Goal: Task Accomplishment & Management: Use online tool/utility

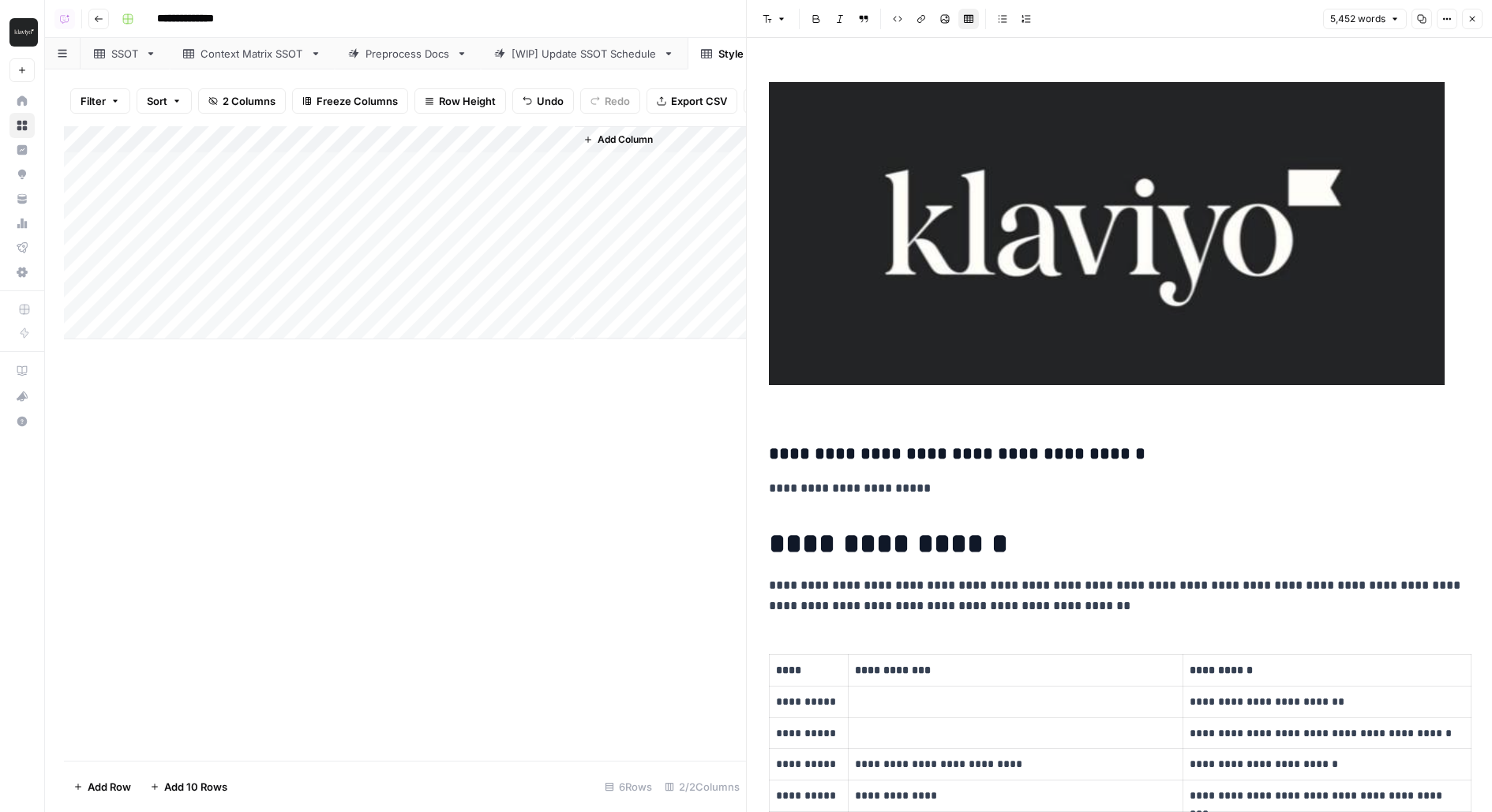
scroll to position [5110, 0]
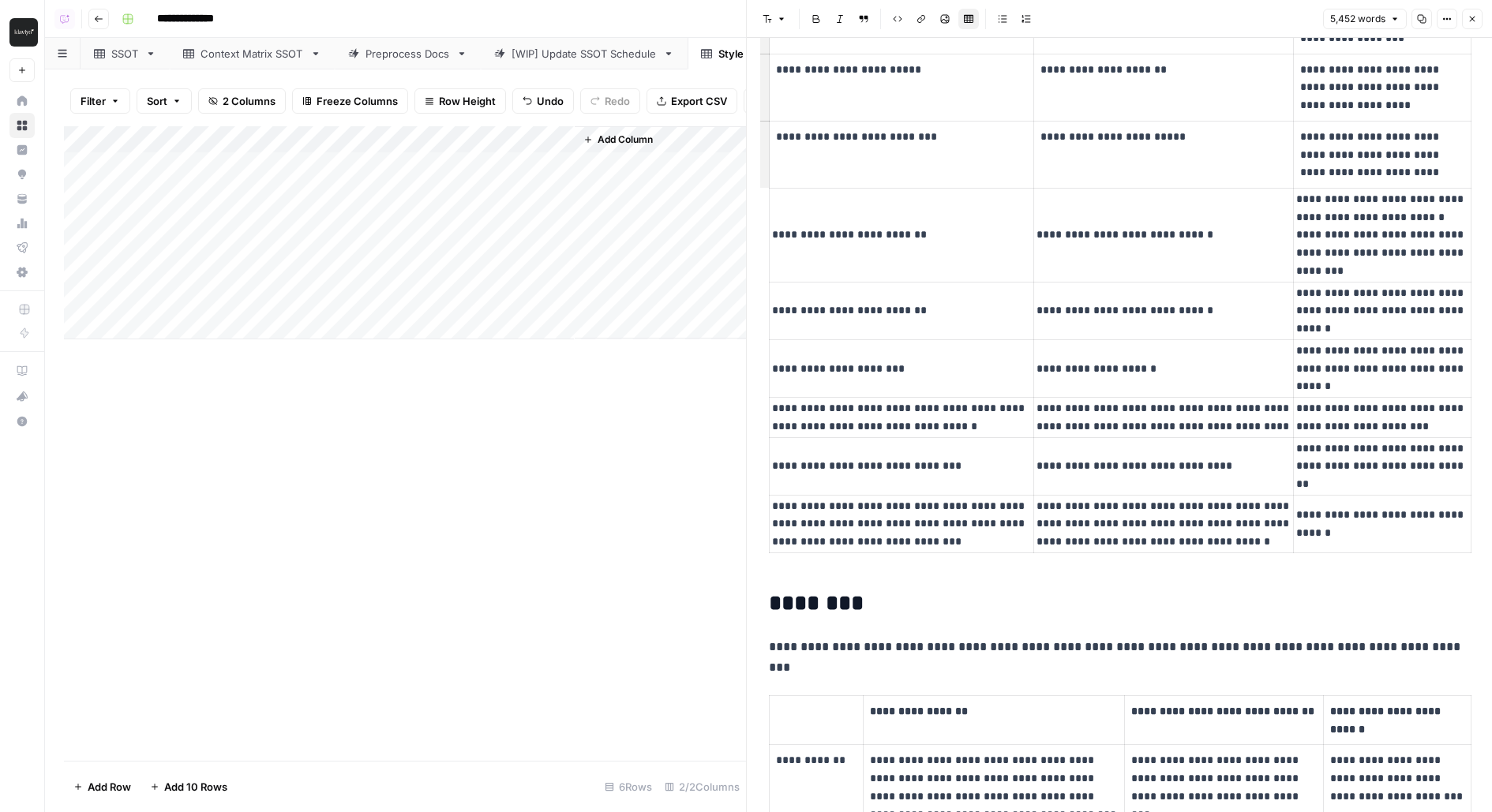
click at [1474, 24] on button "Close" at bounding box center [1473, 19] width 21 height 21
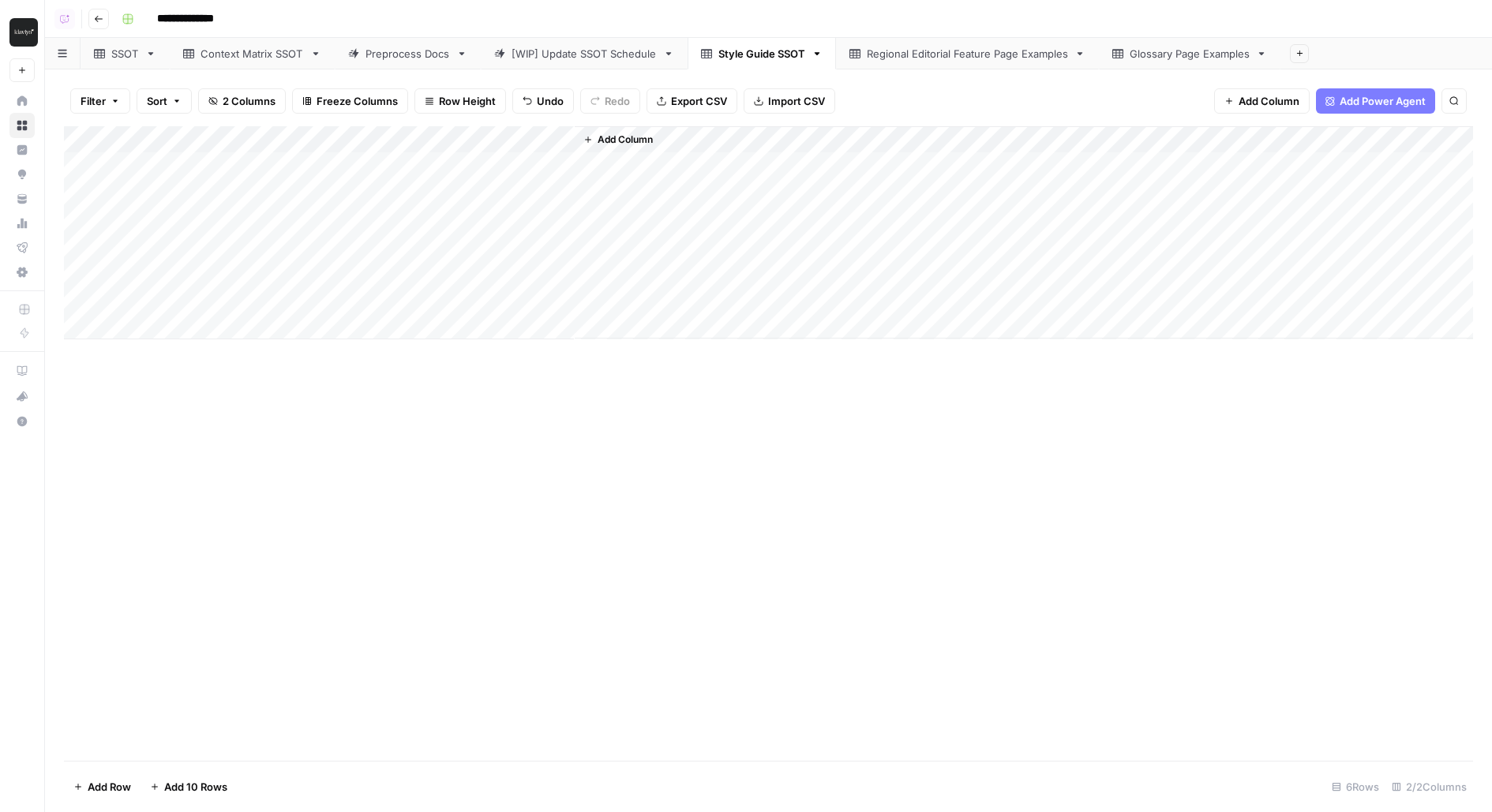
click at [564, 162] on div "Add Column" at bounding box center [769, 232] width 1410 height 213
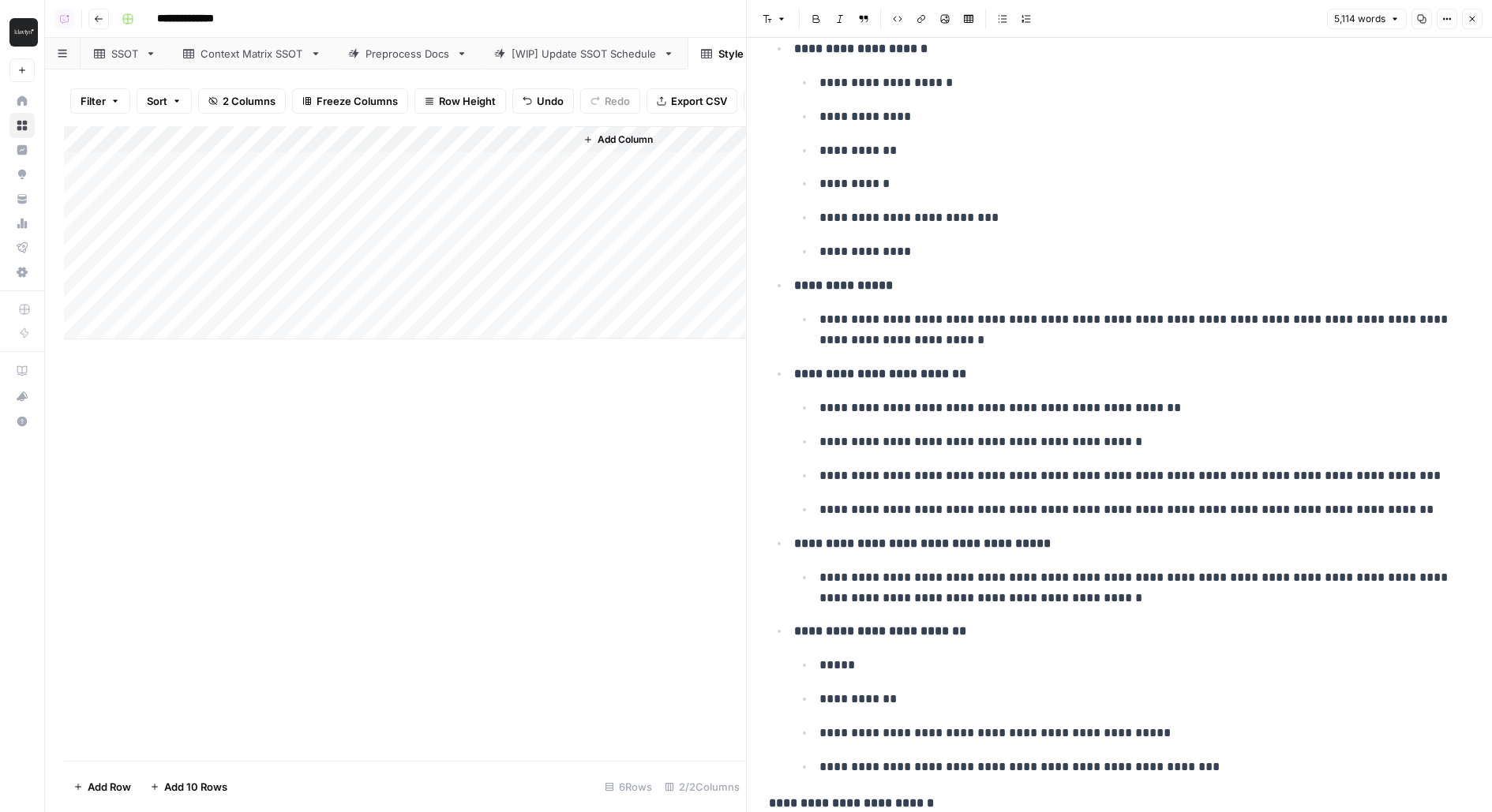
scroll to position [4679, 0]
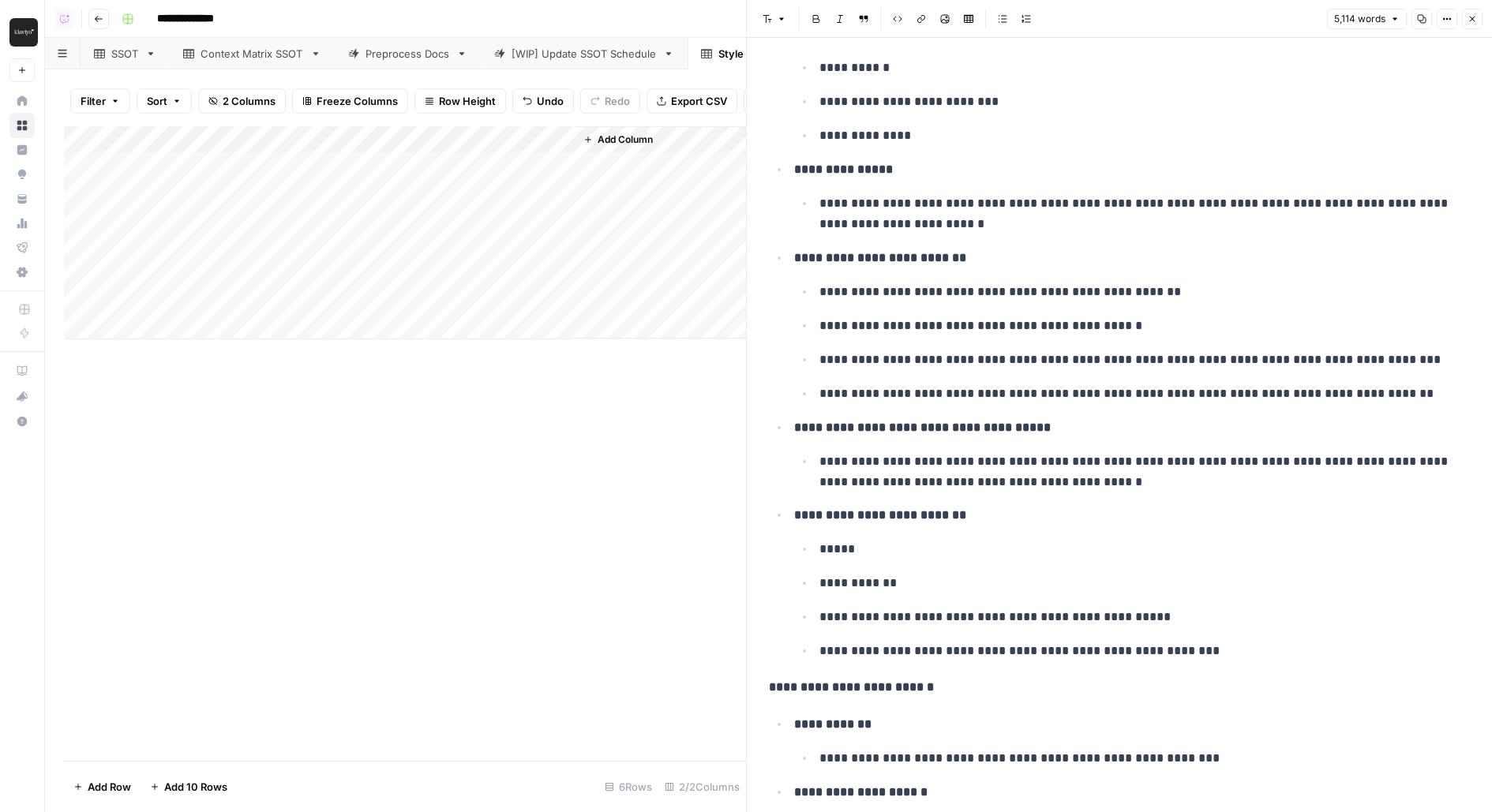
click at [560, 251] on div "Add Column" at bounding box center [405, 232] width 683 height 213
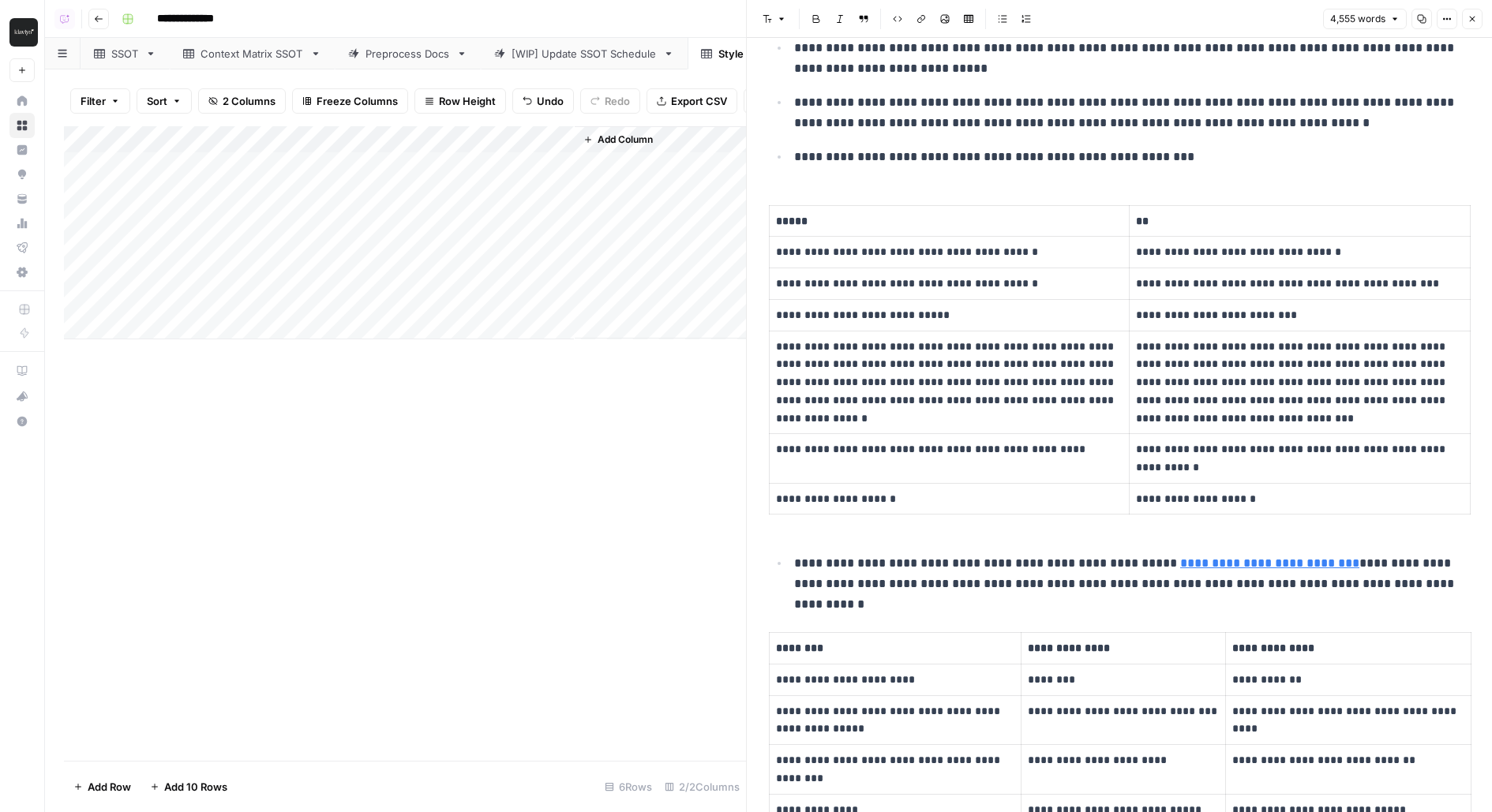
scroll to position [3931, 0]
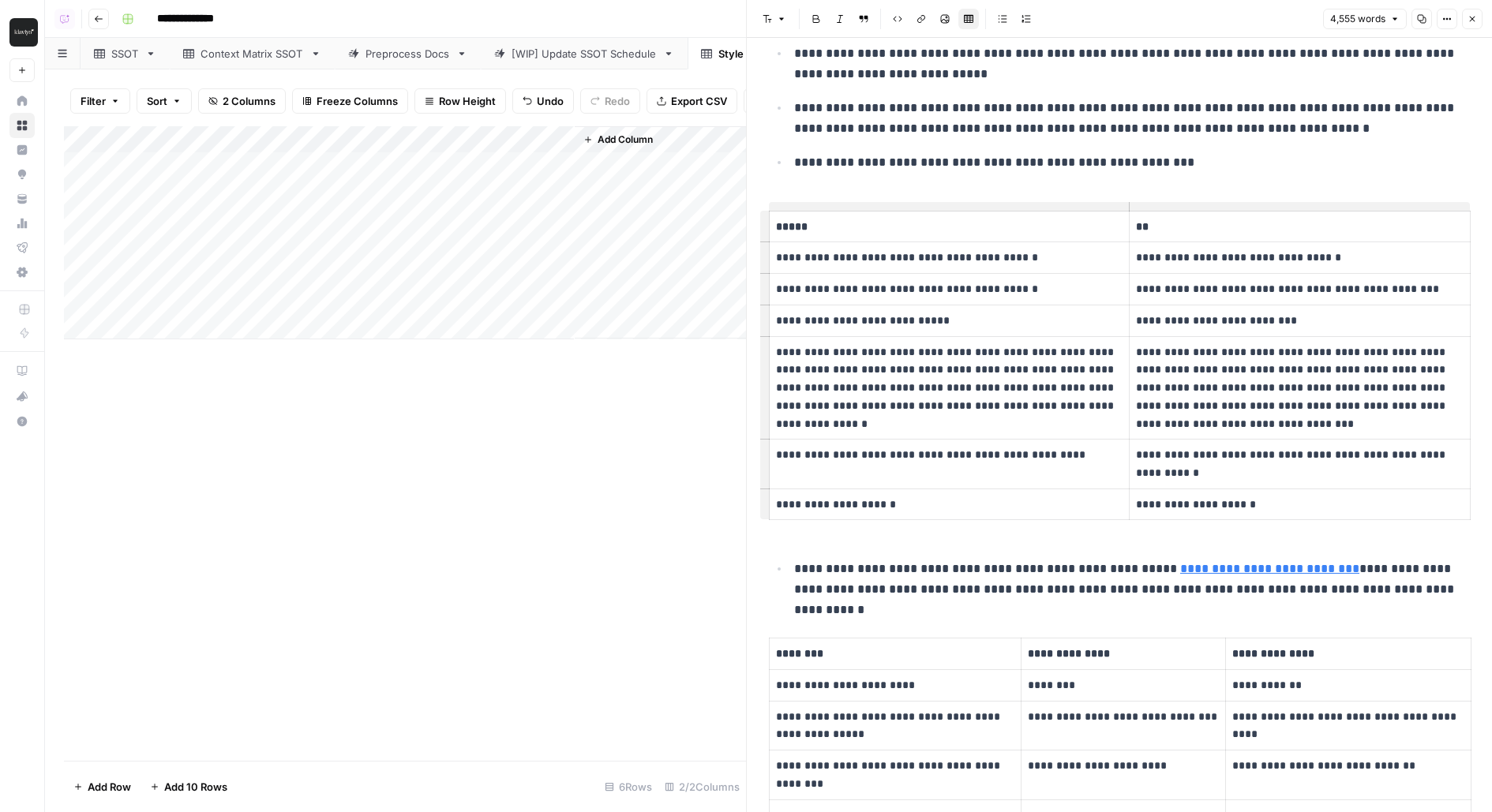
drag, startPoint x: 779, startPoint y: 219, endPoint x: 878, endPoint y: 219, distance: 99.0
click at [878, 219] on p "*****" at bounding box center [950, 226] width 346 height 18
drag, startPoint x: 1137, startPoint y: 221, endPoint x: 1172, endPoint y: 221, distance: 35.0
click at [1172, 221] on p "**" at bounding box center [1300, 226] width 328 height 18
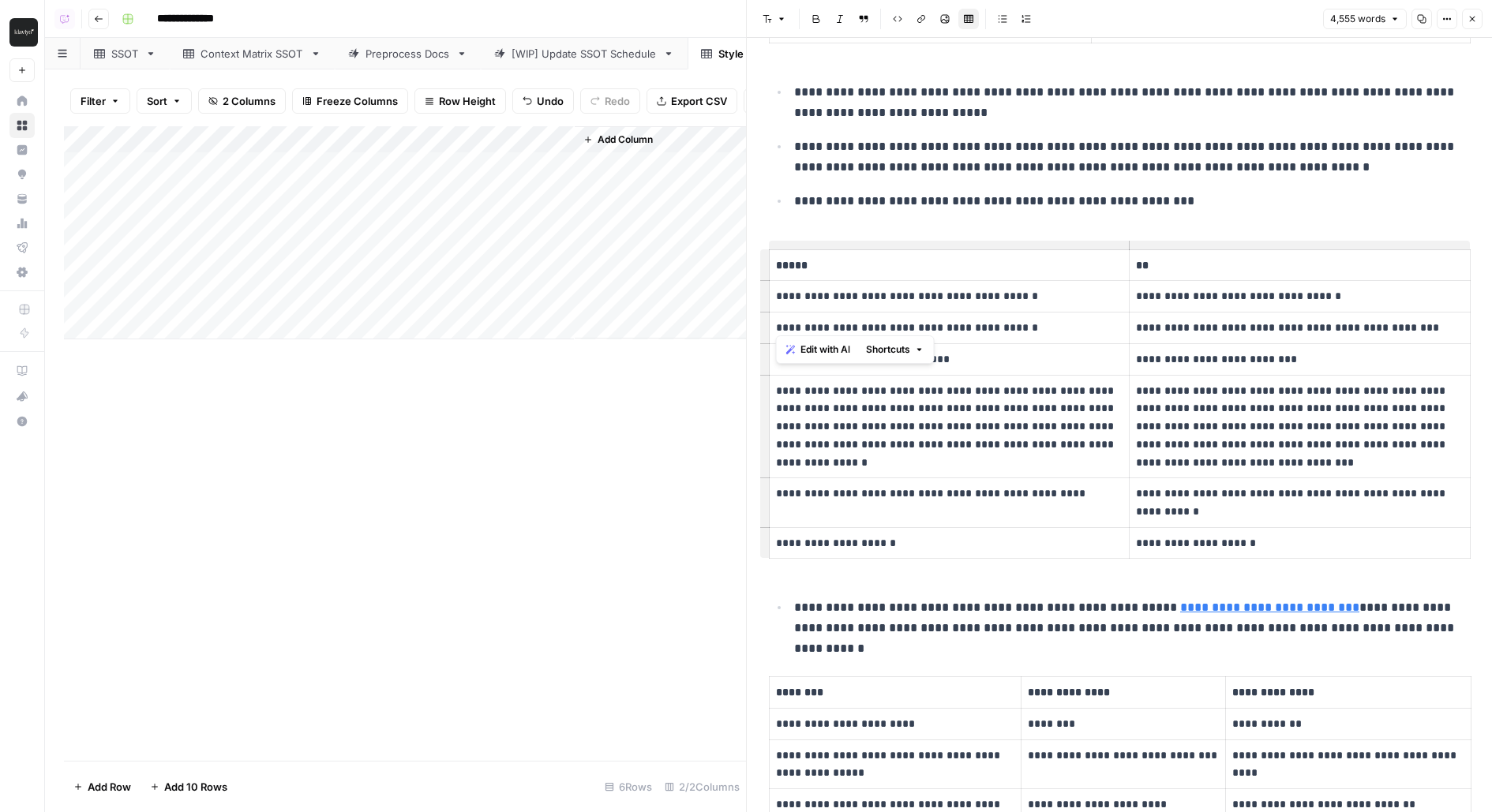
drag, startPoint x: 778, startPoint y: 321, endPoint x: 1026, endPoint y: 321, distance: 248.0
click at [1026, 321] on p "**********" at bounding box center [950, 327] width 346 height 18
drag, startPoint x: 1140, startPoint y: 317, endPoint x: 1476, endPoint y: 317, distance: 336.0
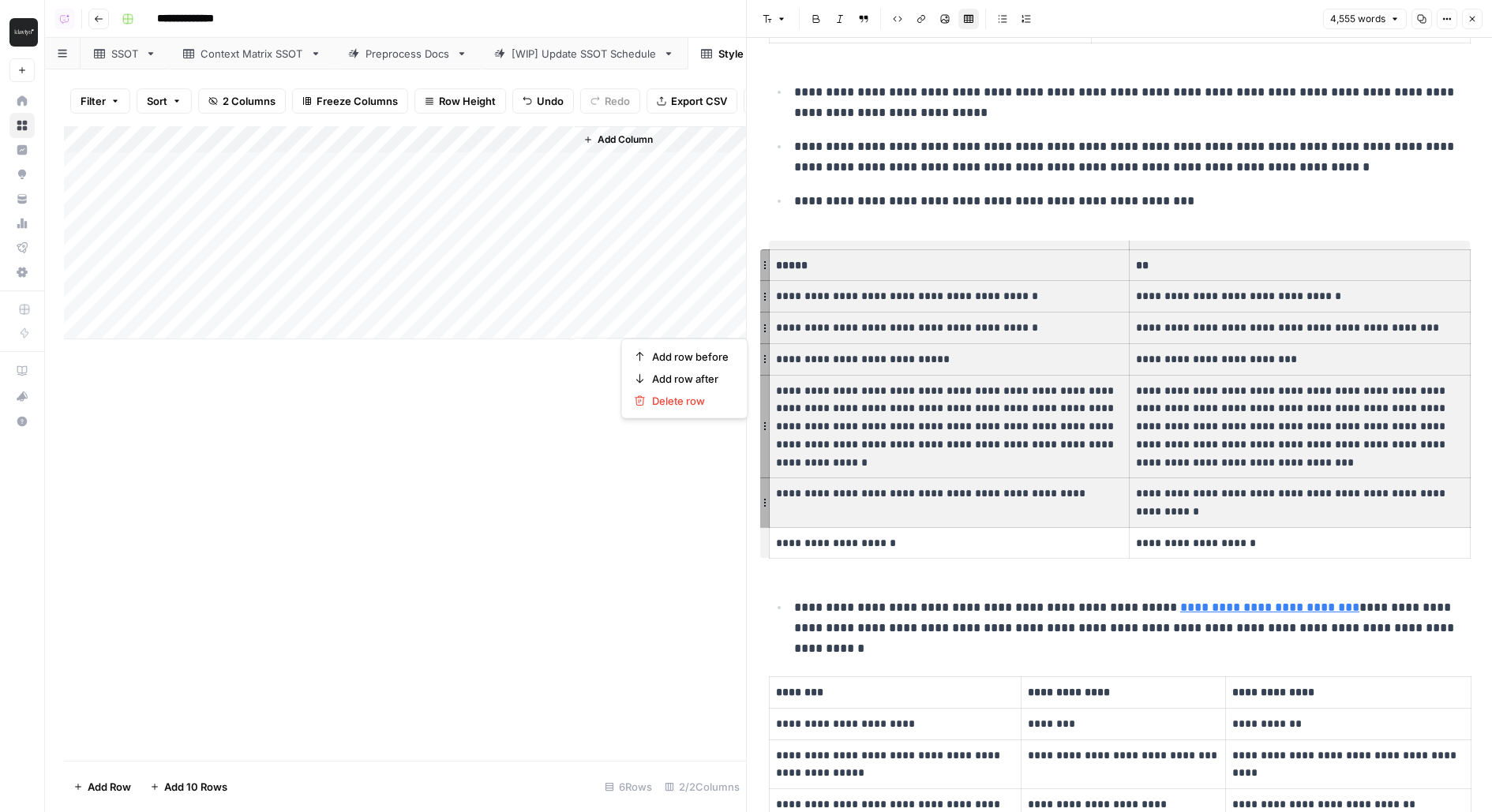
drag, startPoint x: 783, startPoint y: 259, endPoint x: 1276, endPoint y: 521, distance: 558.3
click at [1276, 521] on tbody "**********" at bounding box center [1120, 404] width 702 height 309
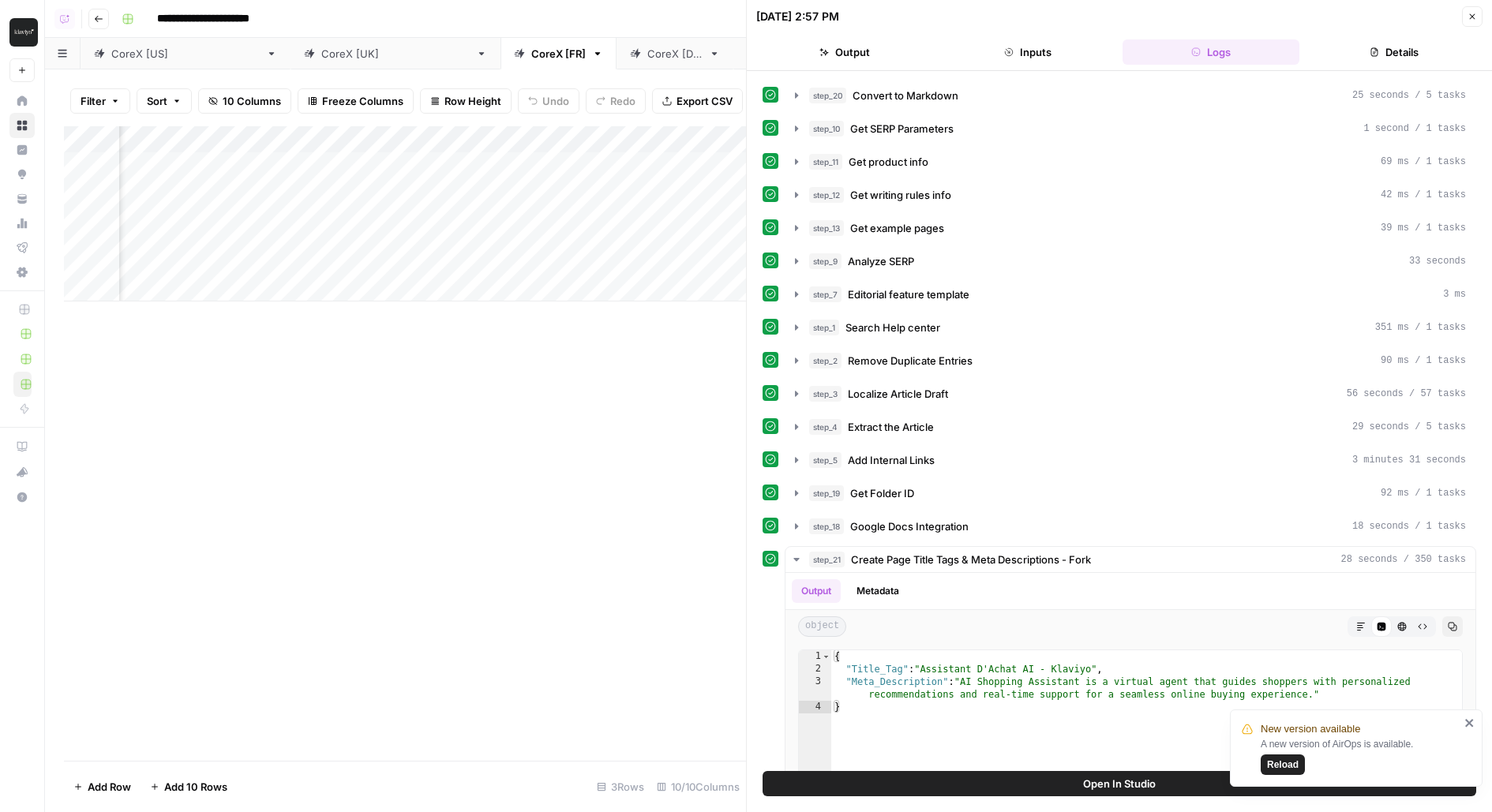
scroll to position [0, 747]
click at [378, 135] on div "Add Column" at bounding box center [405, 213] width 683 height 175
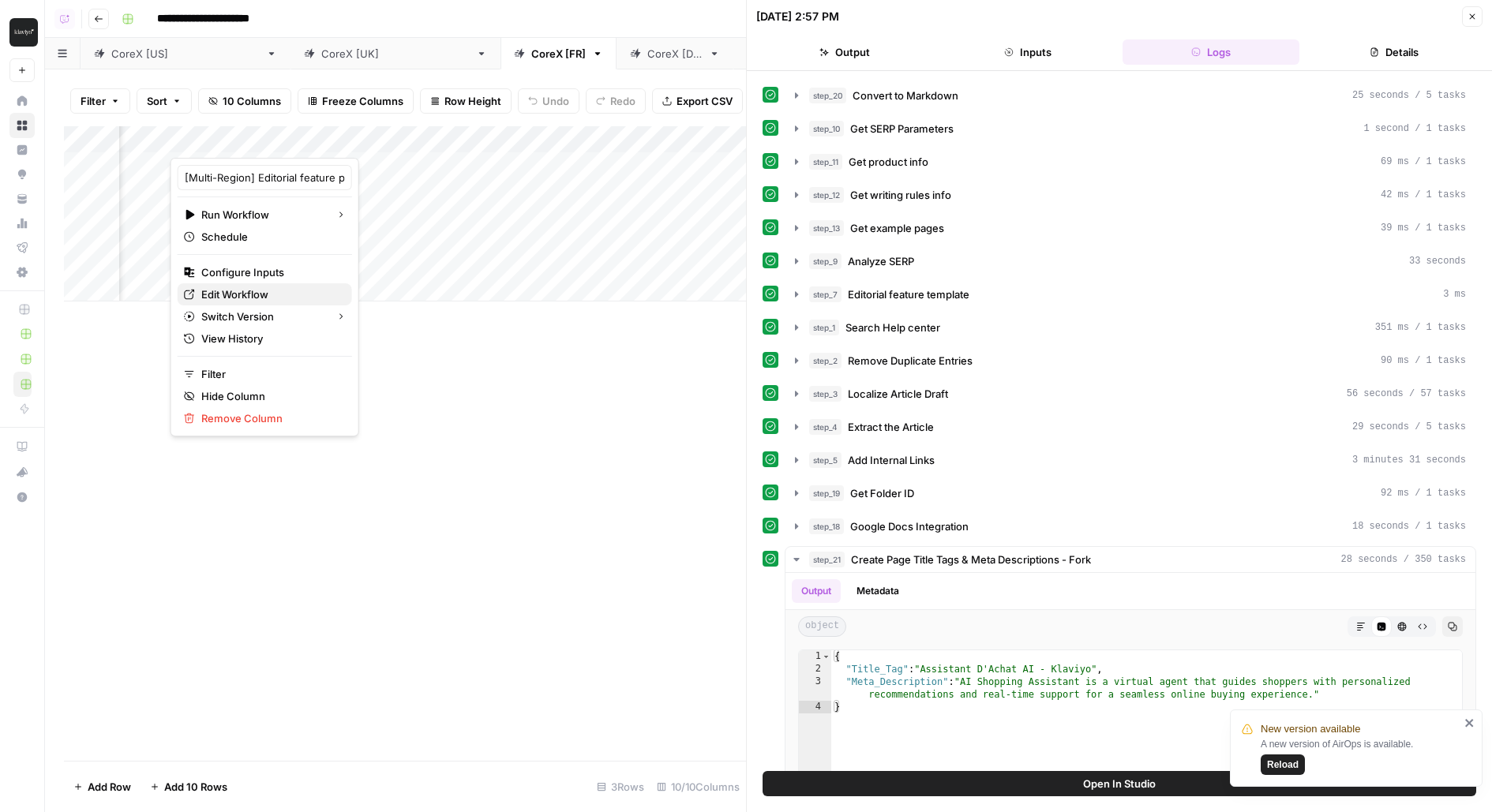
click at [244, 287] on span "Edit Workflow" at bounding box center [271, 294] width 138 height 16
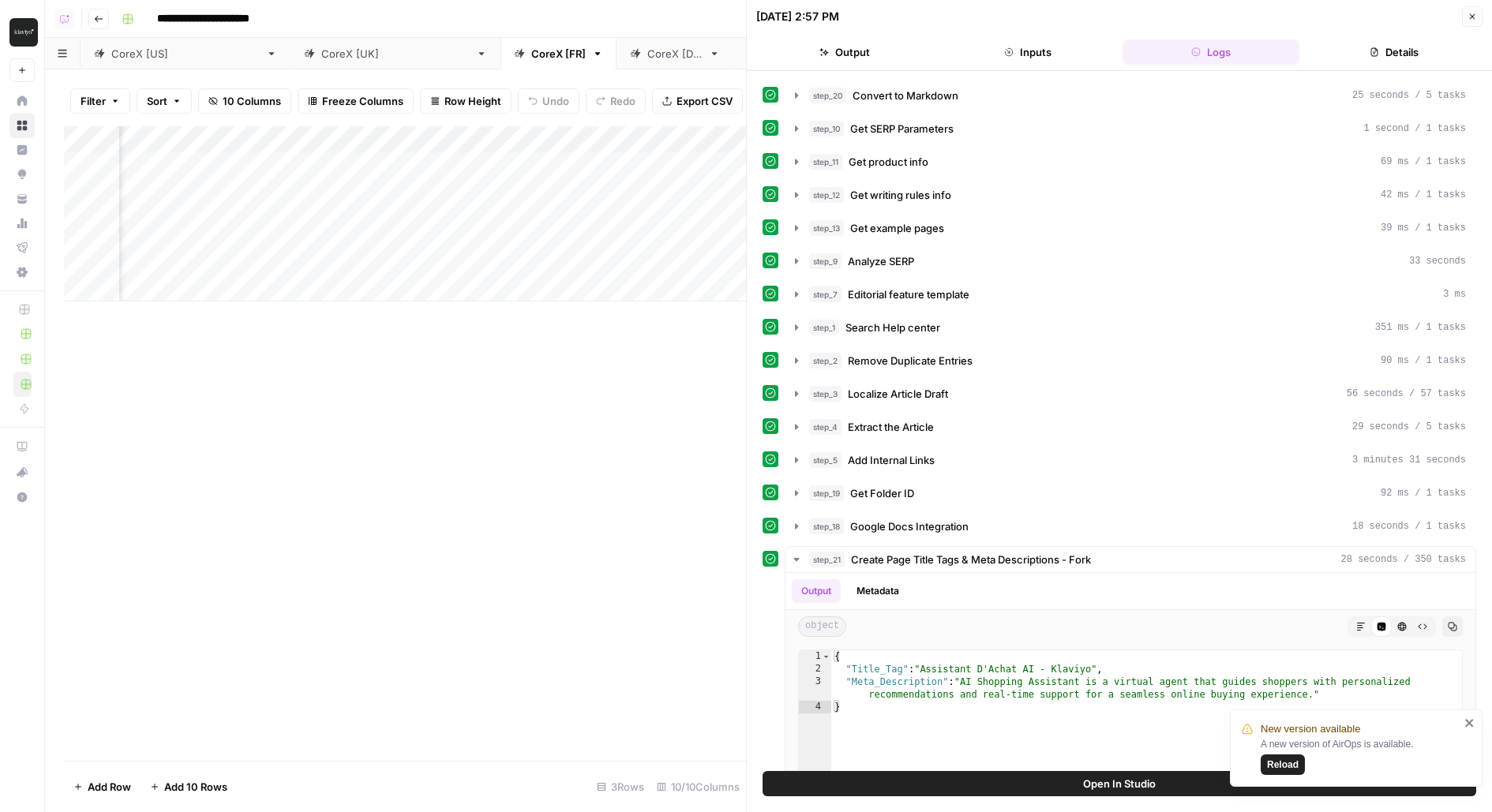
click at [1478, 22] on button "Close" at bounding box center [1473, 17] width 21 height 21
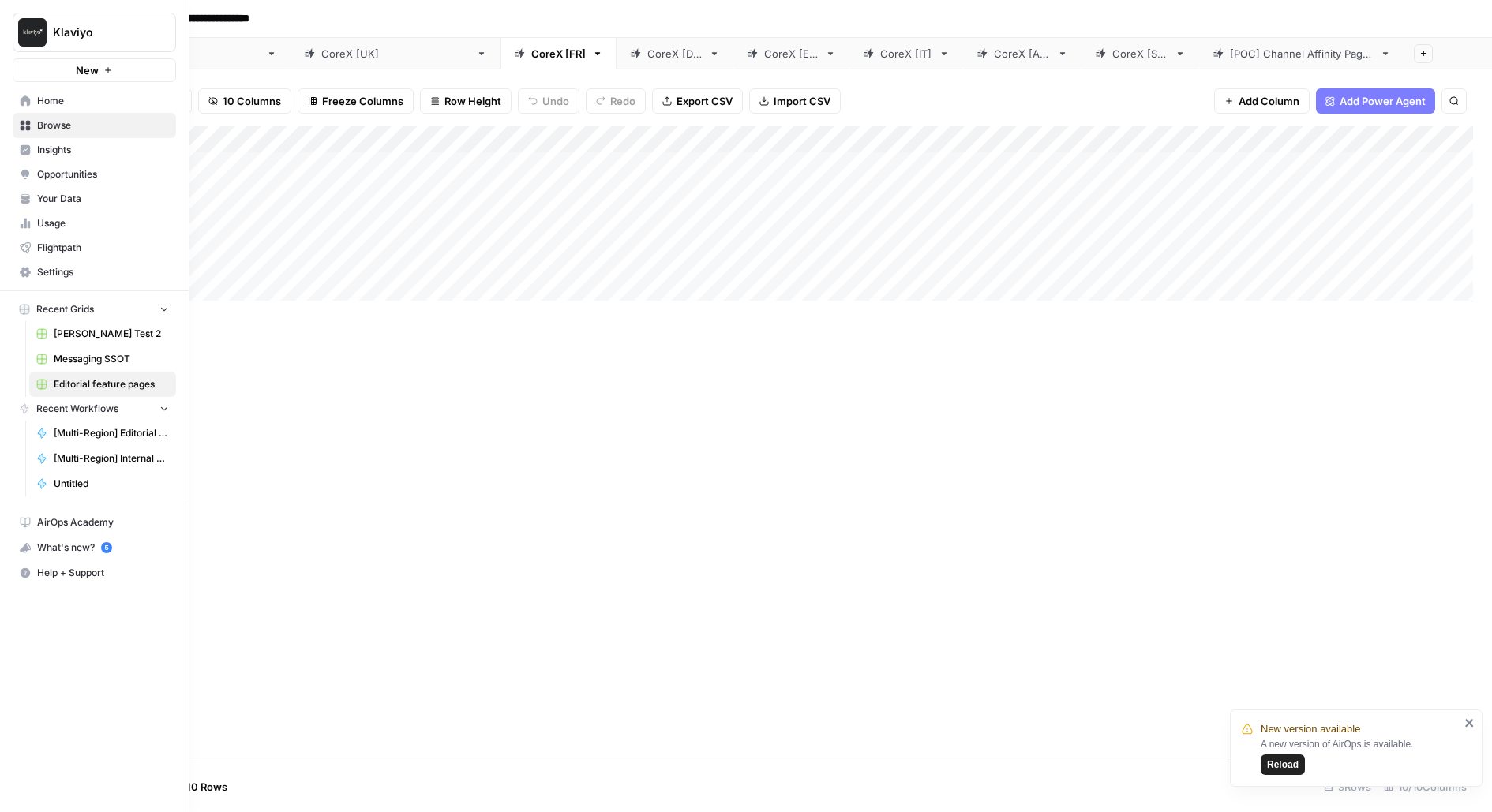
click at [65, 130] on span "Browse" at bounding box center [102, 125] width 132 height 14
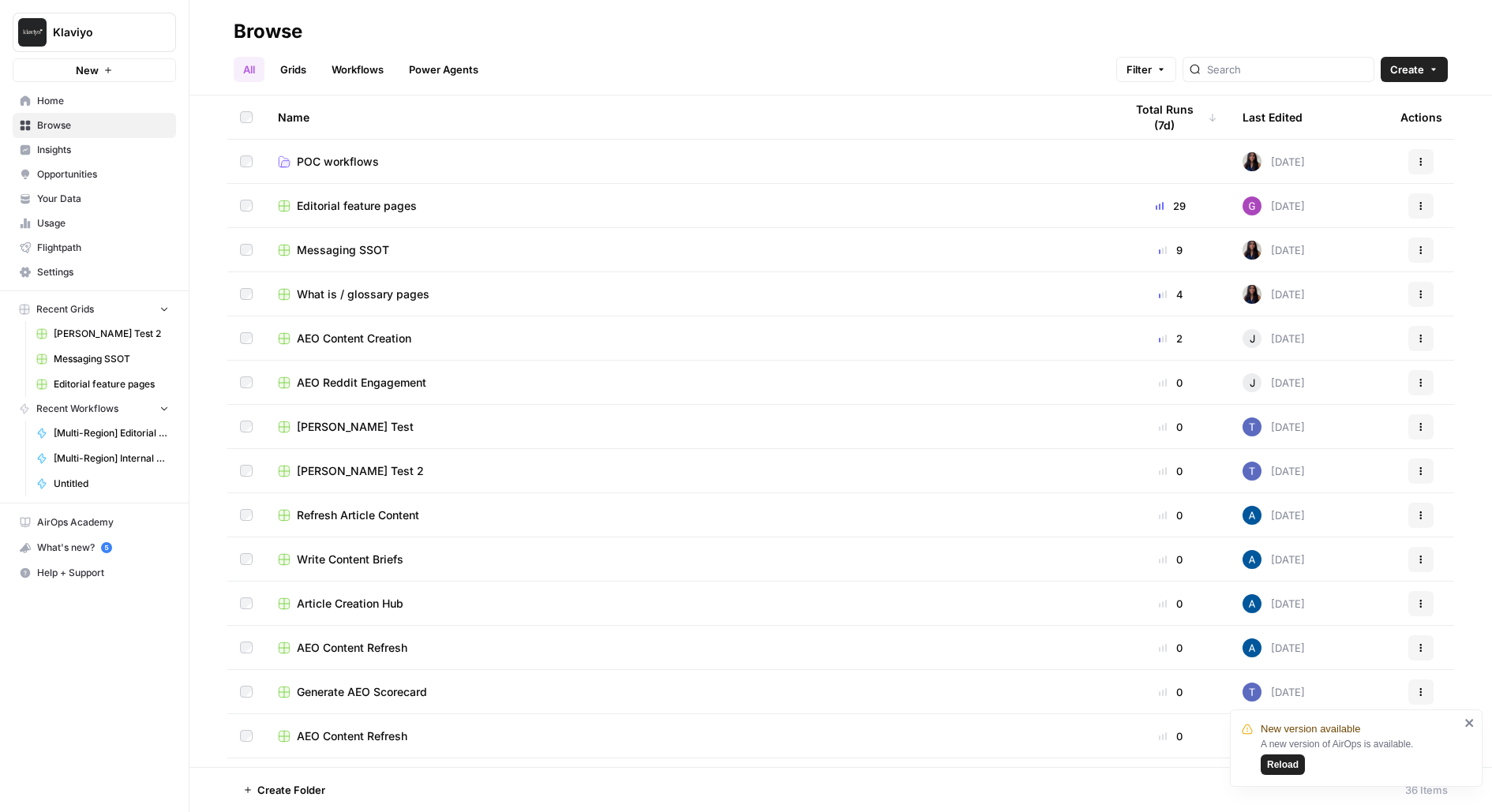
click at [377, 292] on span "What is / glossary pages" at bounding box center [364, 294] width 133 height 16
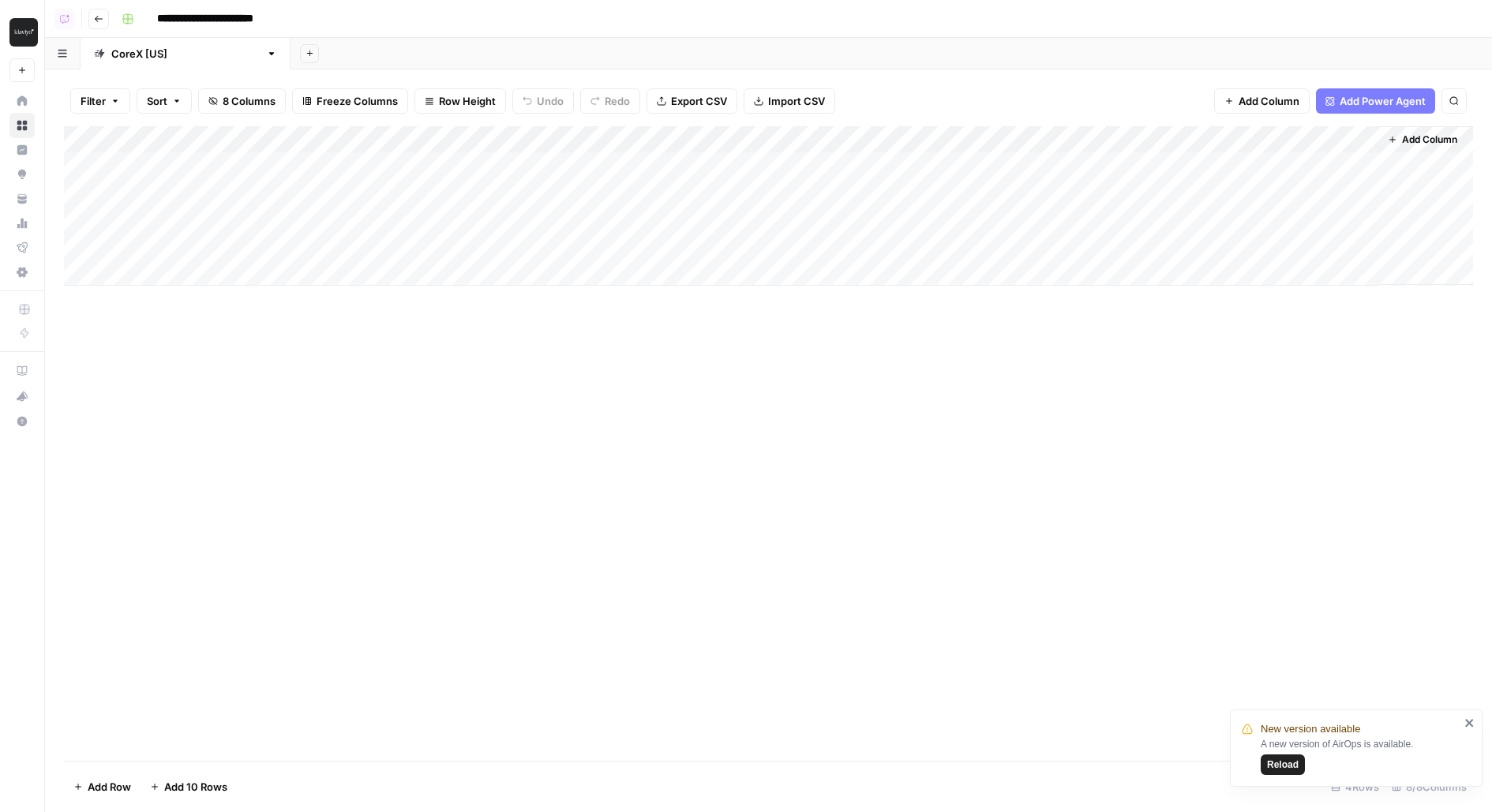
click at [937, 166] on div "Add Column" at bounding box center [769, 205] width 1410 height 159
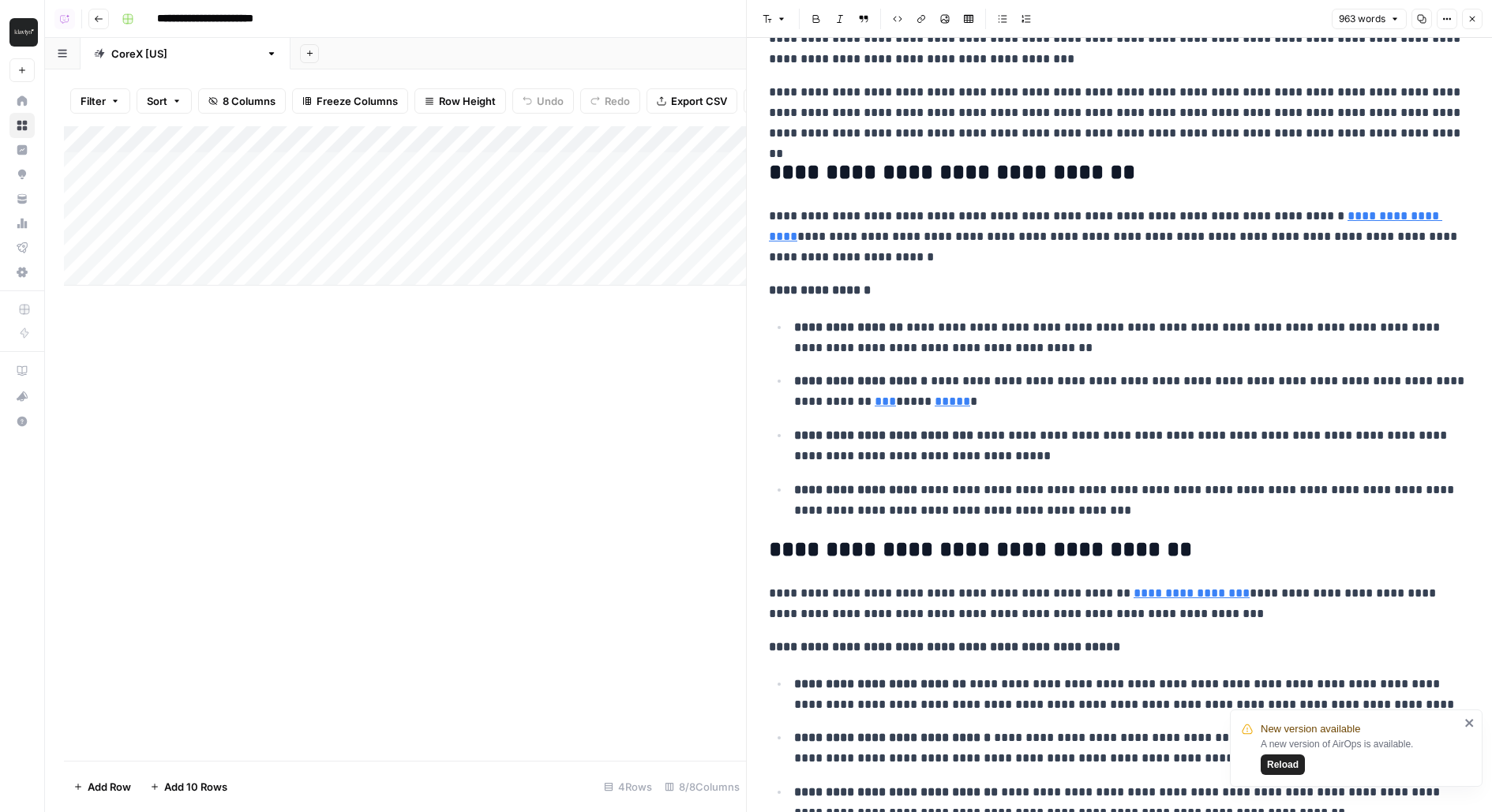
scroll to position [566, 0]
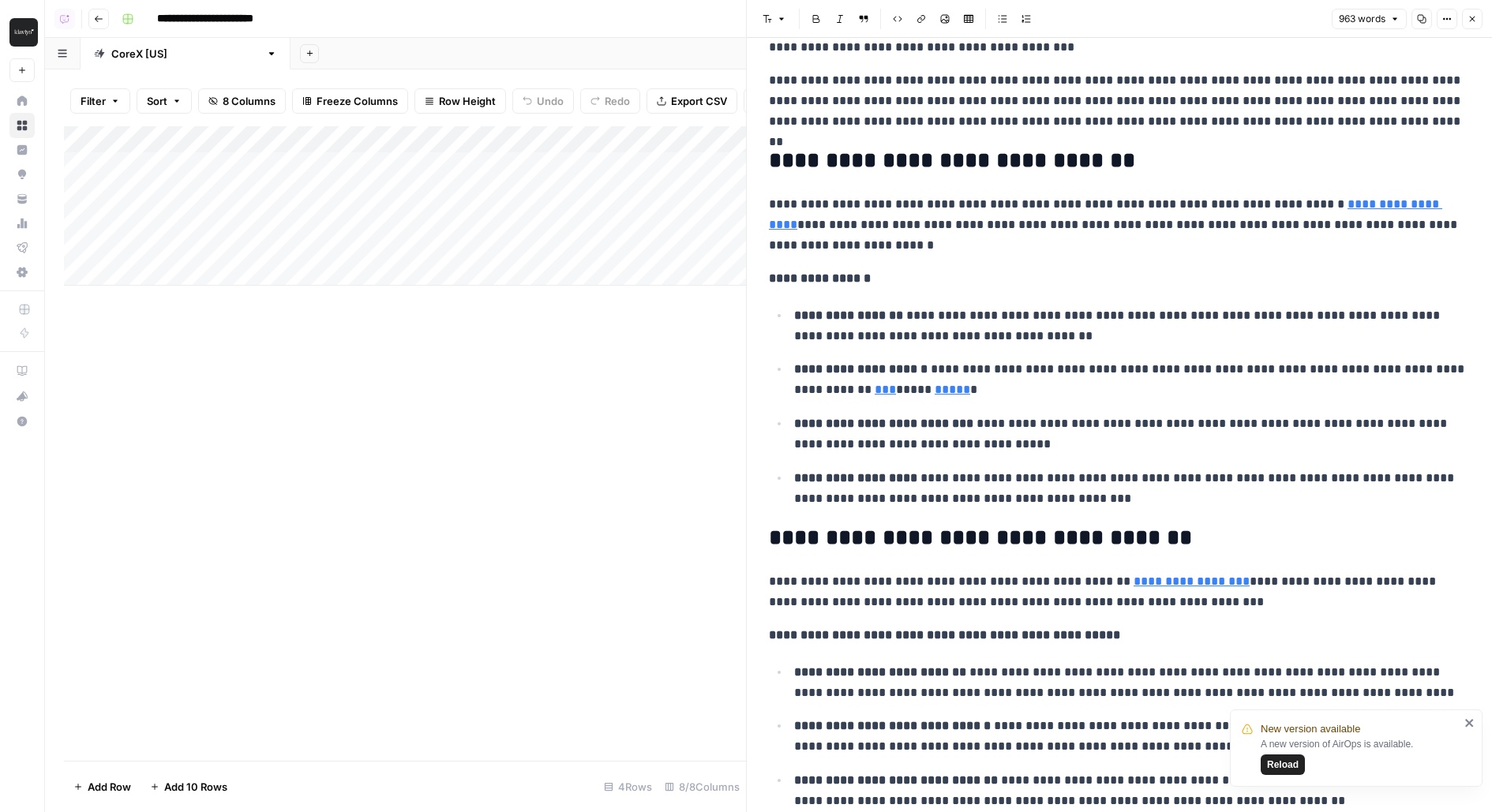
click at [885, 315] on strong "**********" at bounding box center [848, 315] width 109 height 12
drag, startPoint x: 771, startPoint y: 282, endPoint x: 1138, endPoint y: 506, distance: 430.0
click at [1139, 506] on div "**********" at bounding box center [1119, 772] width 720 height 2551
click at [1138, 506] on p "**********" at bounding box center [1132, 488] width 676 height 41
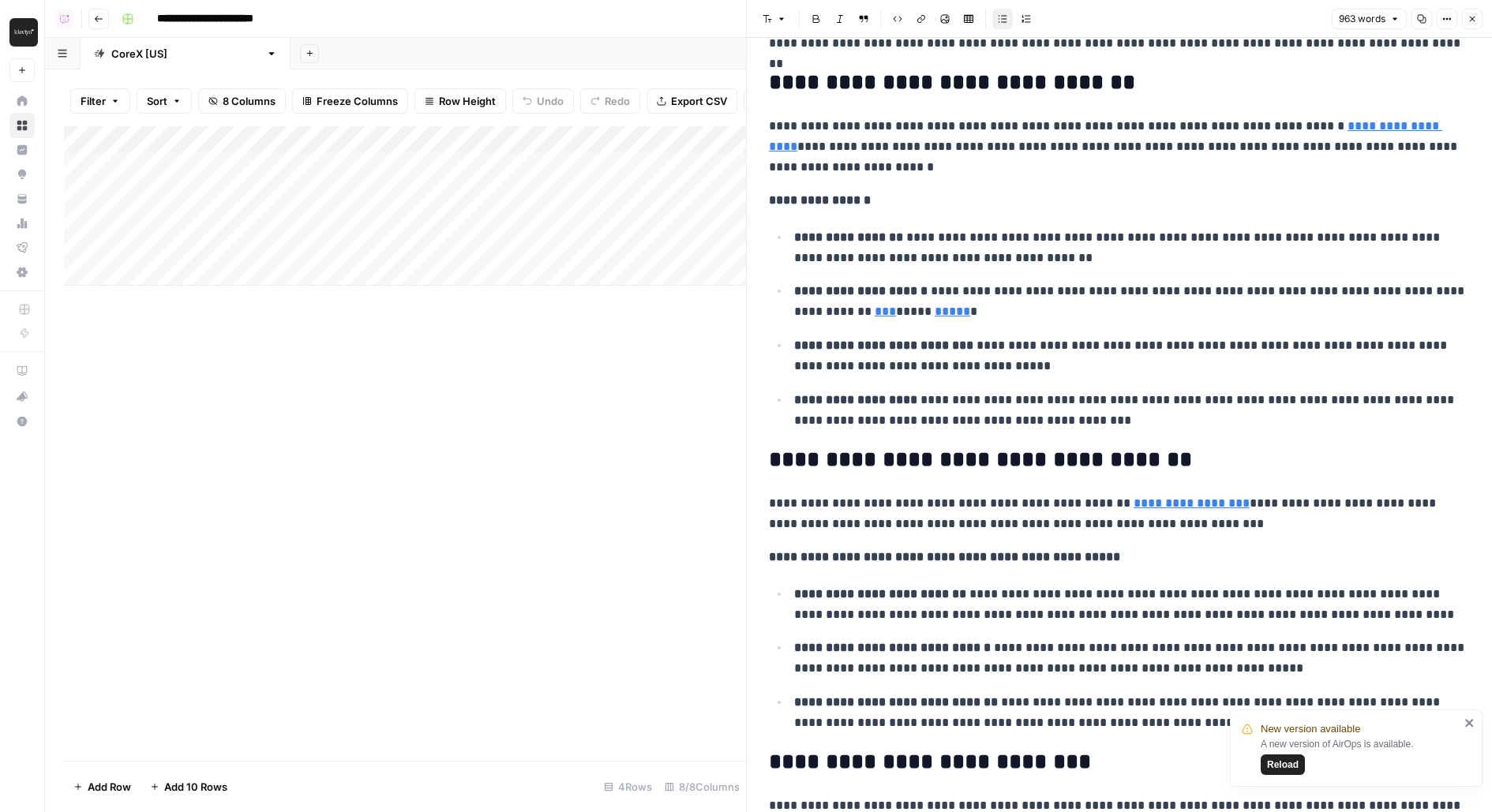
scroll to position [654, 0]
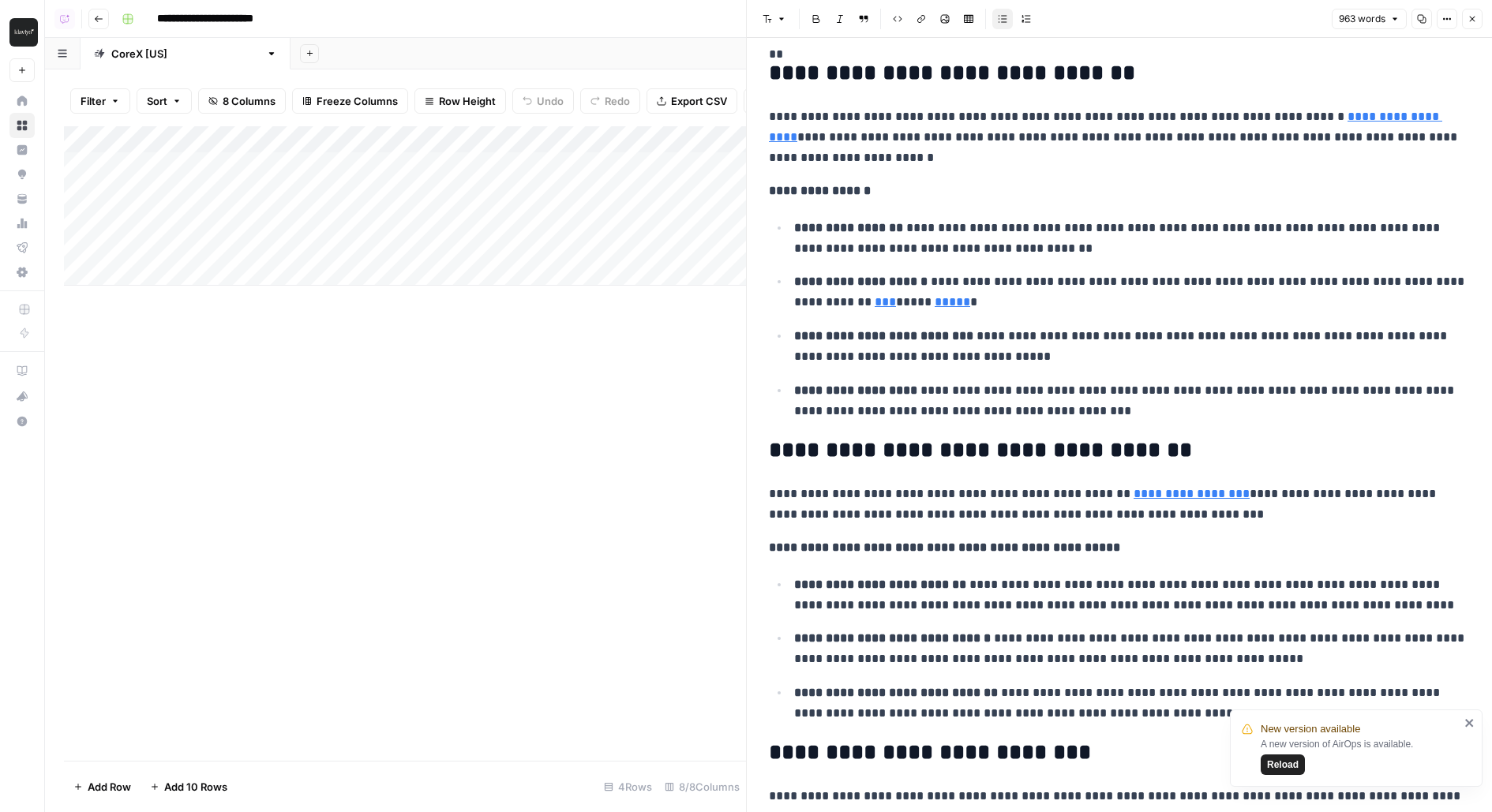
click at [790, 446] on h2 "**********" at bounding box center [1119, 450] width 702 height 26
drag, startPoint x: 773, startPoint y: 447, endPoint x: 1206, endPoint y: 447, distance: 433.0
click at [1206, 447] on h2 "**********" at bounding box center [1119, 450] width 702 height 26
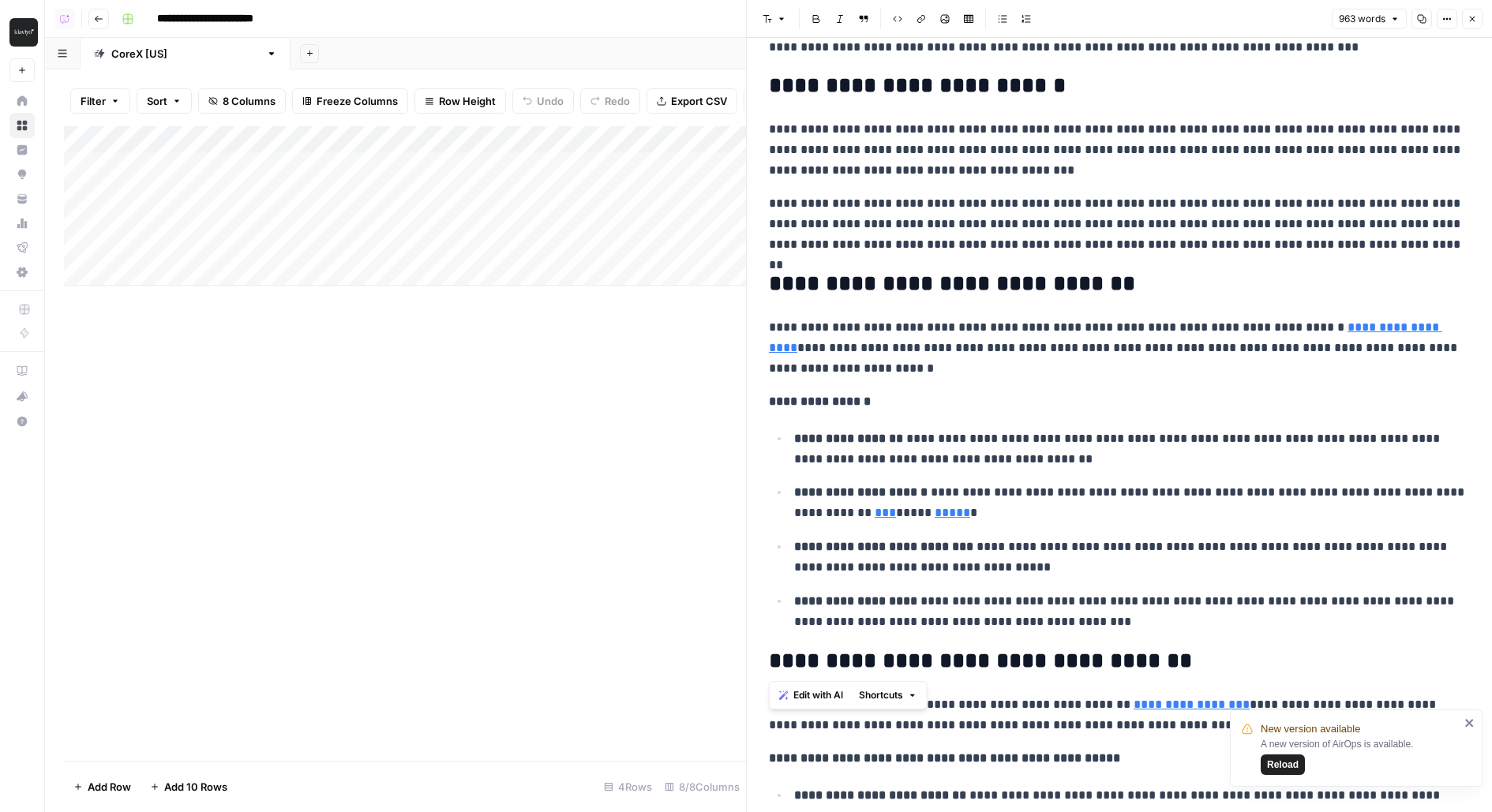
scroll to position [442, 0]
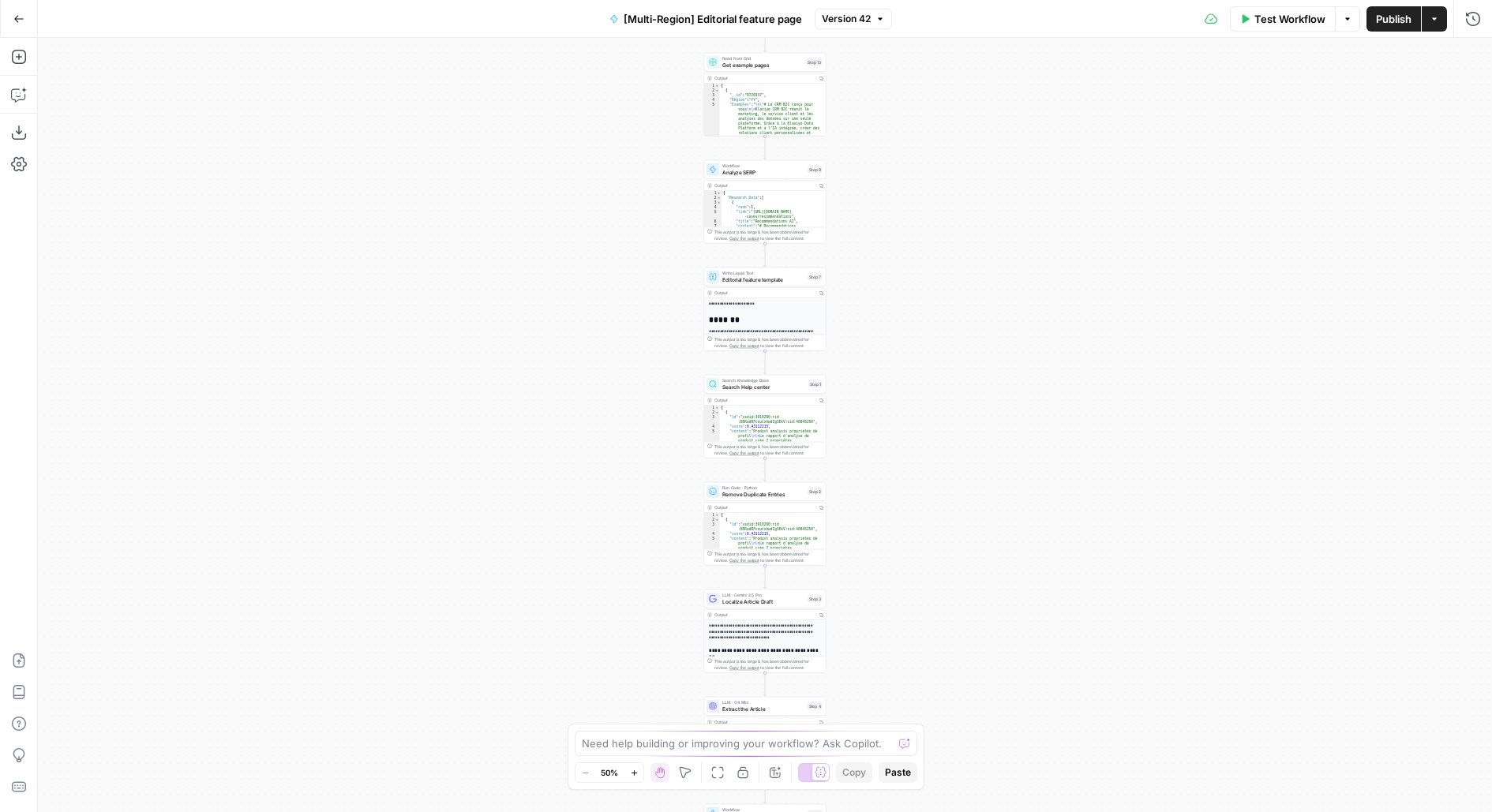
drag, startPoint x: 613, startPoint y: 530, endPoint x: 725, endPoint y: 583, distance: 123.9
click at [430, 174] on div "**********" at bounding box center [765, 425] width 1454 height 774
click at [734, 188] on div "**********" at bounding box center [765, 425] width 1454 height 774
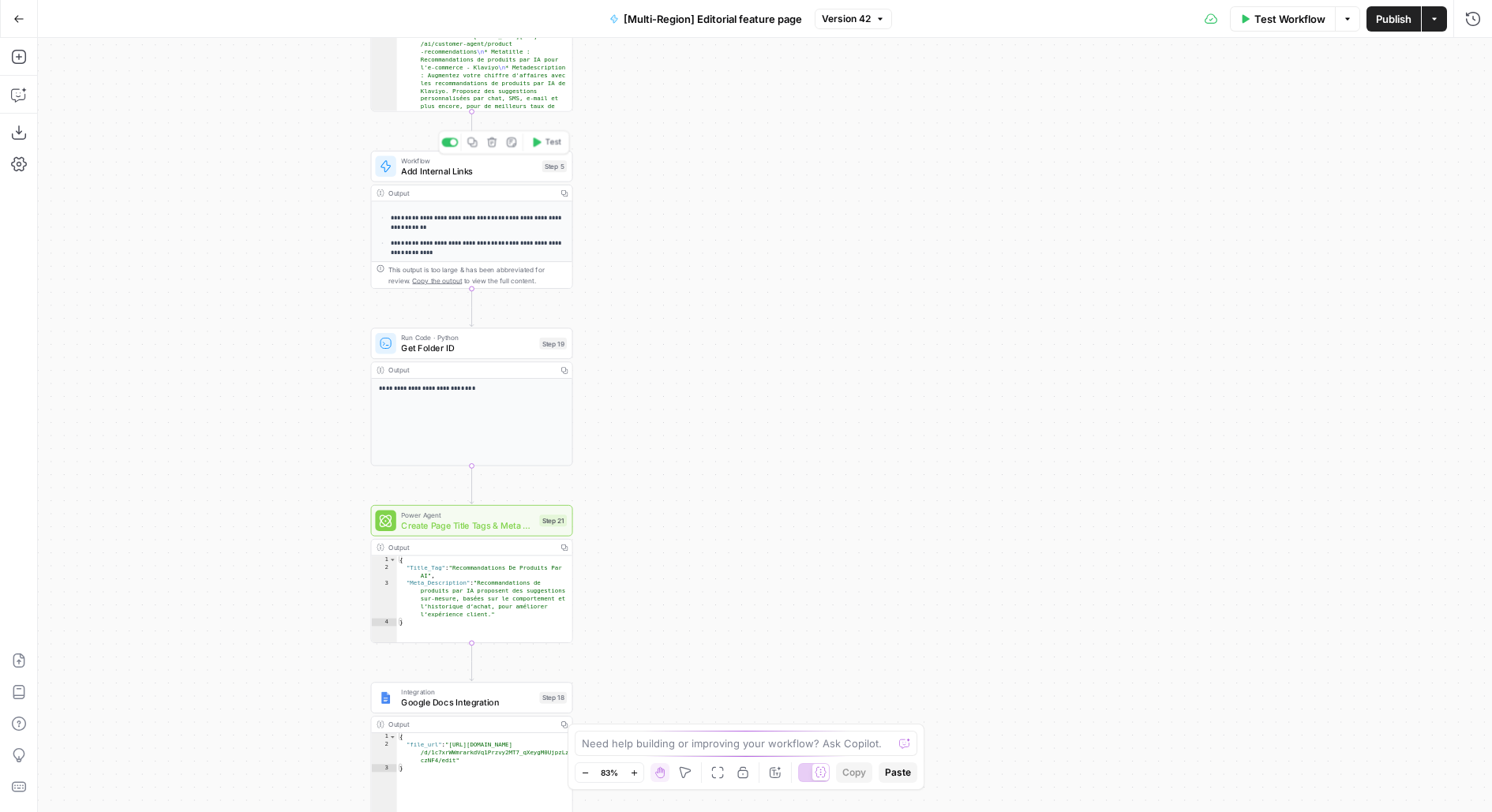
click at [441, 169] on span "Add Internal Links" at bounding box center [469, 170] width 135 height 13
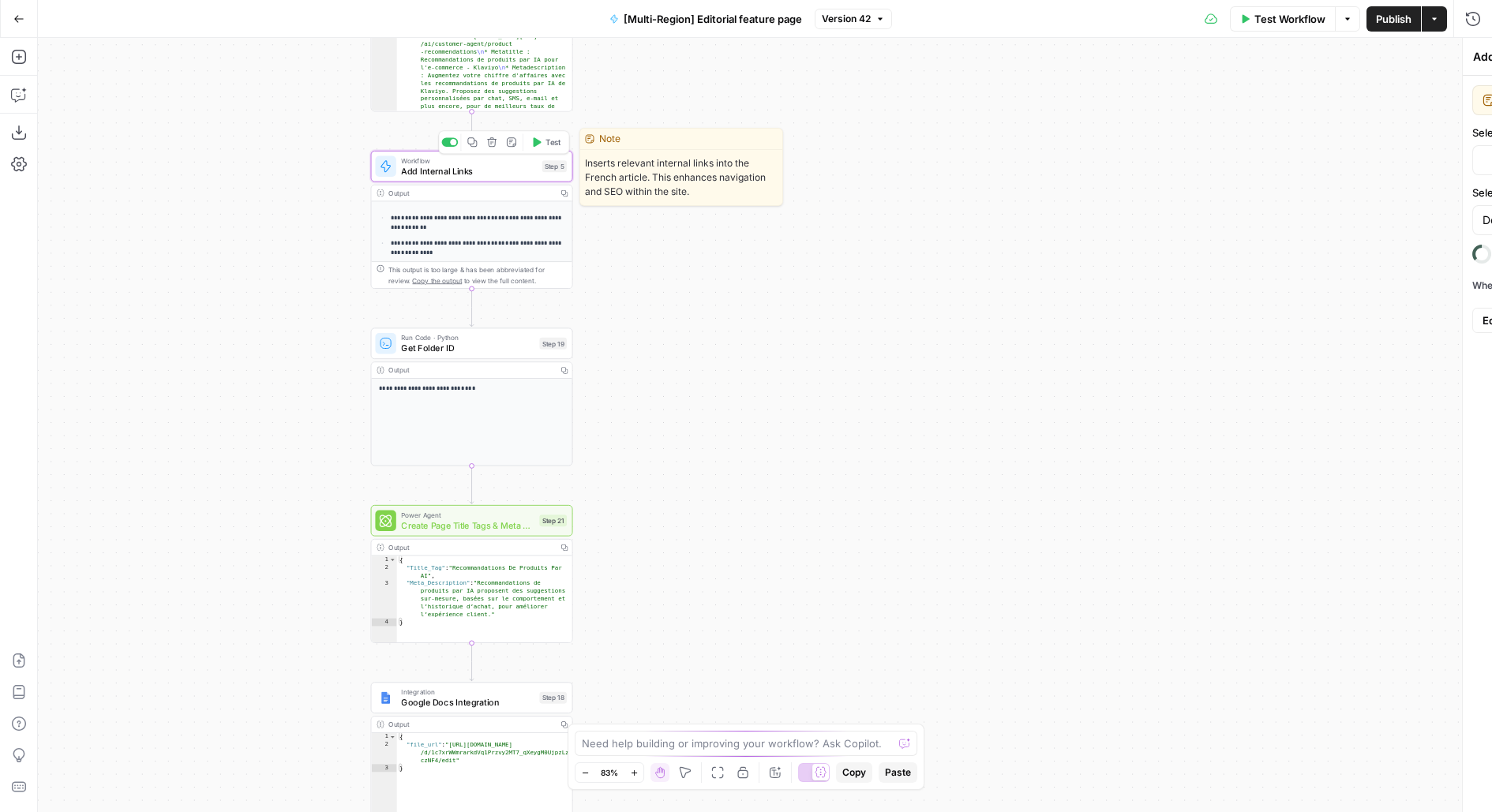
type input "[Multi-Region] Internal Links"
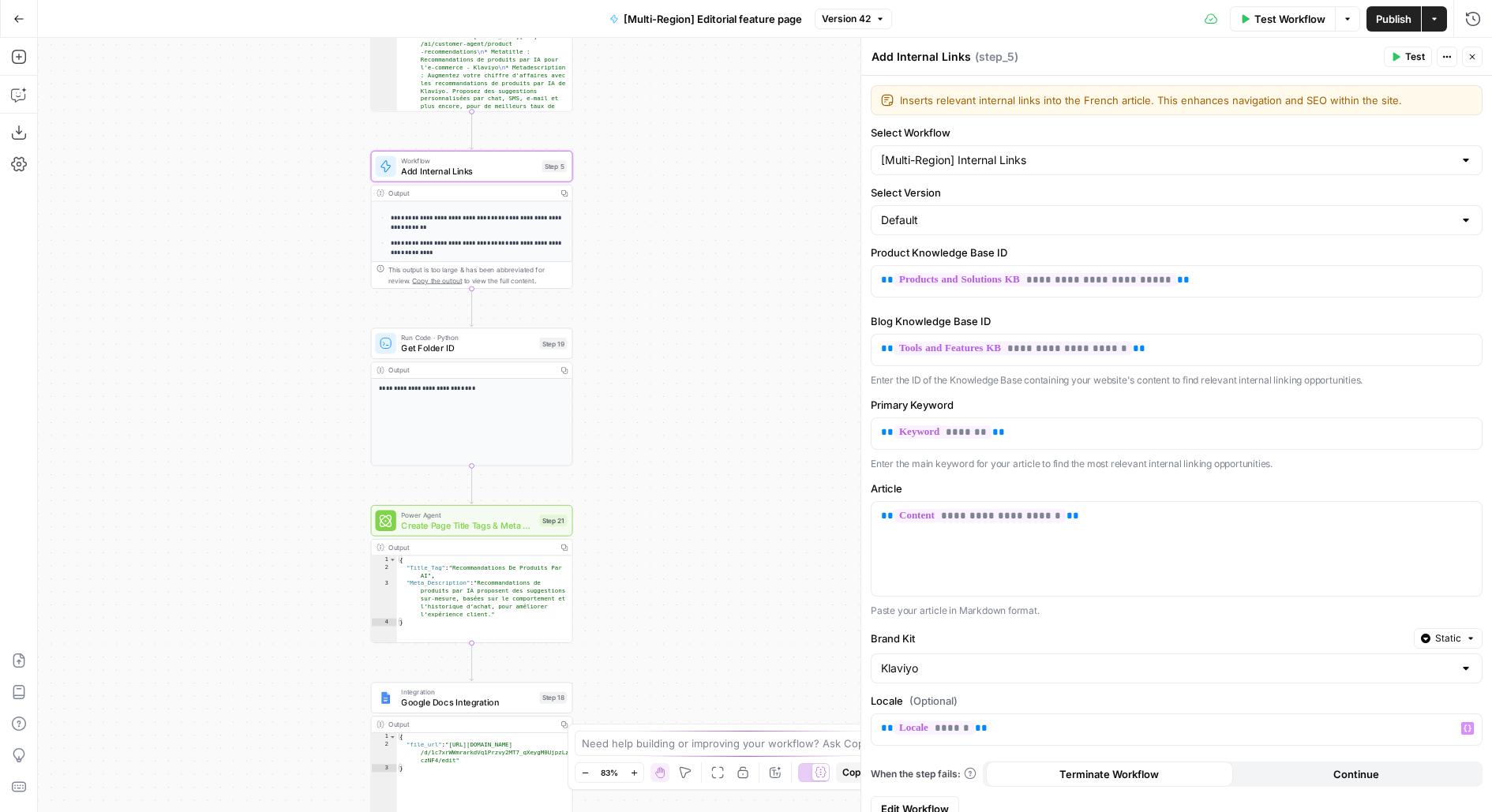
scroll to position [12, 0]
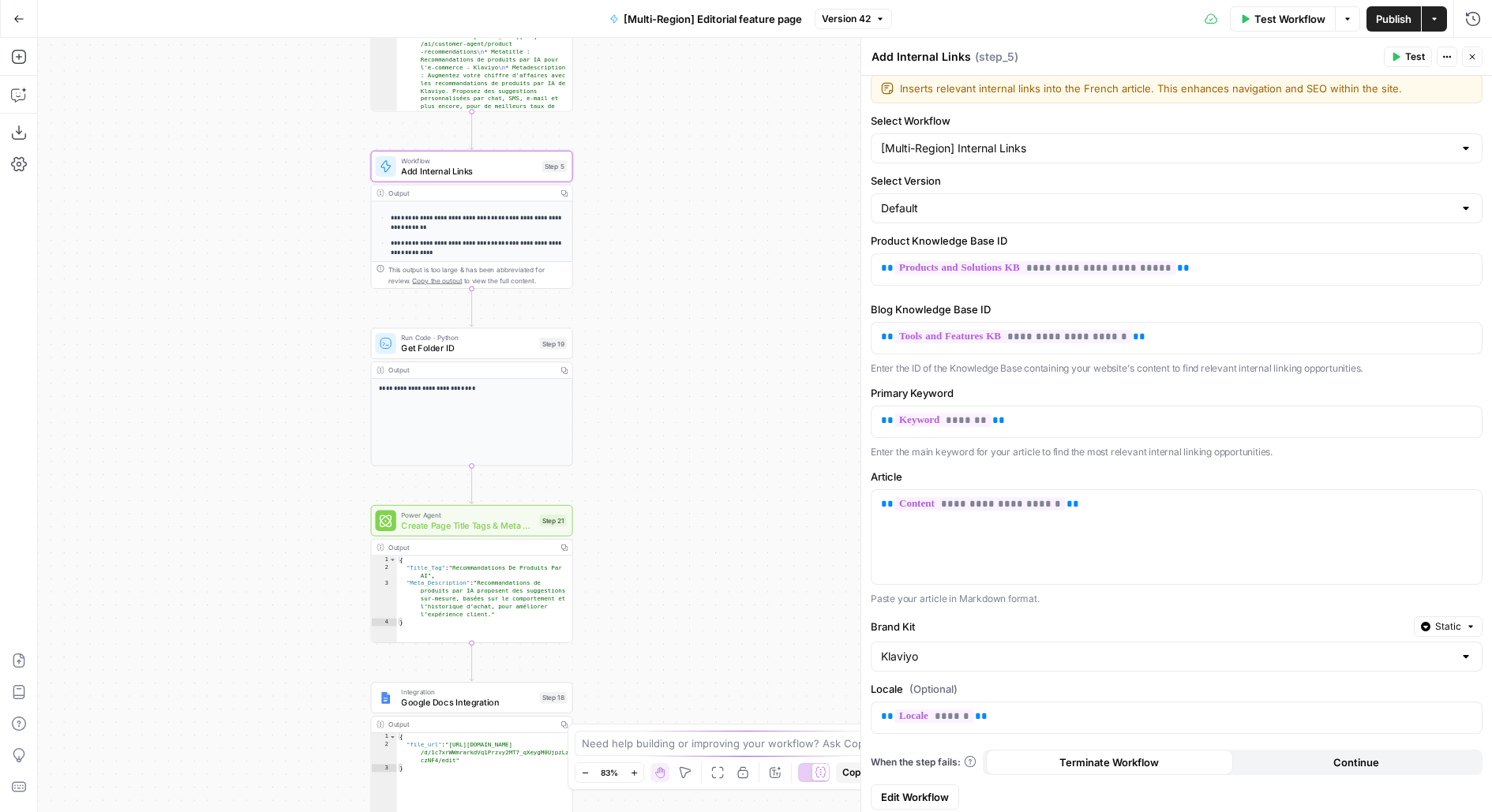
click at [912, 796] on span "Edit Workflow" at bounding box center [915, 797] width 68 height 16
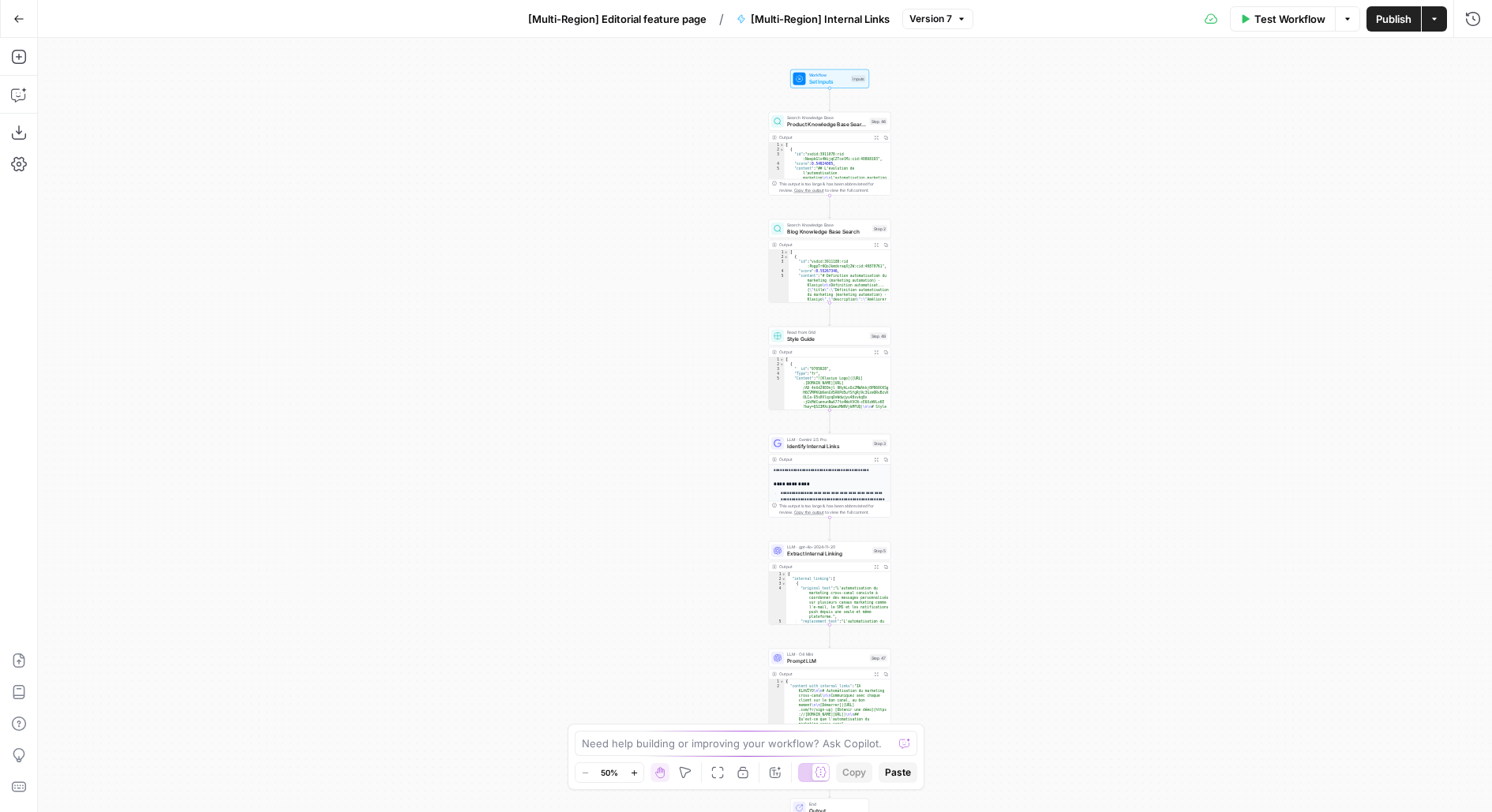
drag, startPoint x: 905, startPoint y: 521, endPoint x: 1004, endPoint y: 560, distance: 106.4
click at [1004, 561] on div "Workflow Set Inputs Inputs Search Knowledge Base Product Knowledge Base Search …" at bounding box center [765, 425] width 1454 height 774
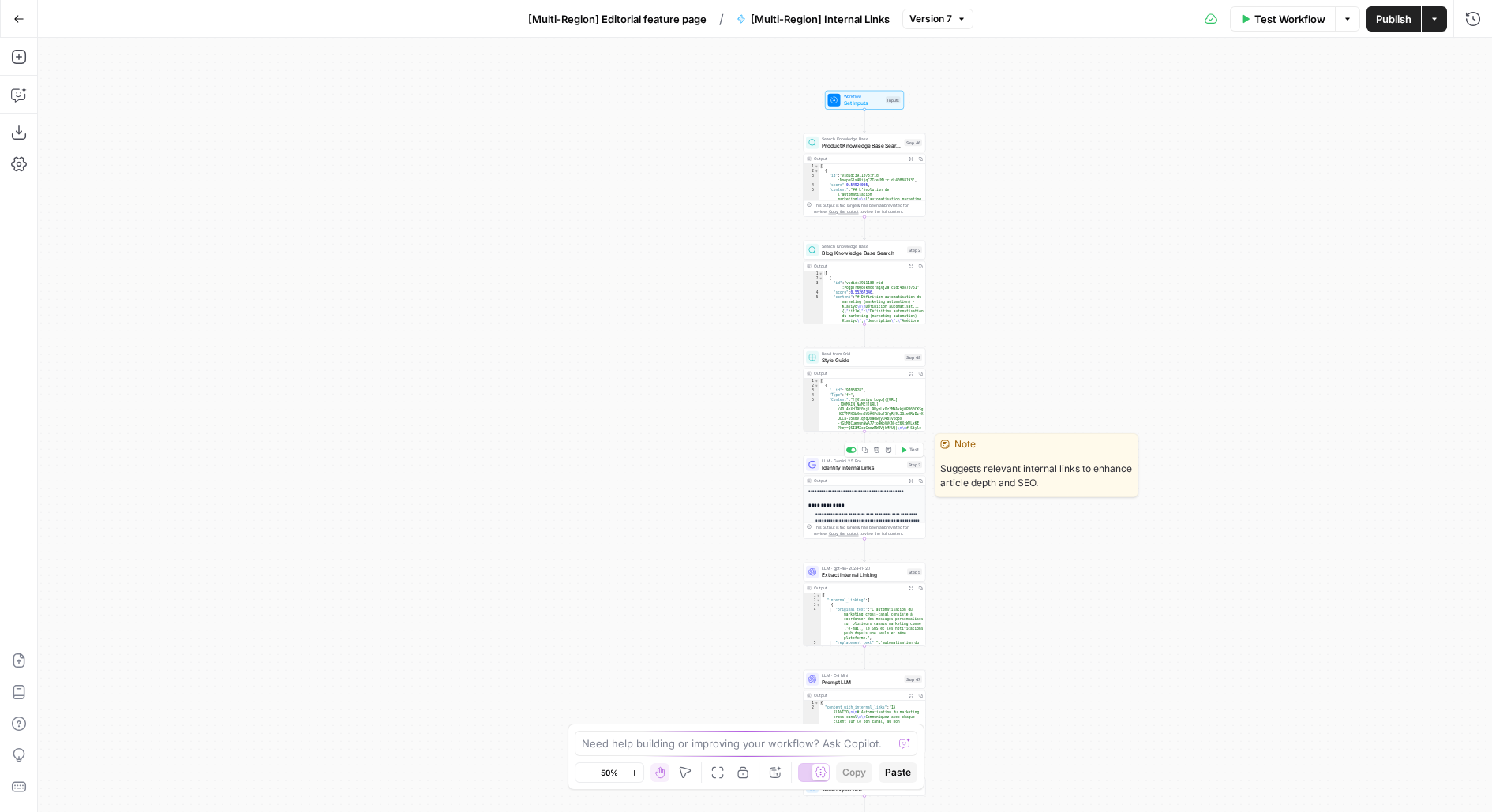
click at [847, 464] on span "Identify Internal Links" at bounding box center [862, 468] width 82 height 8
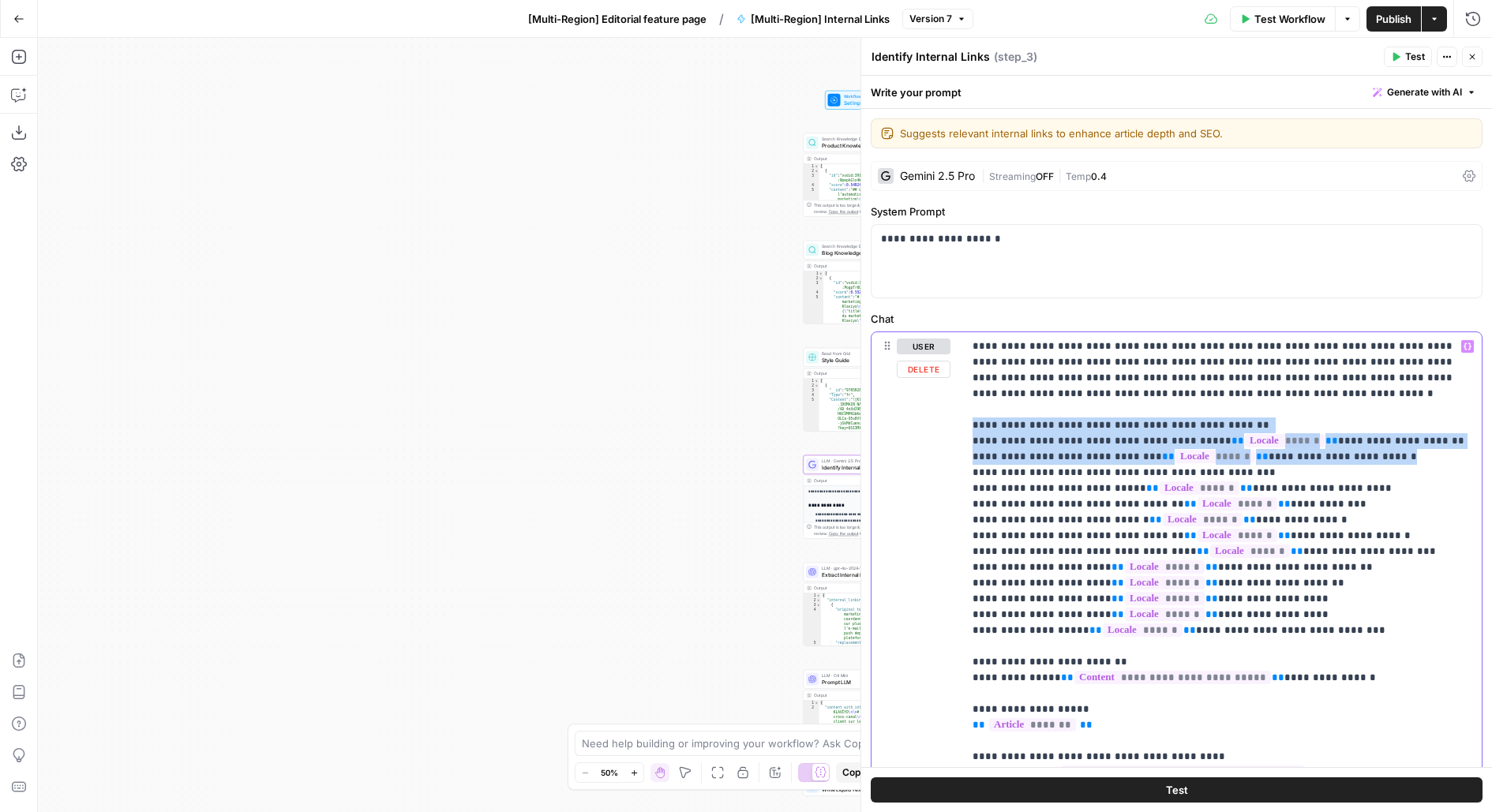
drag, startPoint x: 974, startPoint y: 427, endPoint x: 1442, endPoint y: 455, distance: 468.8
click at [1442, 455] on p "**********" at bounding box center [1223, 828] width 501 height 979
click at [1130, 435] on p "**********" at bounding box center [1223, 828] width 501 height 979
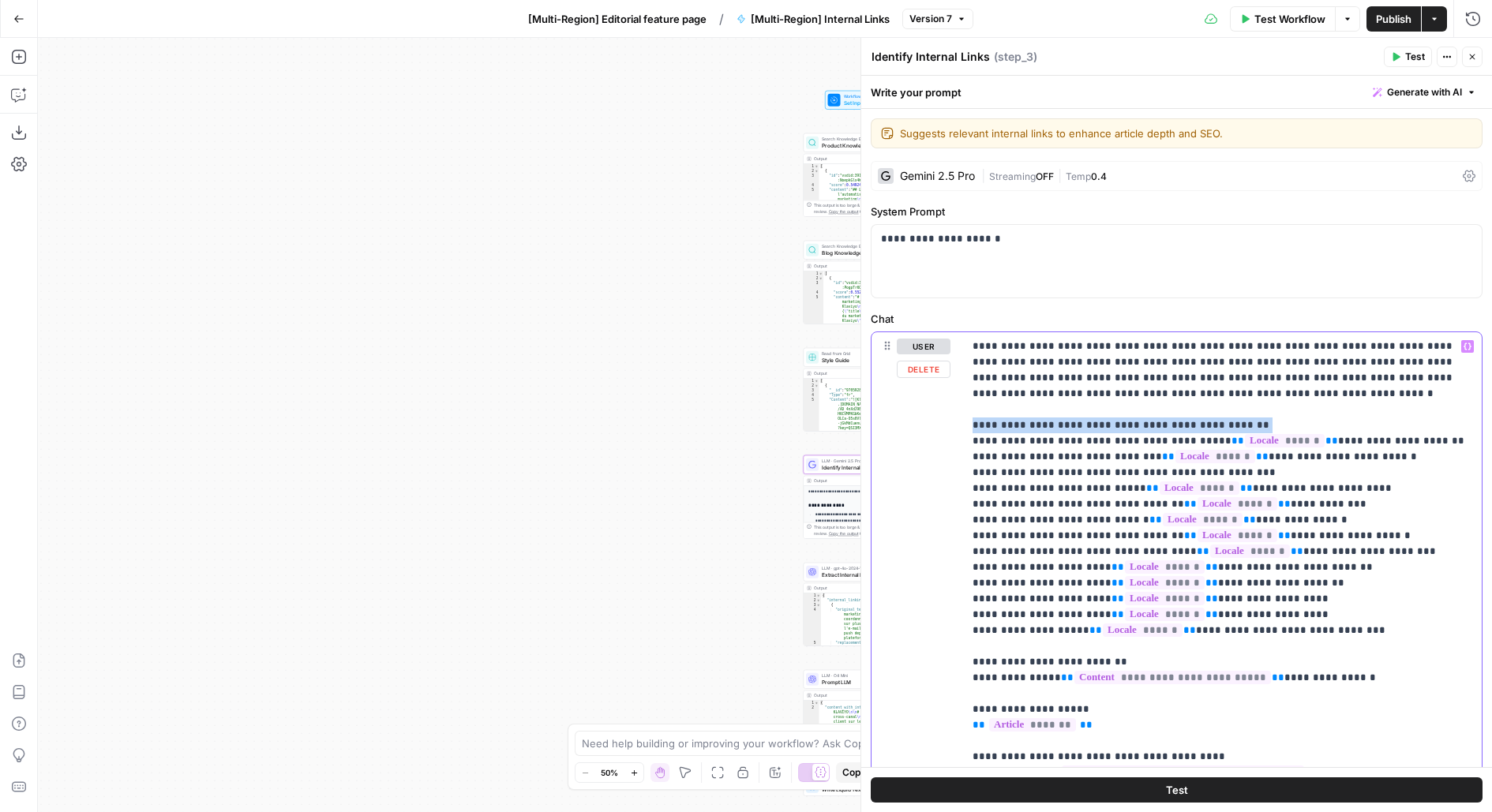
drag, startPoint x: 973, startPoint y: 421, endPoint x: 1327, endPoint y: 426, distance: 354.0
click at [1327, 426] on p "**********" at bounding box center [1223, 828] width 501 height 979
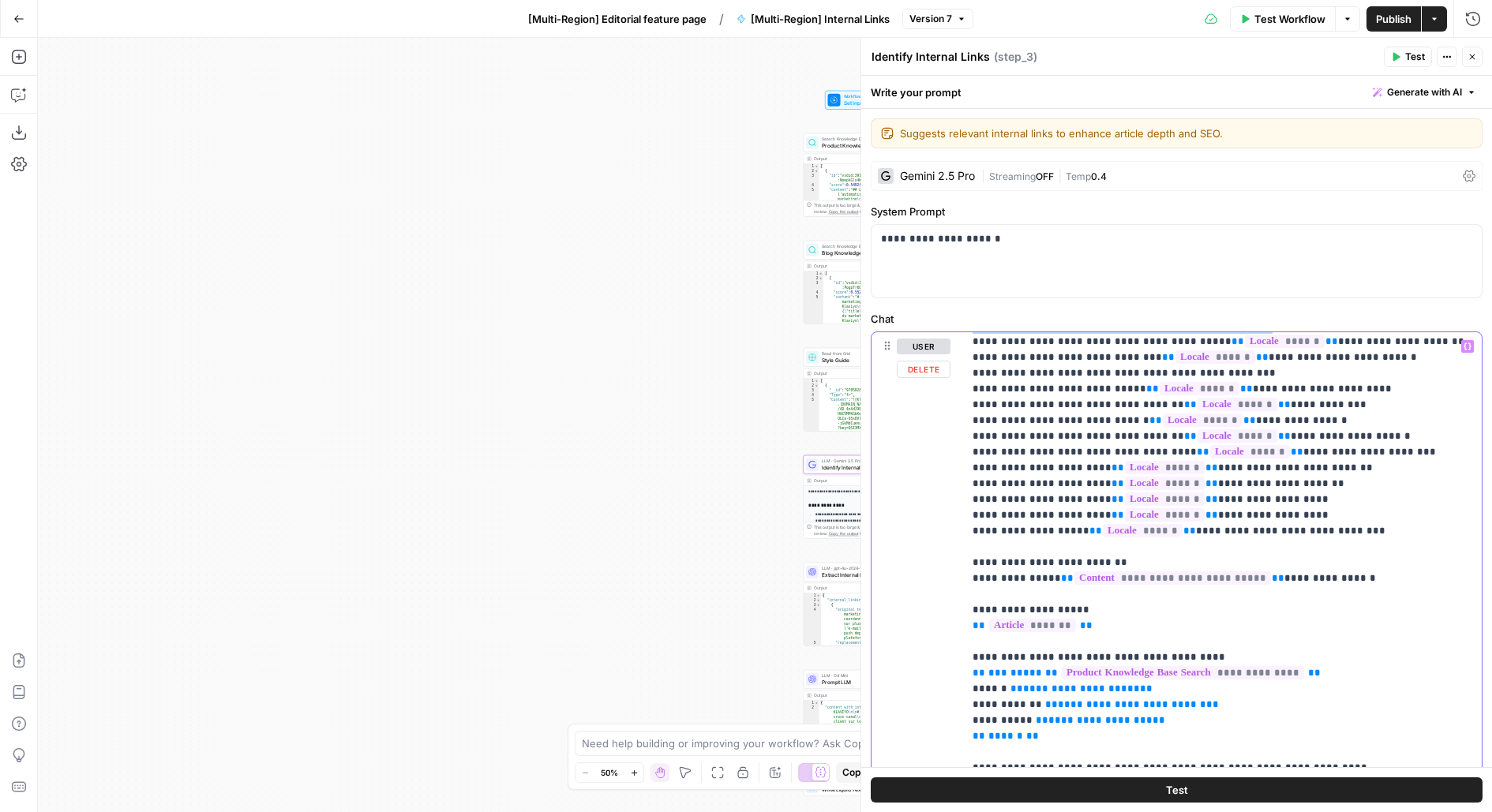
scroll to position [107, 0]
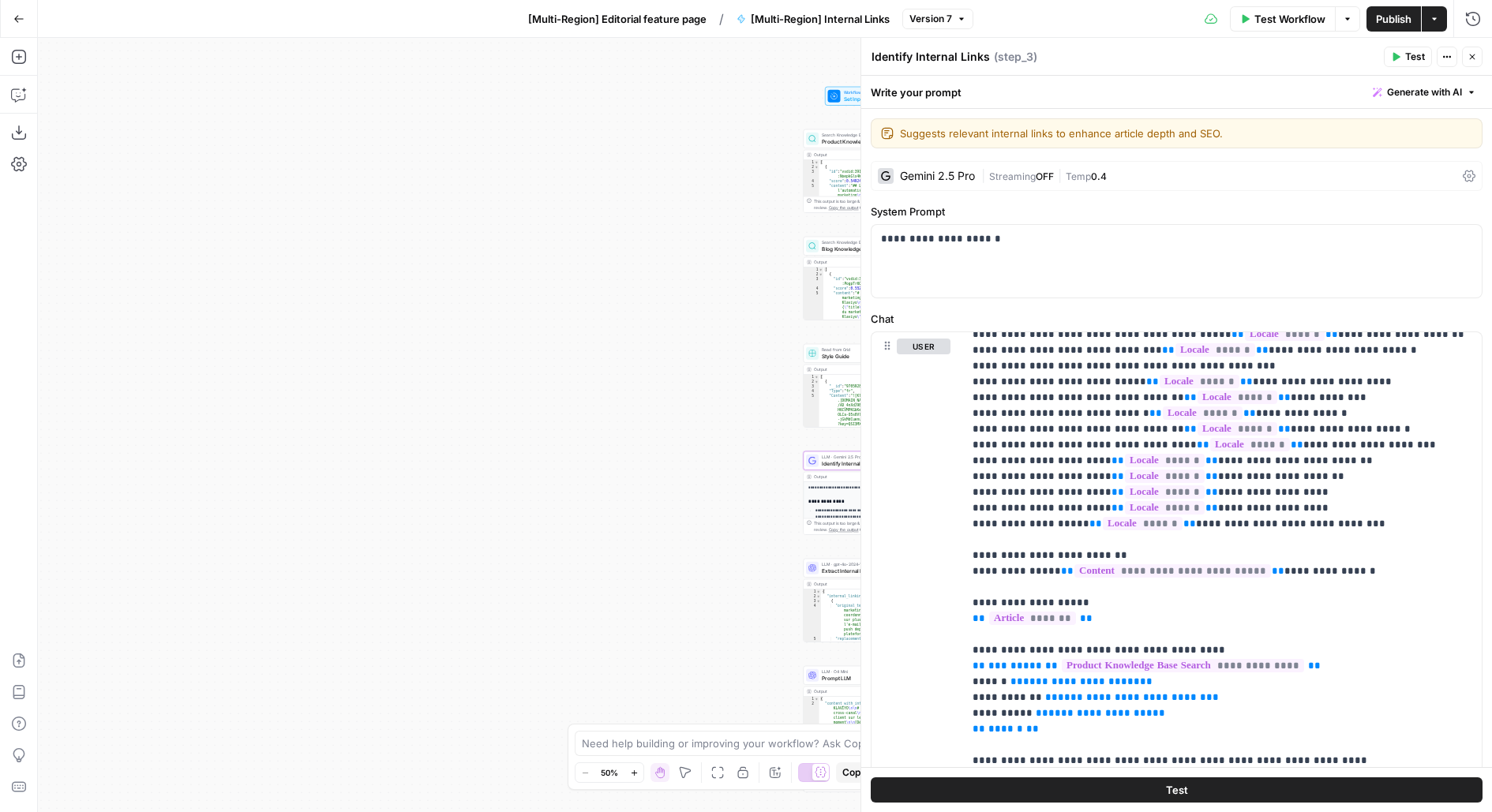
drag, startPoint x: 773, startPoint y: 334, endPoint x: 725, endPoint y: 259, distance: 89.0
click at [725, 259] on div "Workflow Set Inputs Inputs Search Knowledge Base Product Knowledge Base Search …" at bounding box center [765, 425] width 1454 height 774
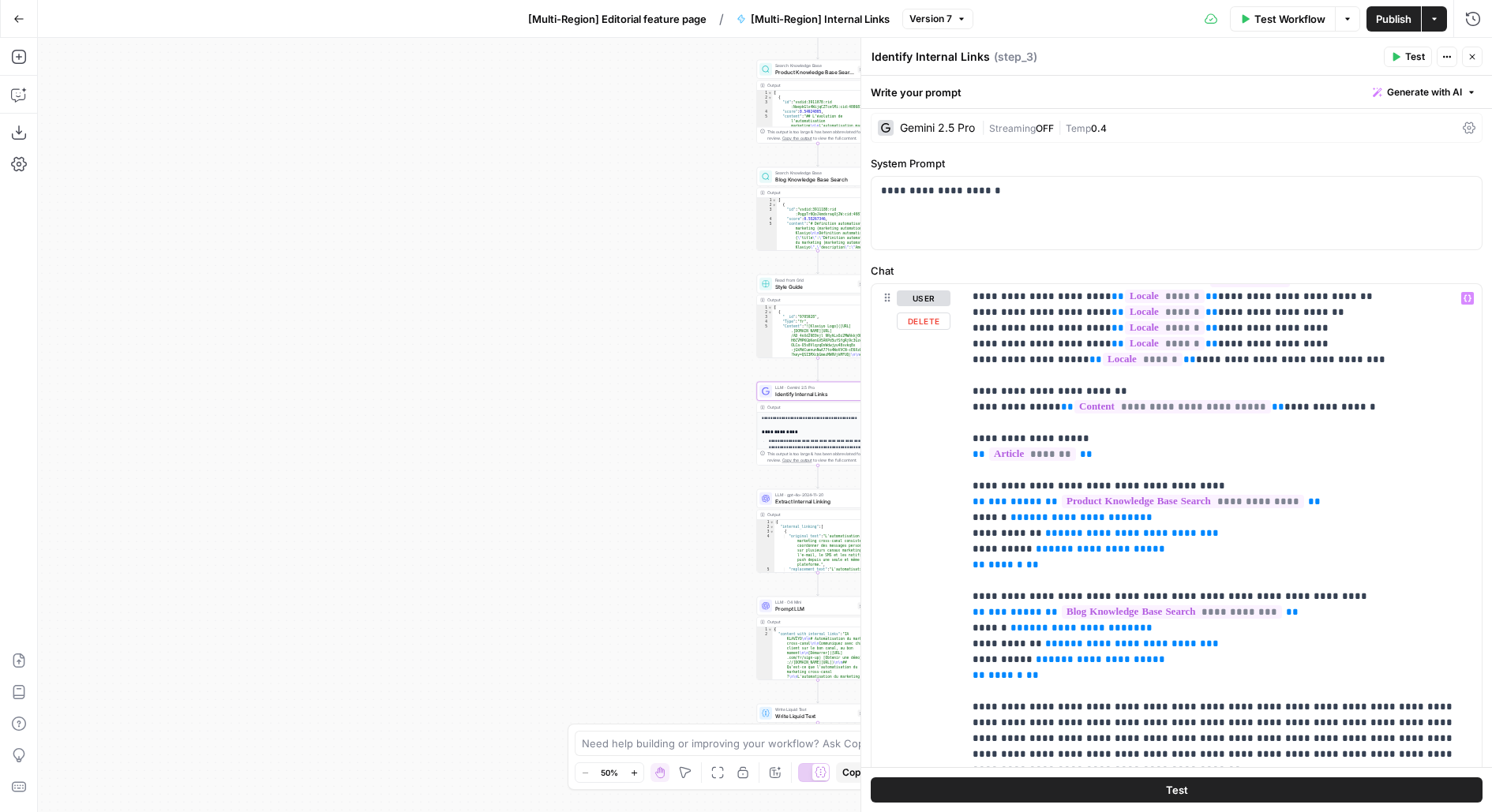
scroll to position [221, 0]
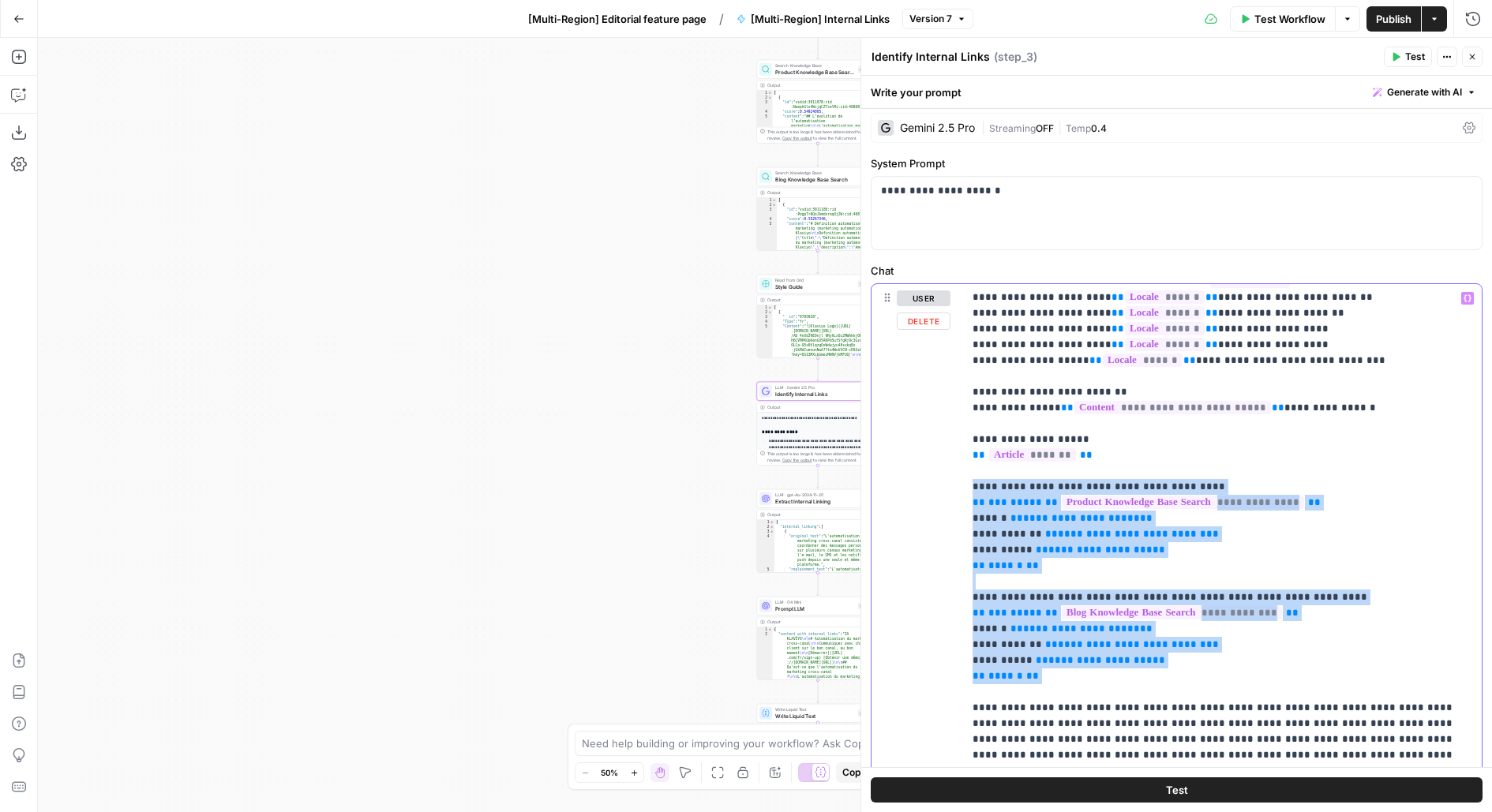
drag, startPoint x: 1066, startPoint y: 693, endPoint x: 906, endPoint y: 484, distance: 263.2
click at [906, 484] on div "**********" at bounding box center [1177, 605] width 611 height 643
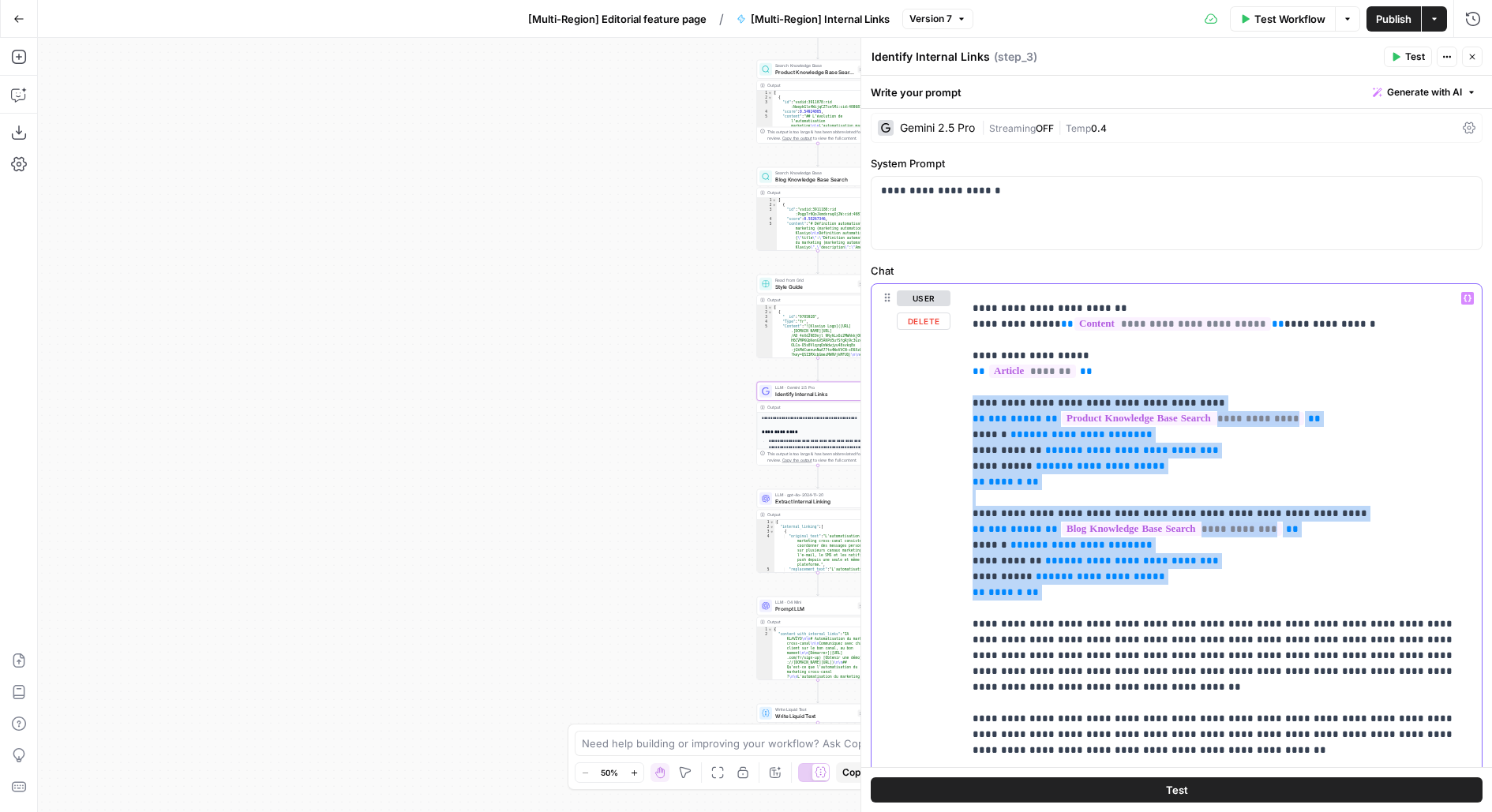
scroll to position [312, 0]
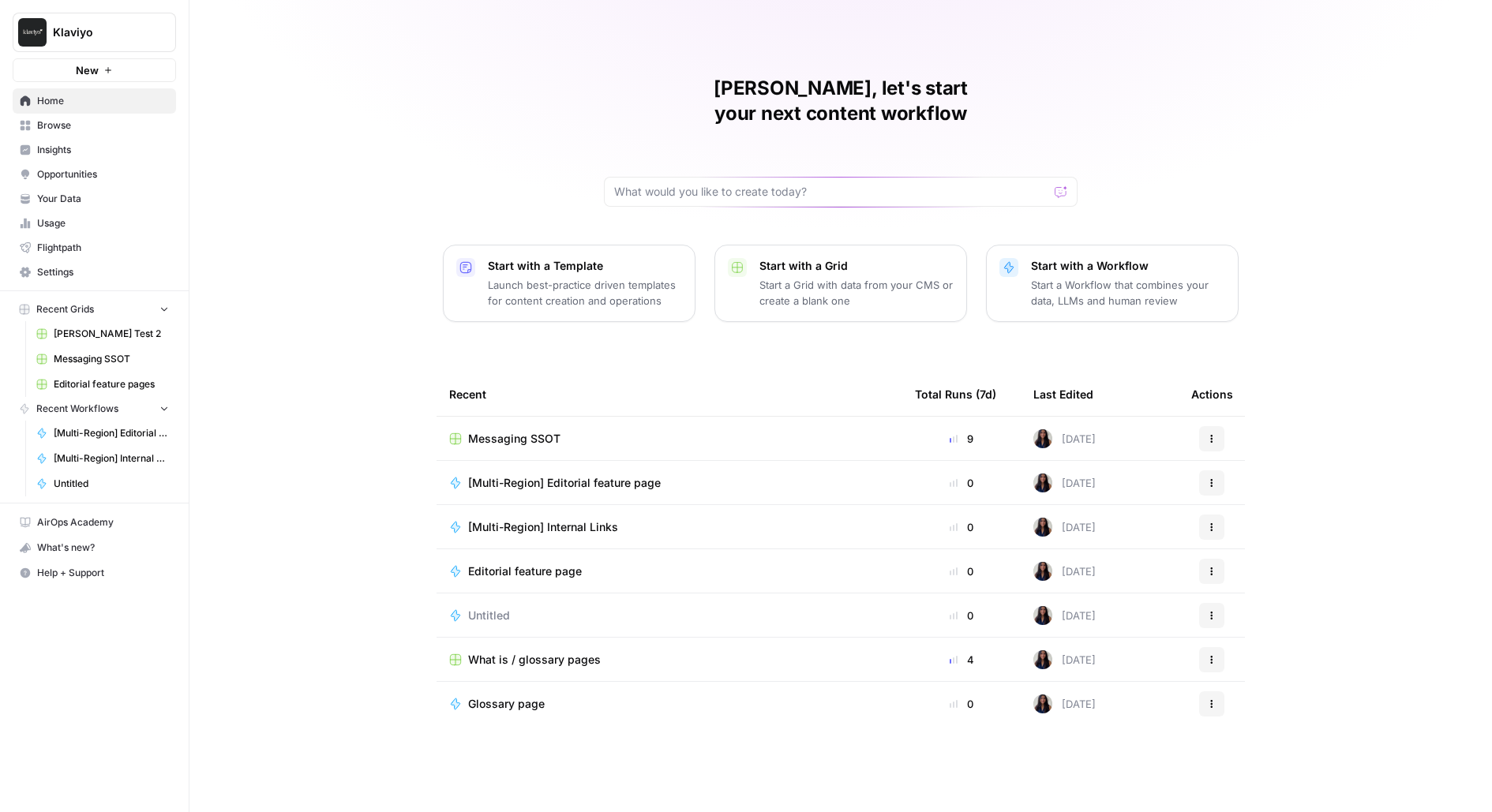
click at [86, 39] on span "Klaviyo" at bounding box center [100, 32] width 96 height 16
type input "a"
click at [97, 734] on div "Klaviyo New Home Browse Insights Opportunities Your Data Usage Flightpath Setti…" at bounding box center [94, 406] width 188 height 812
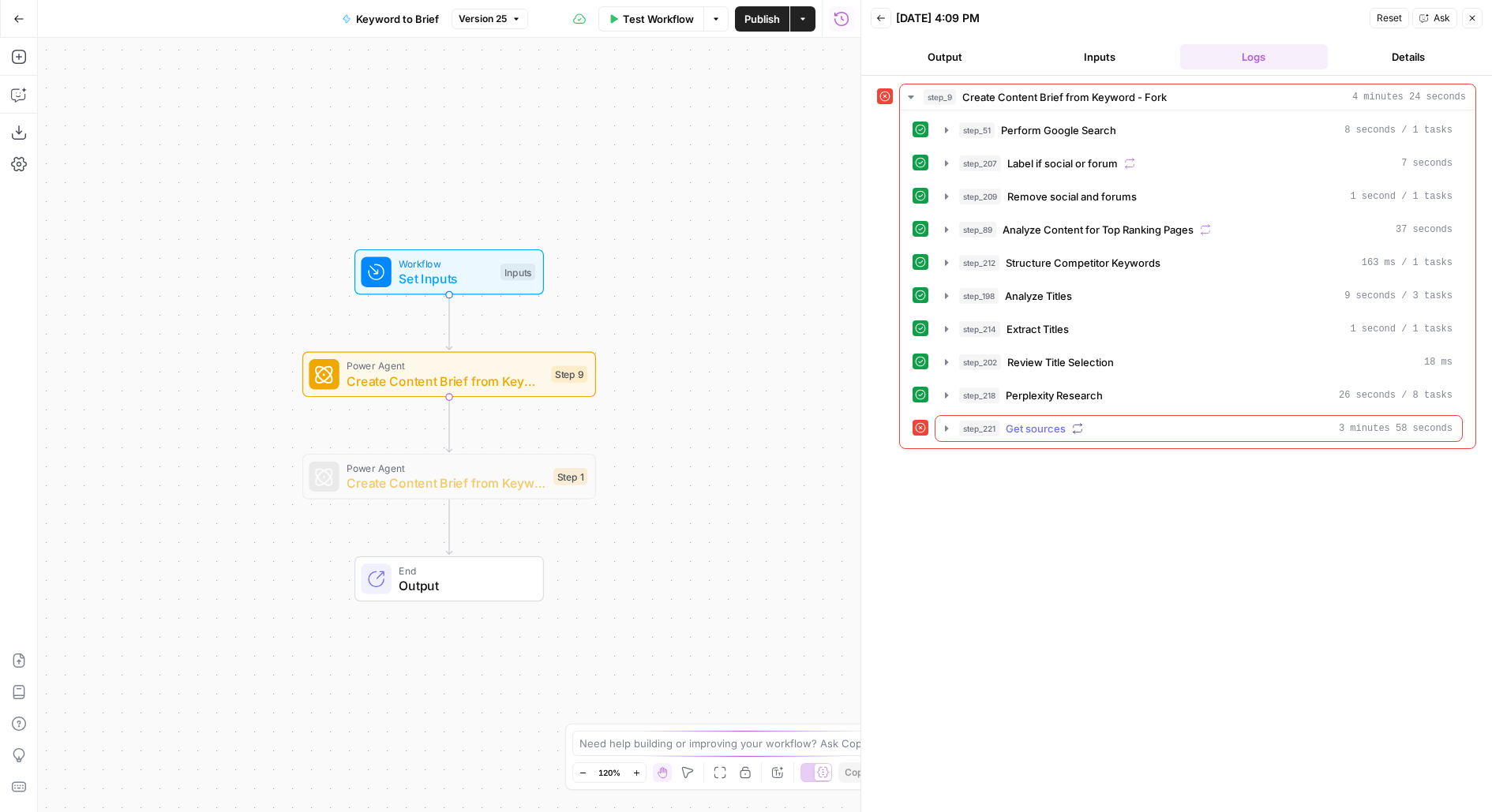
click at [1092, 422] on div "step_221 Get sources 3 minutes 58 seconds" at bounding box center [1205, 429] width 493 height 16
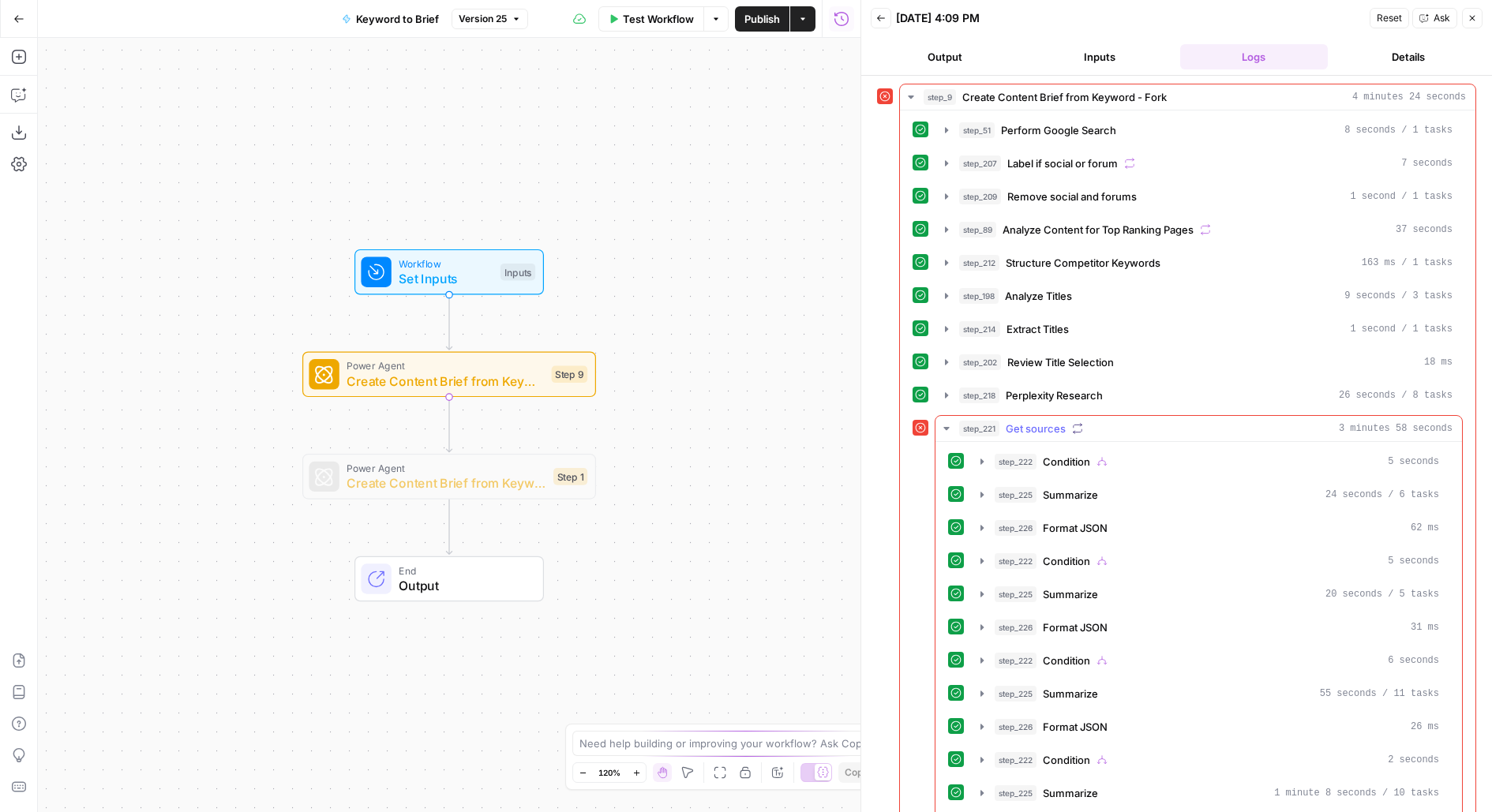
scroll to position [66, 0]
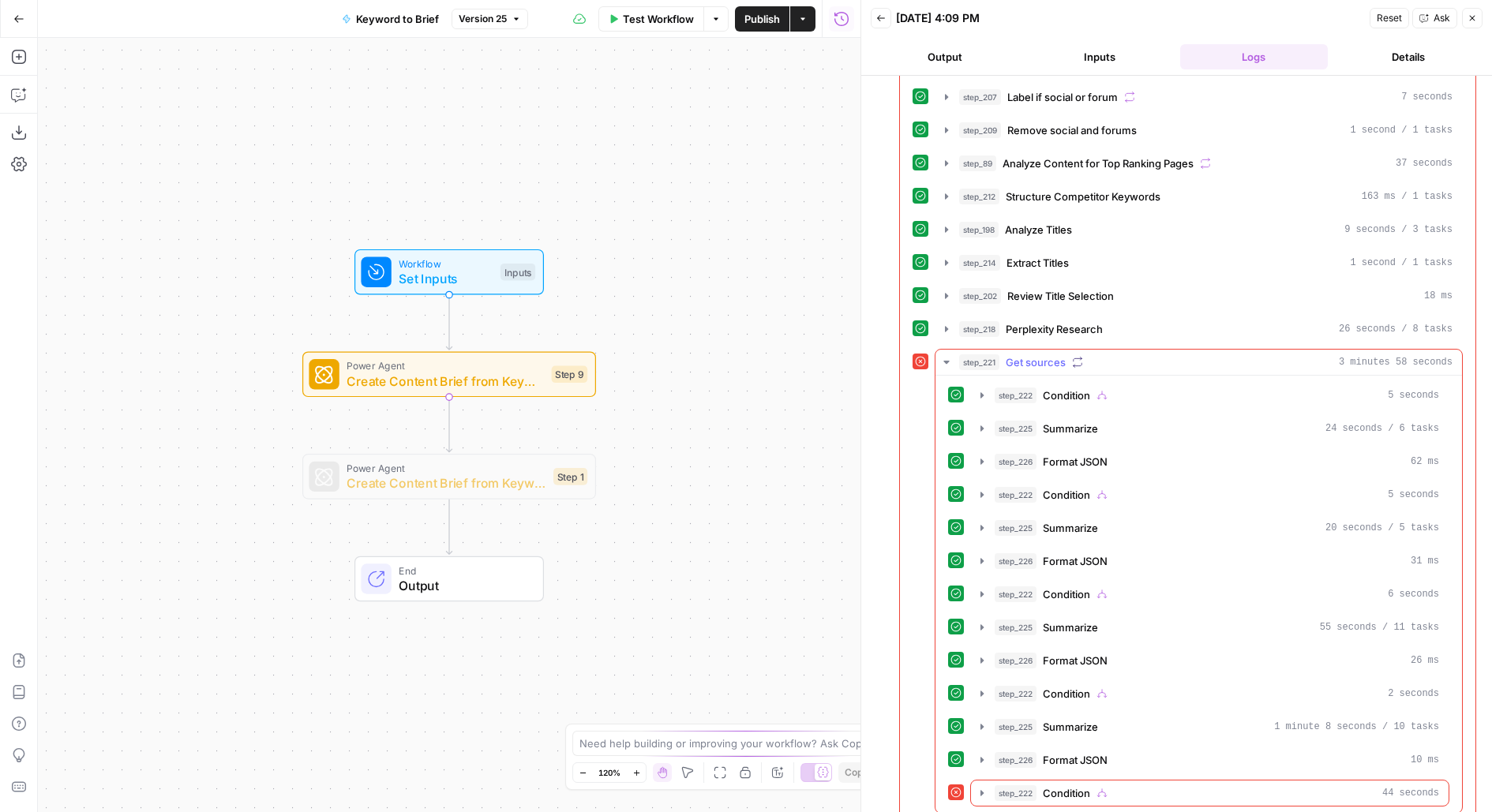
click at [1049, 793] on div "step_222 Condition 5 seconds step_225 Summarize 24 seconds / 6 tasks step_226 F…" at bounding box center [1199, 594] width 526 height 437
click at [1025, 786] on span "step_222" at bounding box center [1016, 793] width 42 height 16
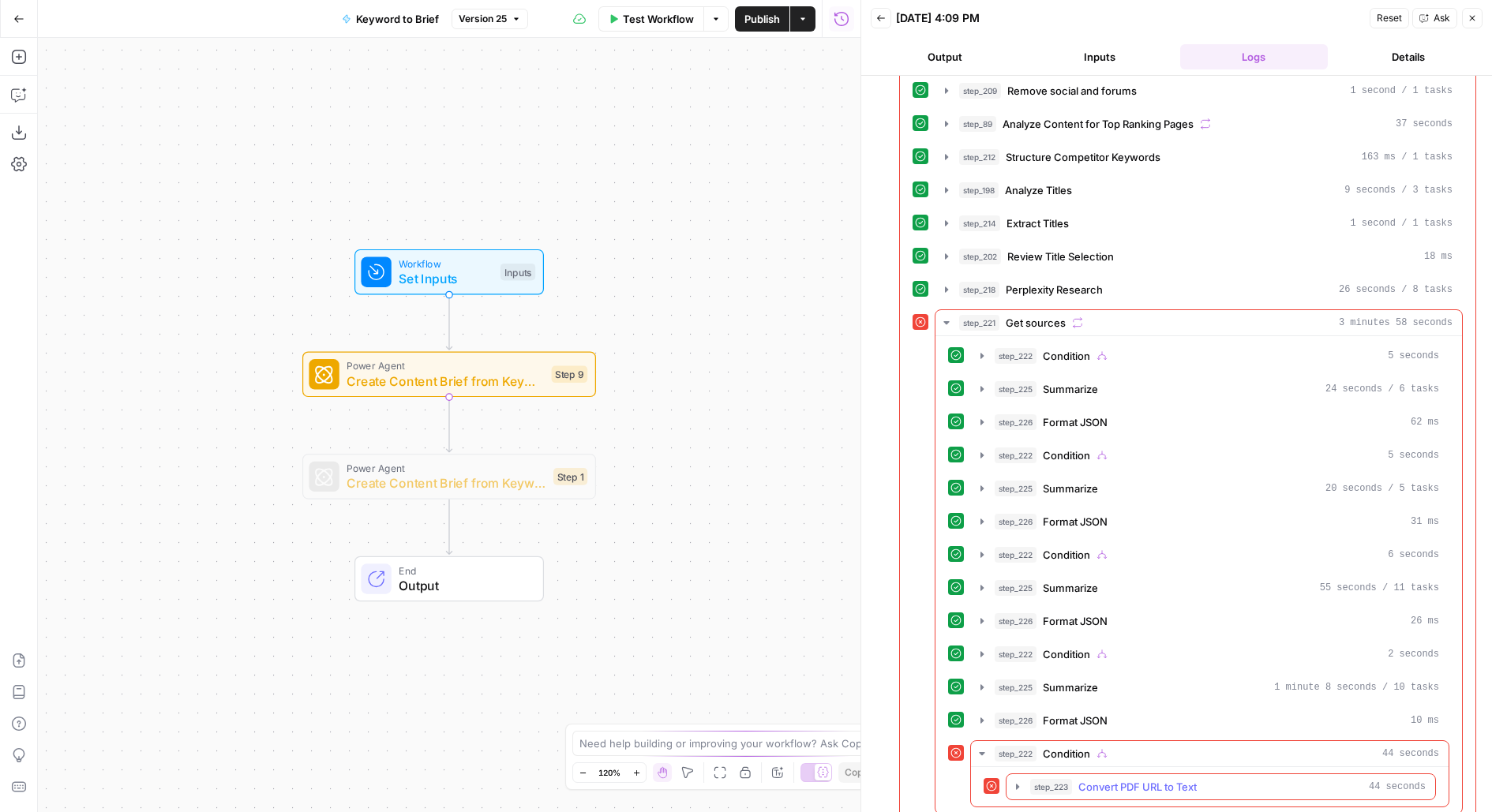
click at [1025, 781] on button "step_223 Convert PDF URL to Text 44 seconds" at bounding box center [1220, 786] width 429 height 26
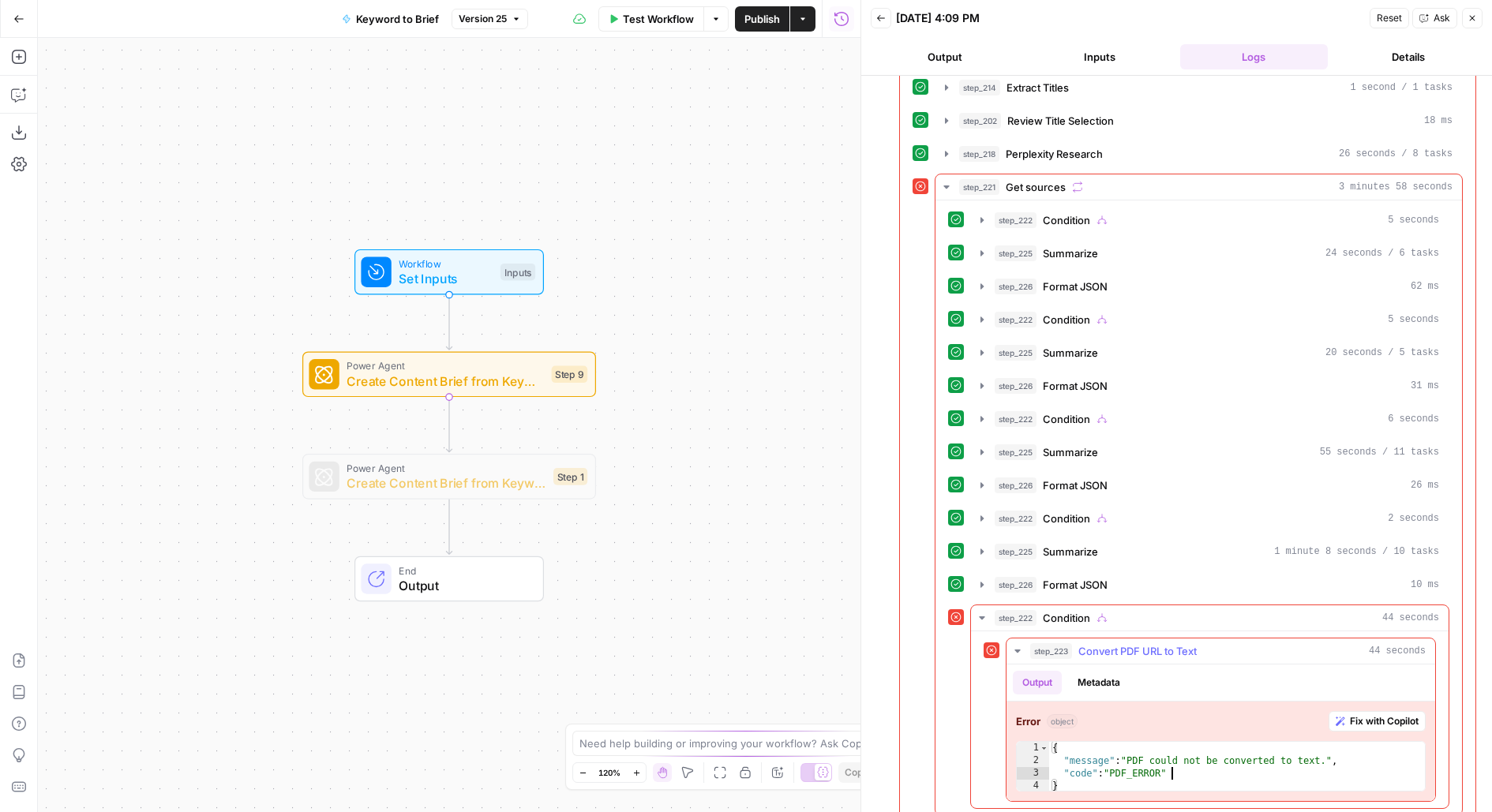
drag, startPoint x: 1253, startPoint y: 760, endPoint x: 854, endPoint y: 714, distance: 401.6
click at [861, 715] on div "Back 08/27/25 at 4:09 PM Reset Ask Close Output Inputs Logs Details step_9 Crea…" at bounding box center [1176, 406] width 631 height 812
type textarea "**********"
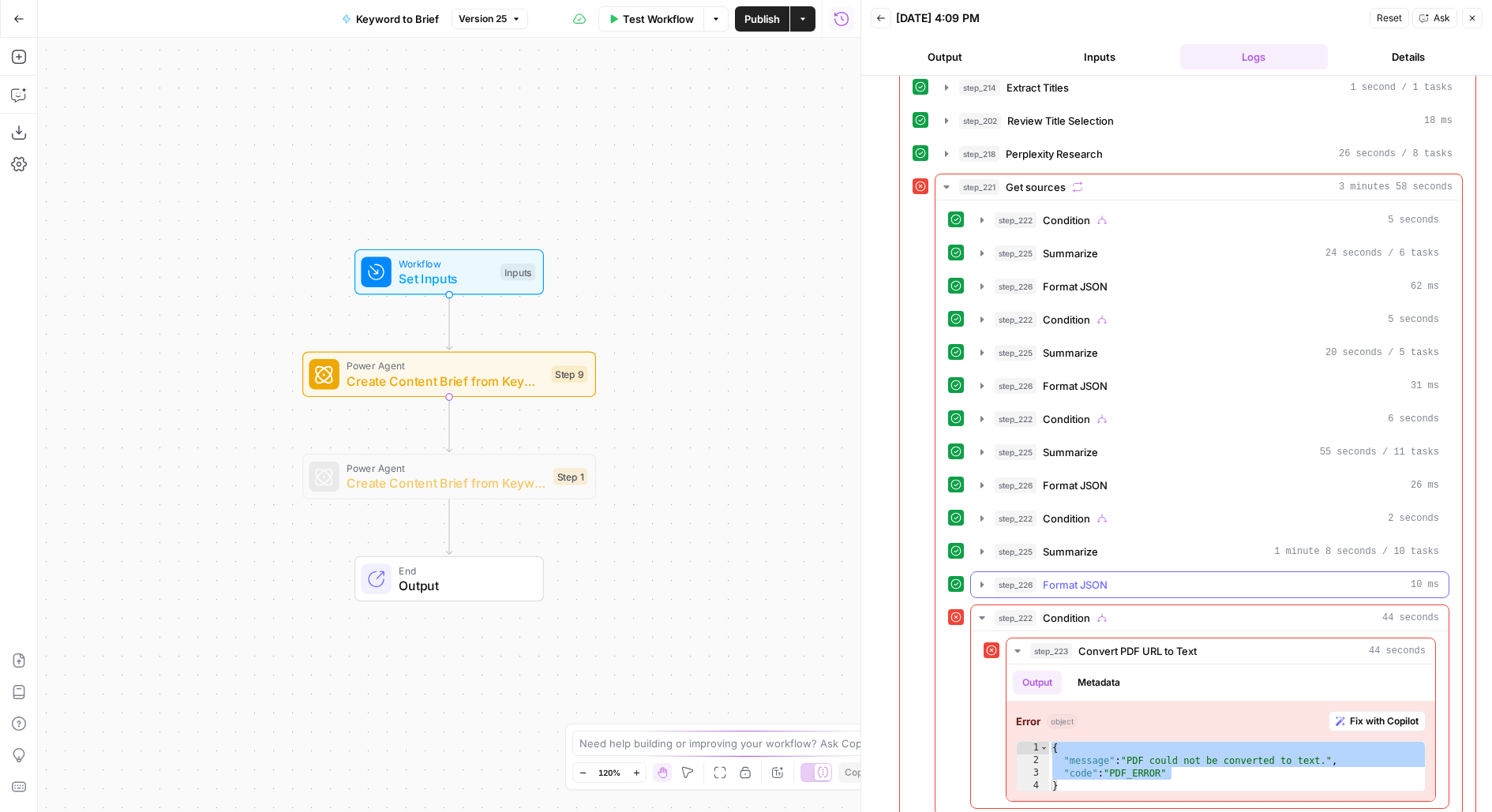
click at [1110, 578] on button "step_226 Format JSON 10 ms" at bounding box center [1210, 585] width 478 height 26
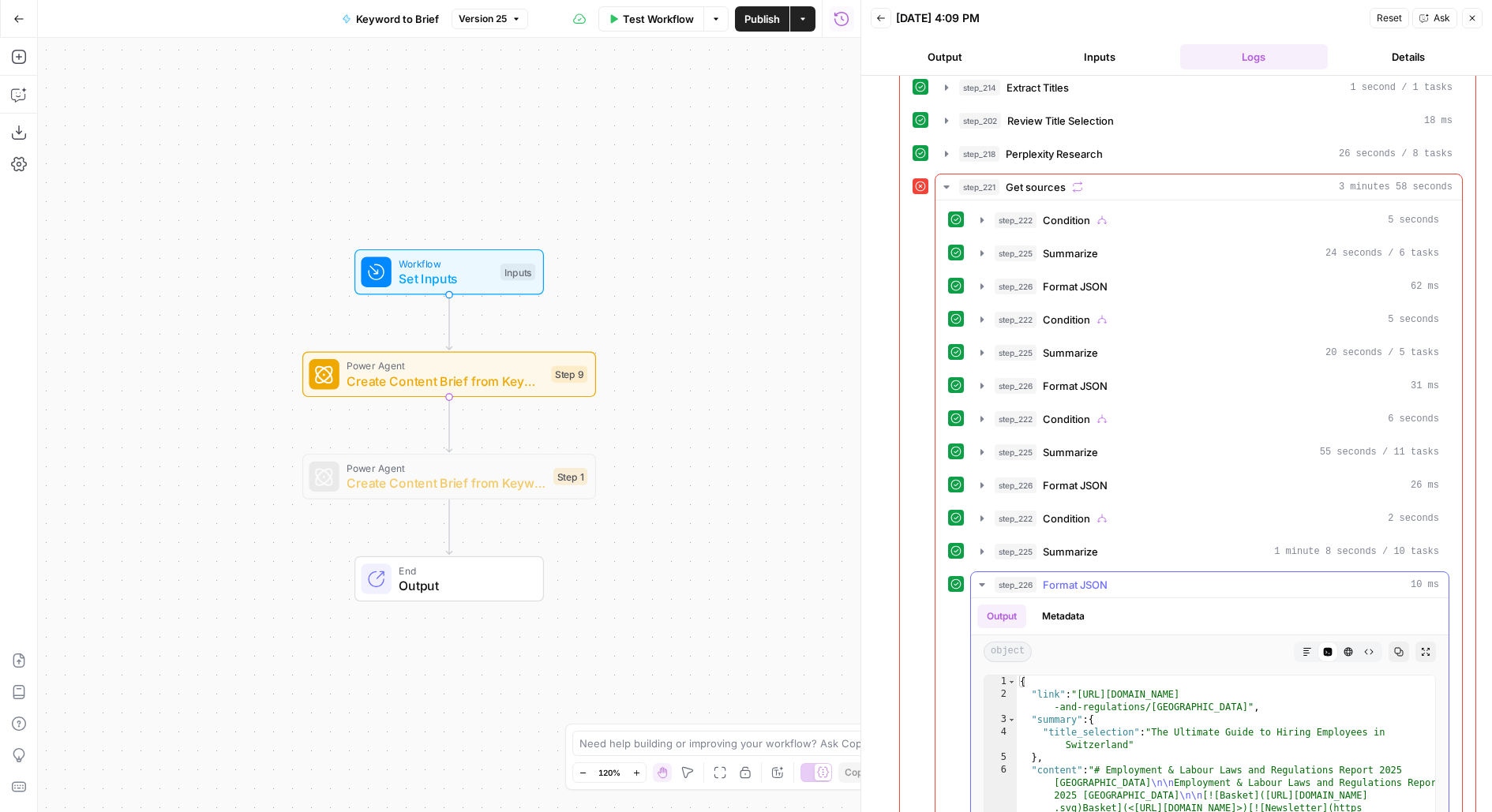
type textarea "**********"
drag, startPoint x: 1084, startPoint y: 680, endPoint x: 1164, endPoint y: 687, distance: 80.3
drag, startPoint x: 1078, startPoint y: 673, endPoint x: 1211, endPoint y: 695, distance: 134.8
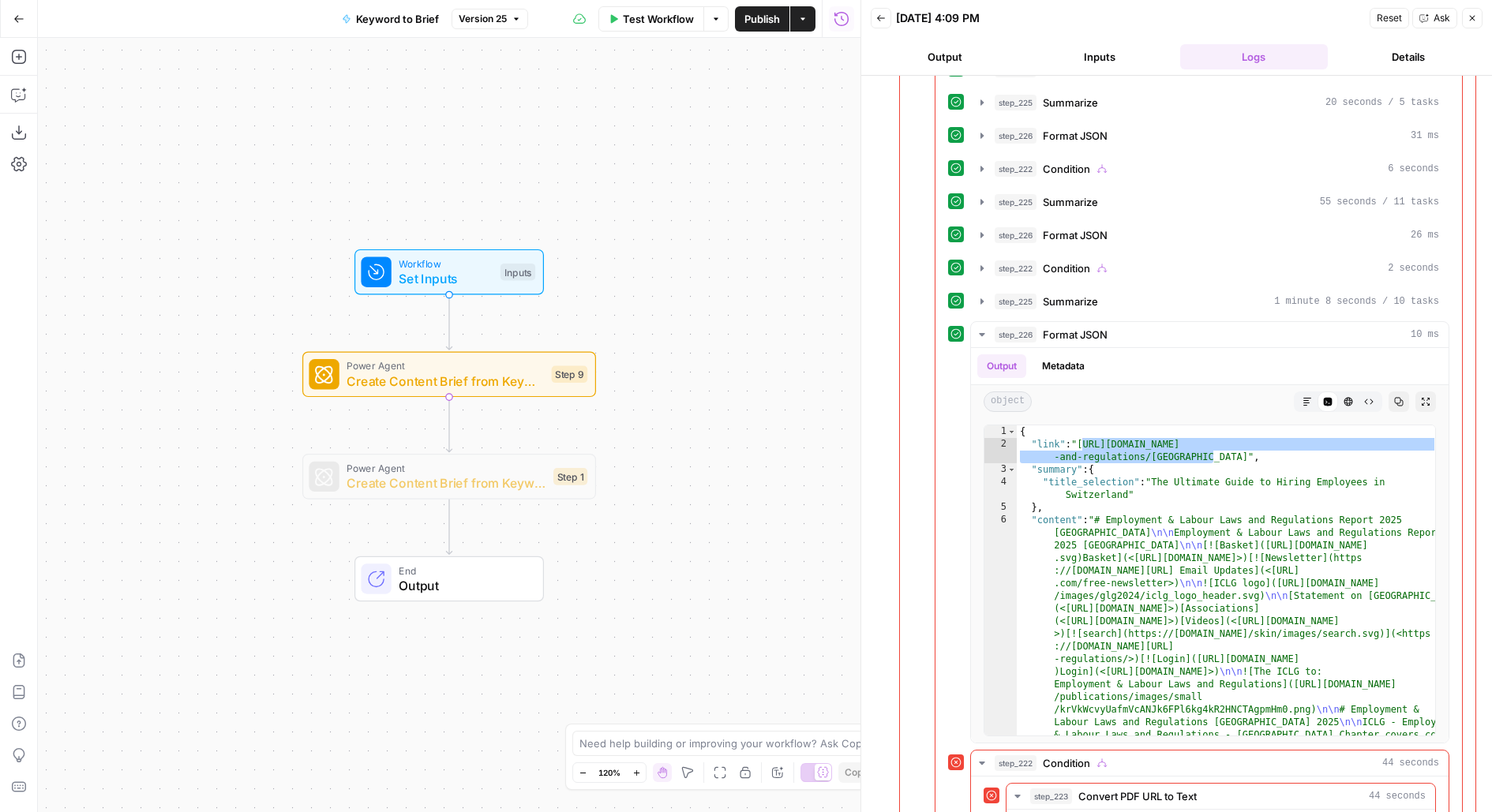
scroll to position [637, 0]
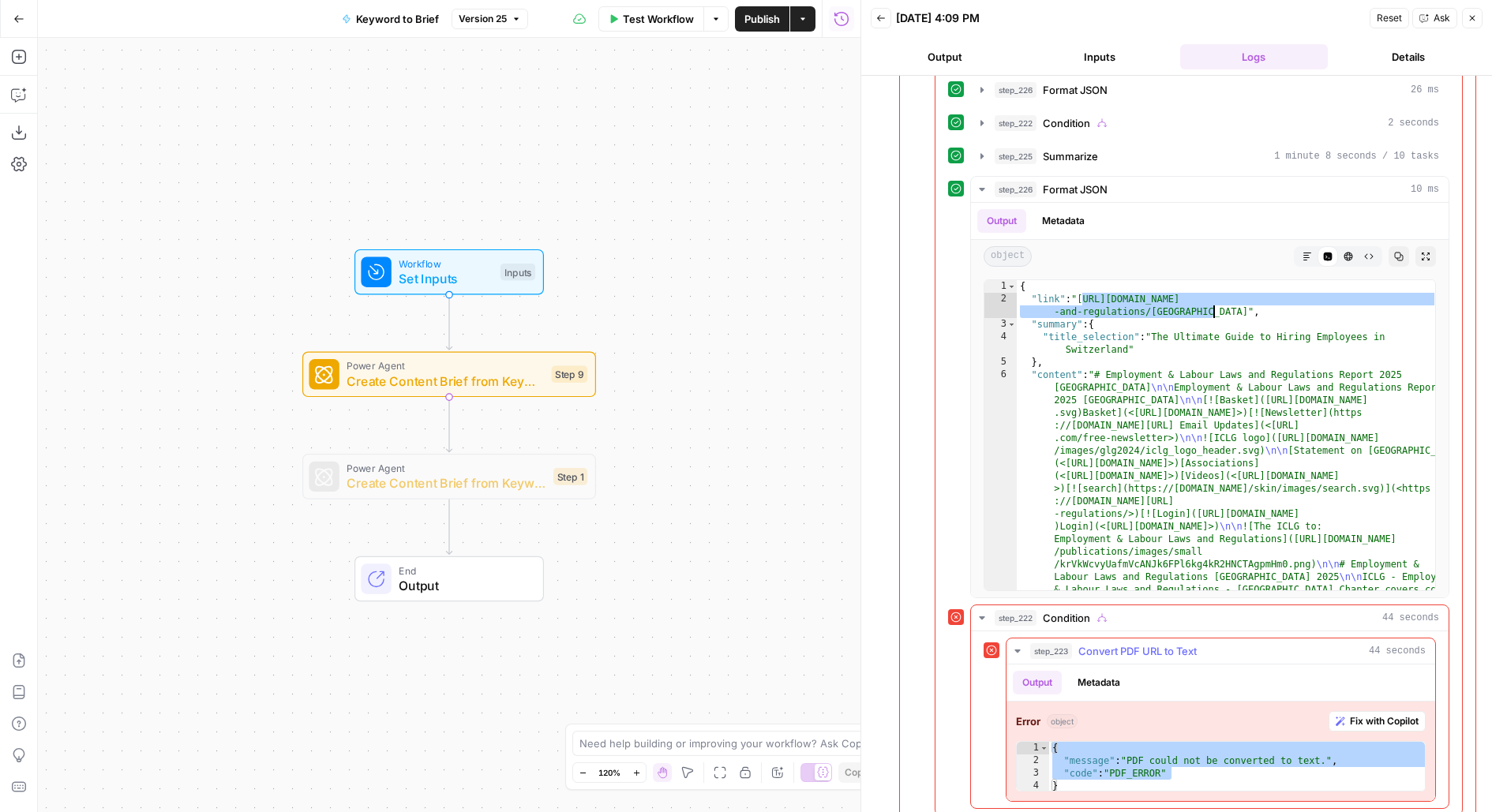
type textarea "*"
click at [1058, 768] on div "{ "message" : "PDF could not be converted to text." , "code" : "PDF_ERROR" }" at bounding box center [1238, 780] width 379 height 76
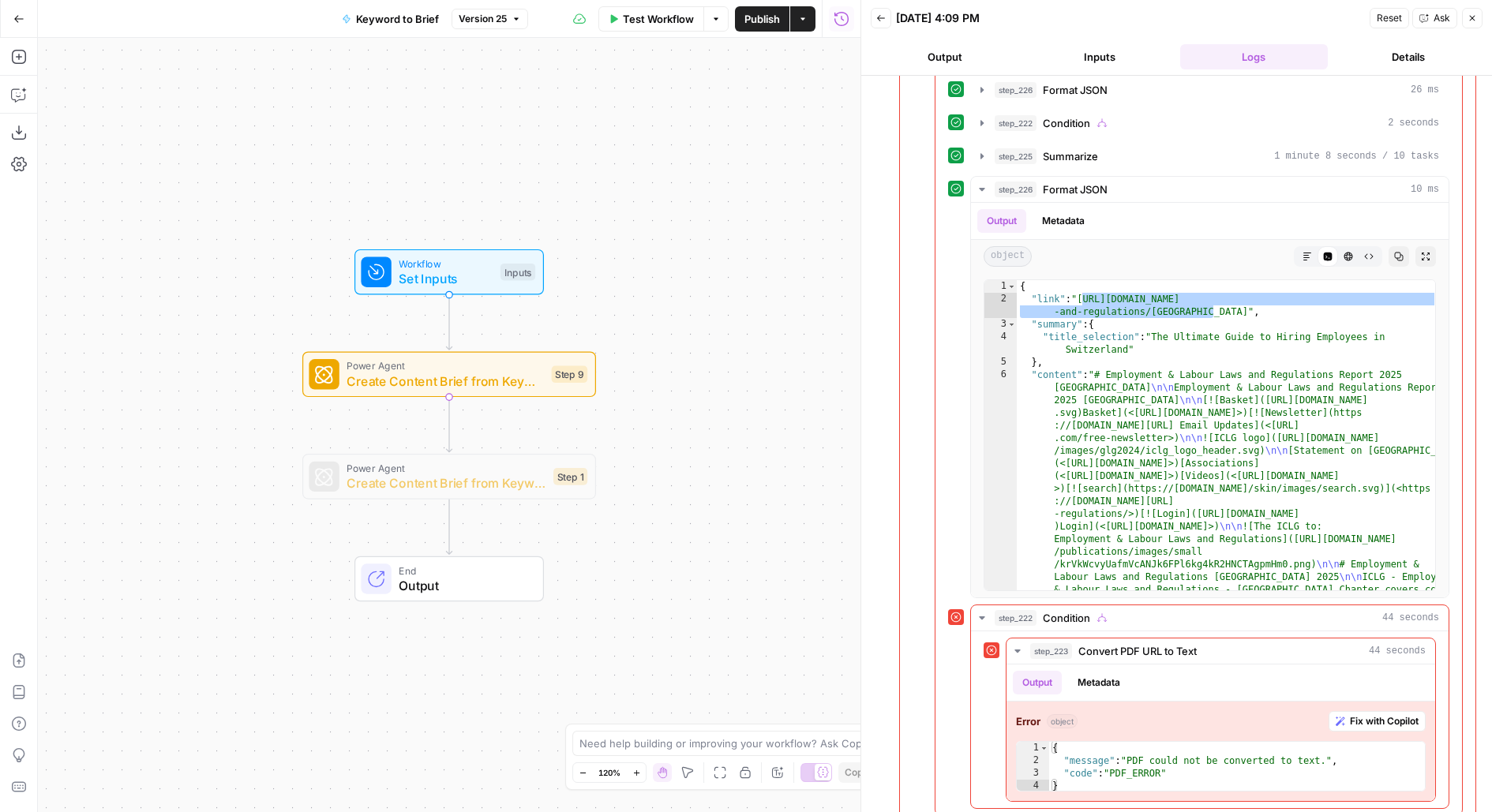
click at [347, 374] on span "Create Content Brief from Keyword - Fork" at bounding box center [445, 381] width 198 height 19
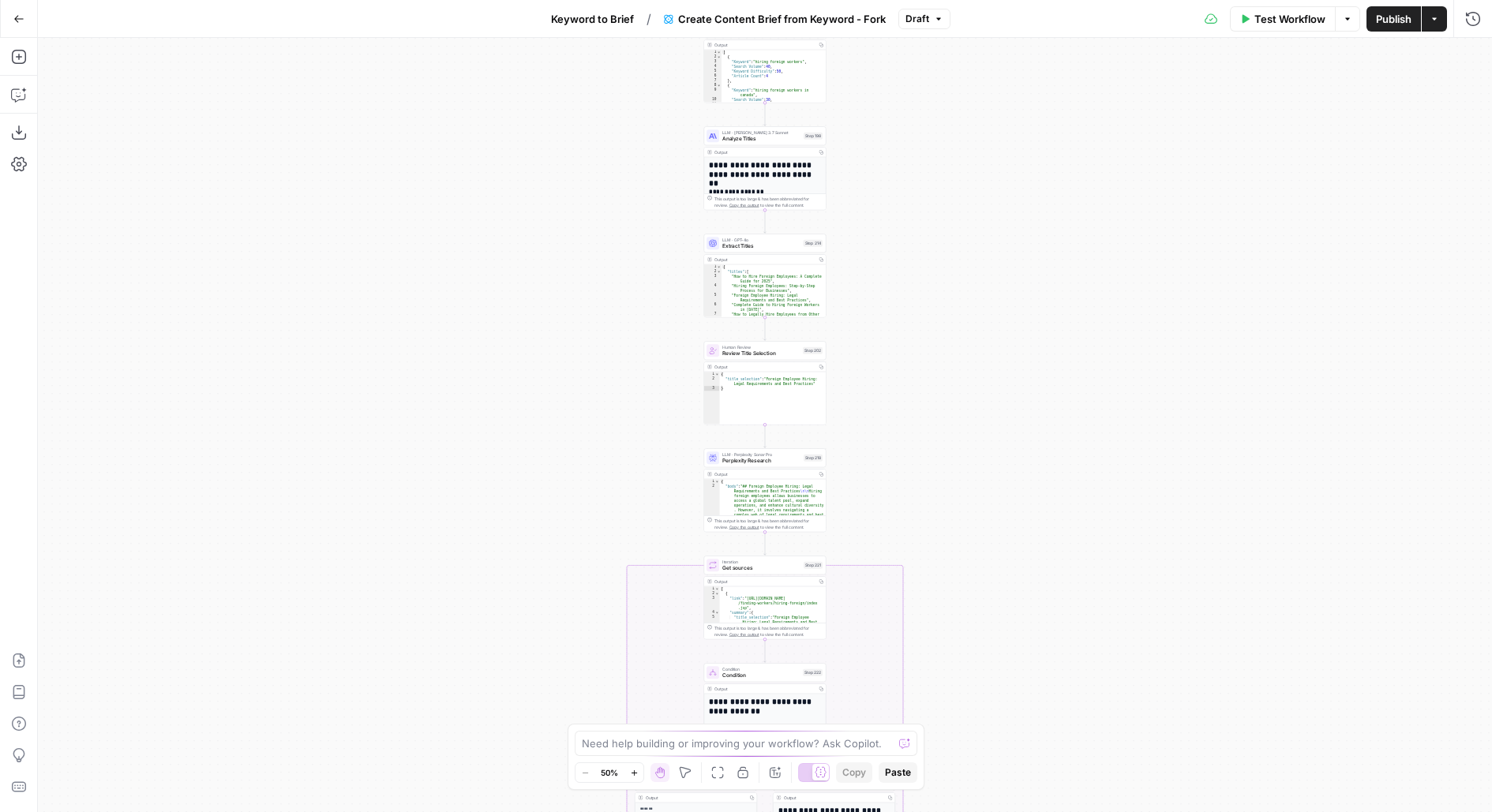
click at [607, 12] on span "Keyword to Brief" at bounding box center [593, 19] width 83 height 16
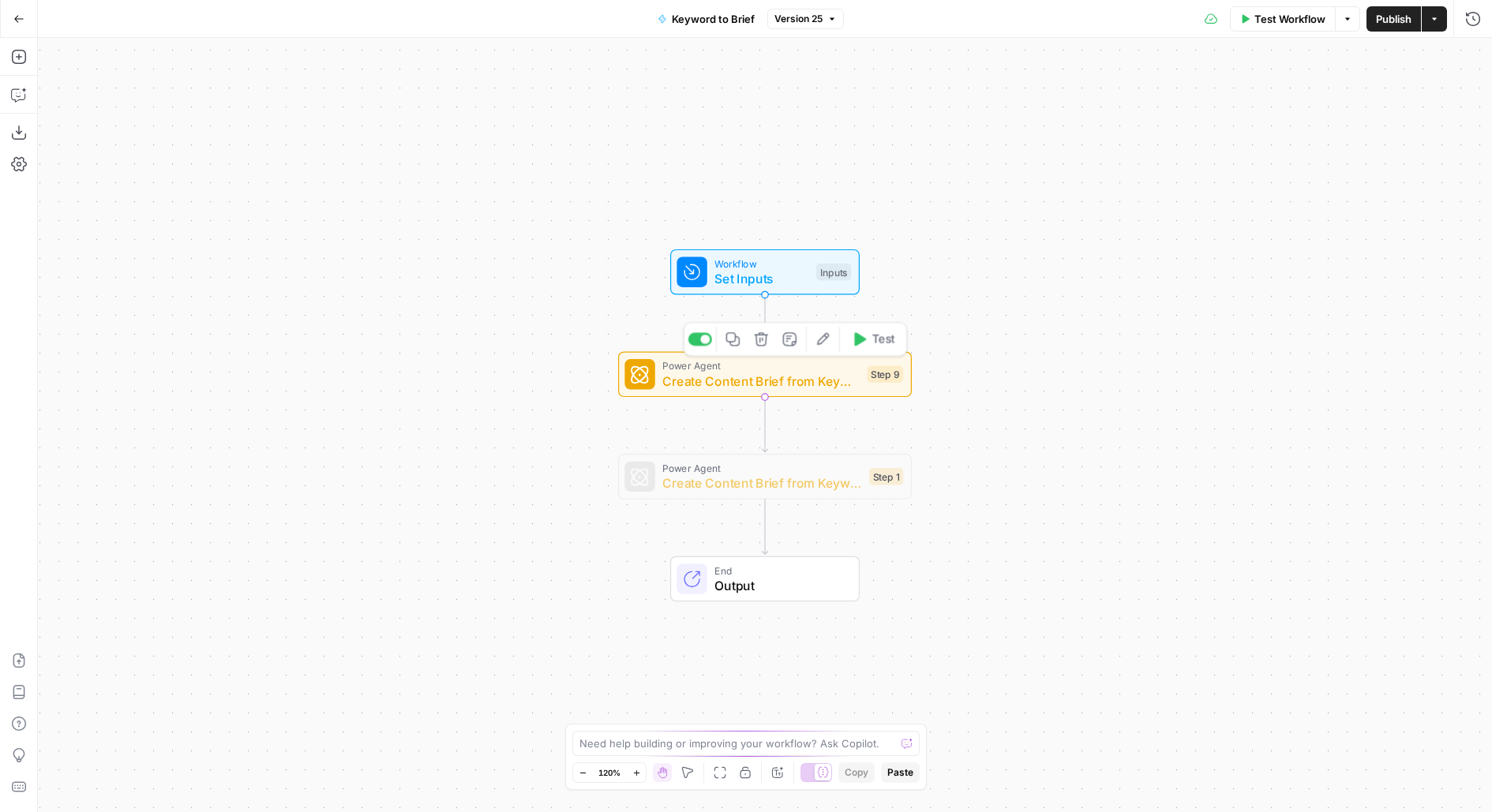
click at [861, 368] on div "Power Agent Create Content Brief from Keyword - Fork Step 9 Copy step Delete st…" at bounding box center [764, 375] width 278 height 32
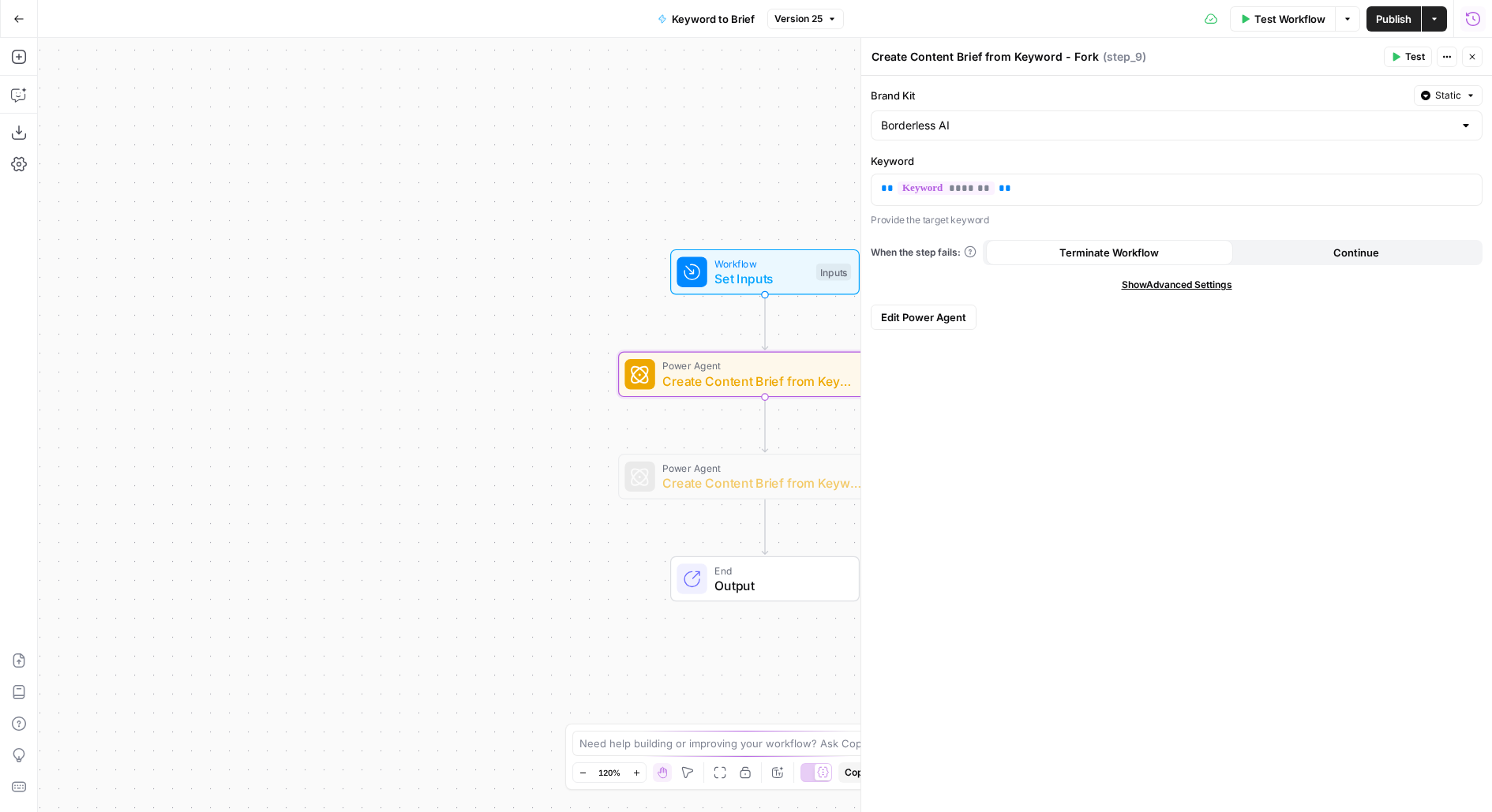
click at [1475, 14] on icon "button" at bounding box center [1473, 19] width 16 height 16
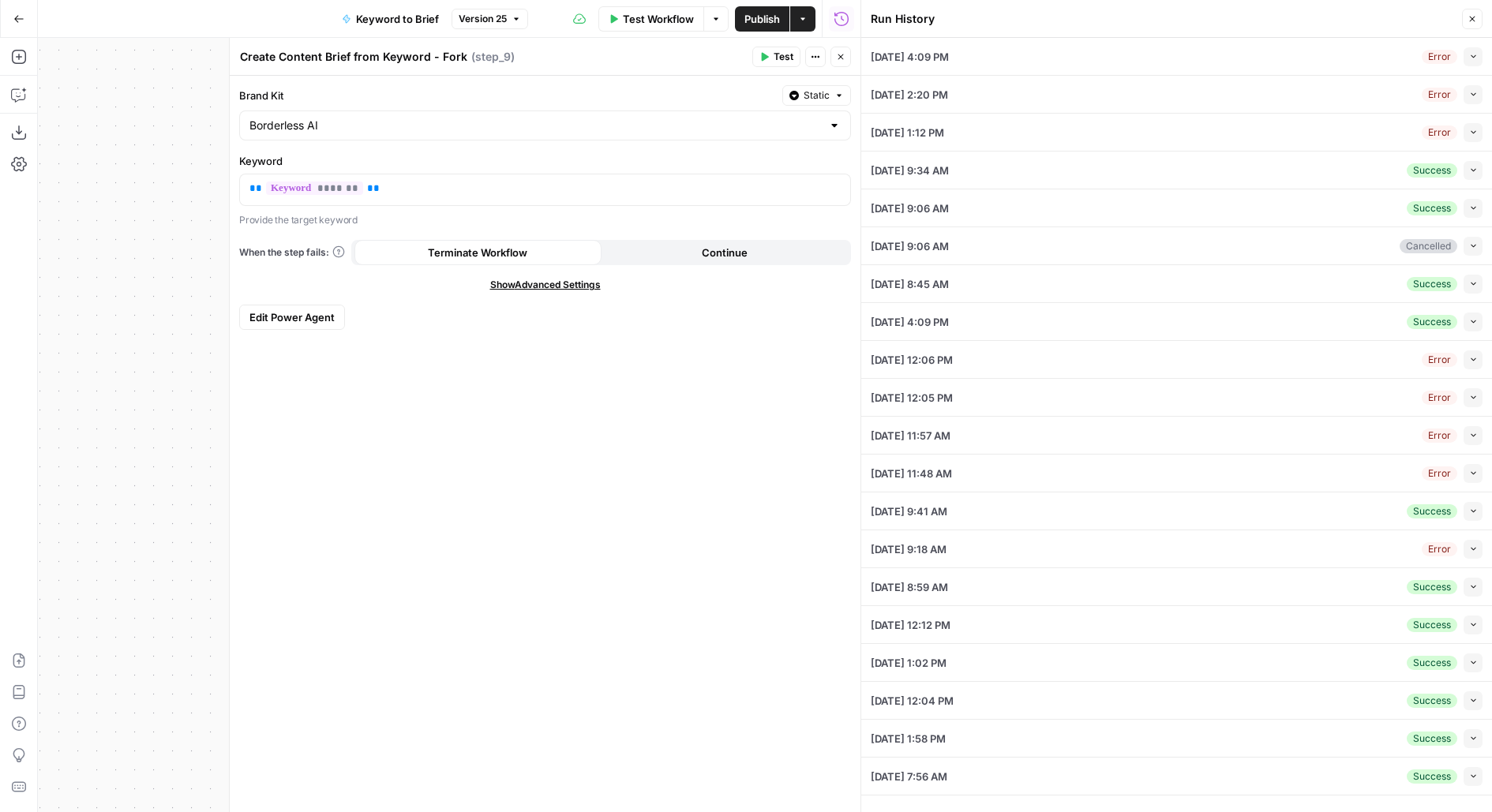
click at [1475, 60] on icon "button" at bounding box center [1473, 56] width 9 height 9
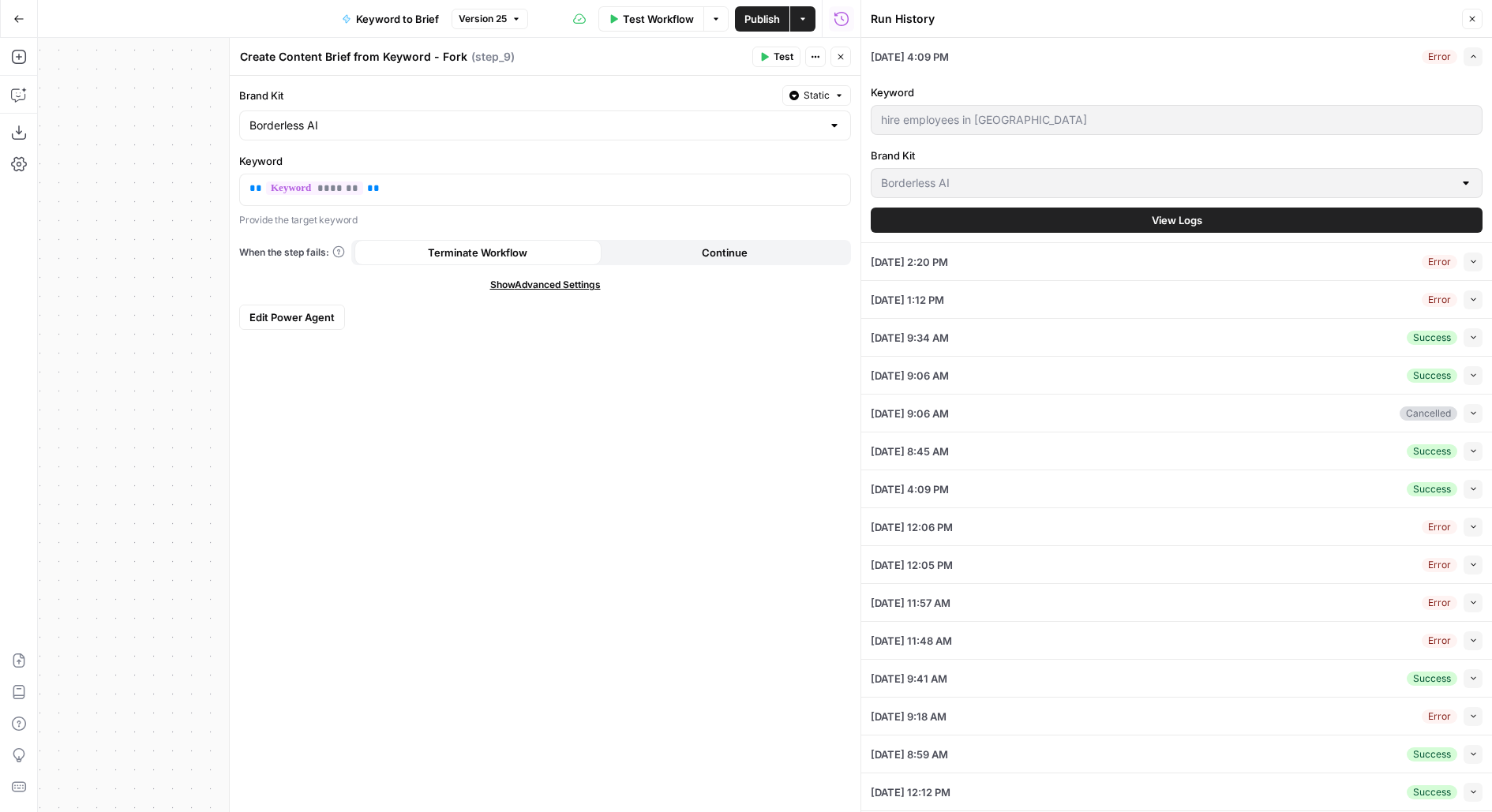
click at [1192, 218] on span "View Logs" at bounding box center [1177, 220] width 50 height 16
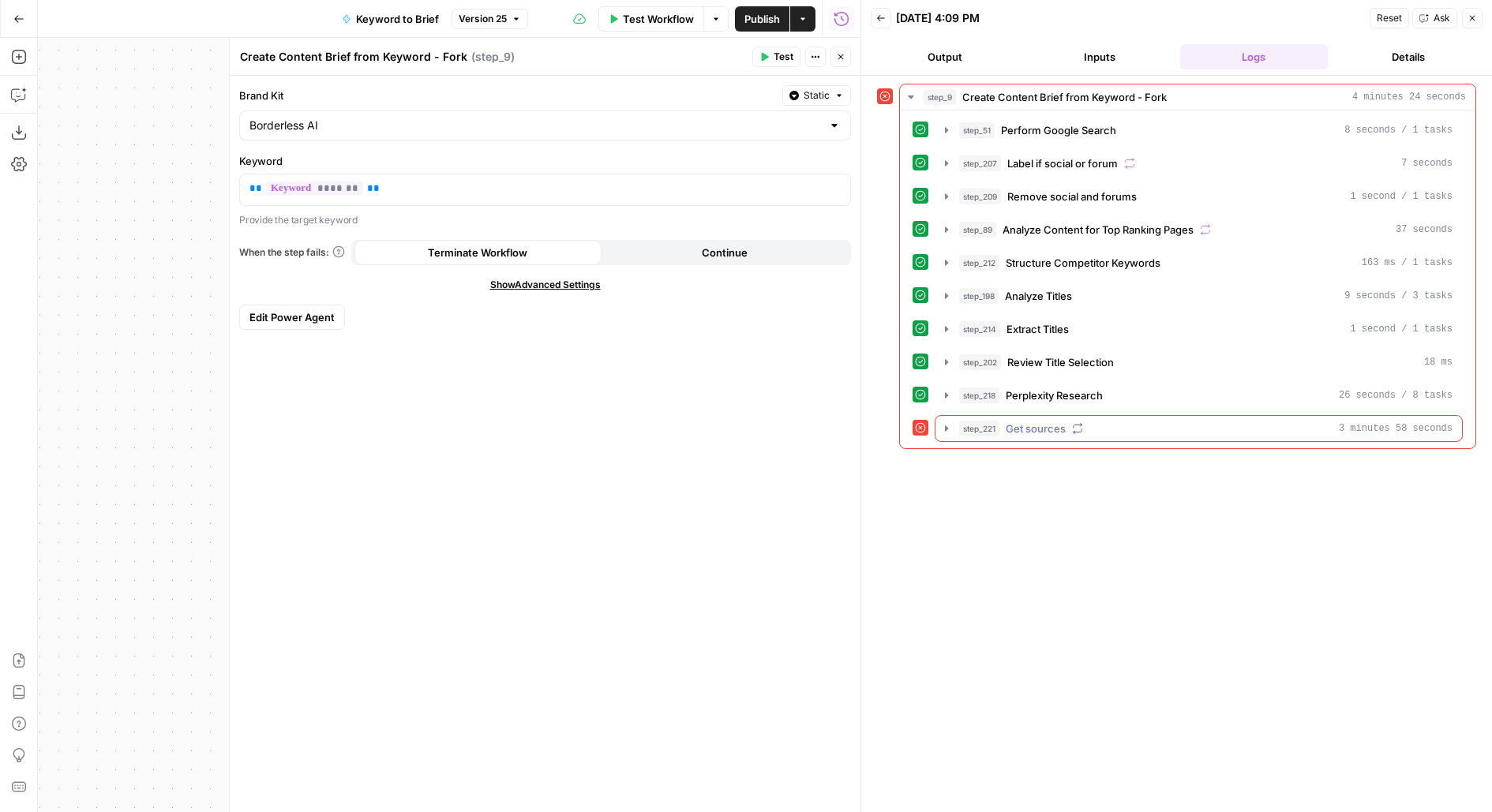
click at [1129, 422] on div "step_221 Get sources 3 minutes 58 seconds" at bounding box center [1205, 429] width 493 height 16
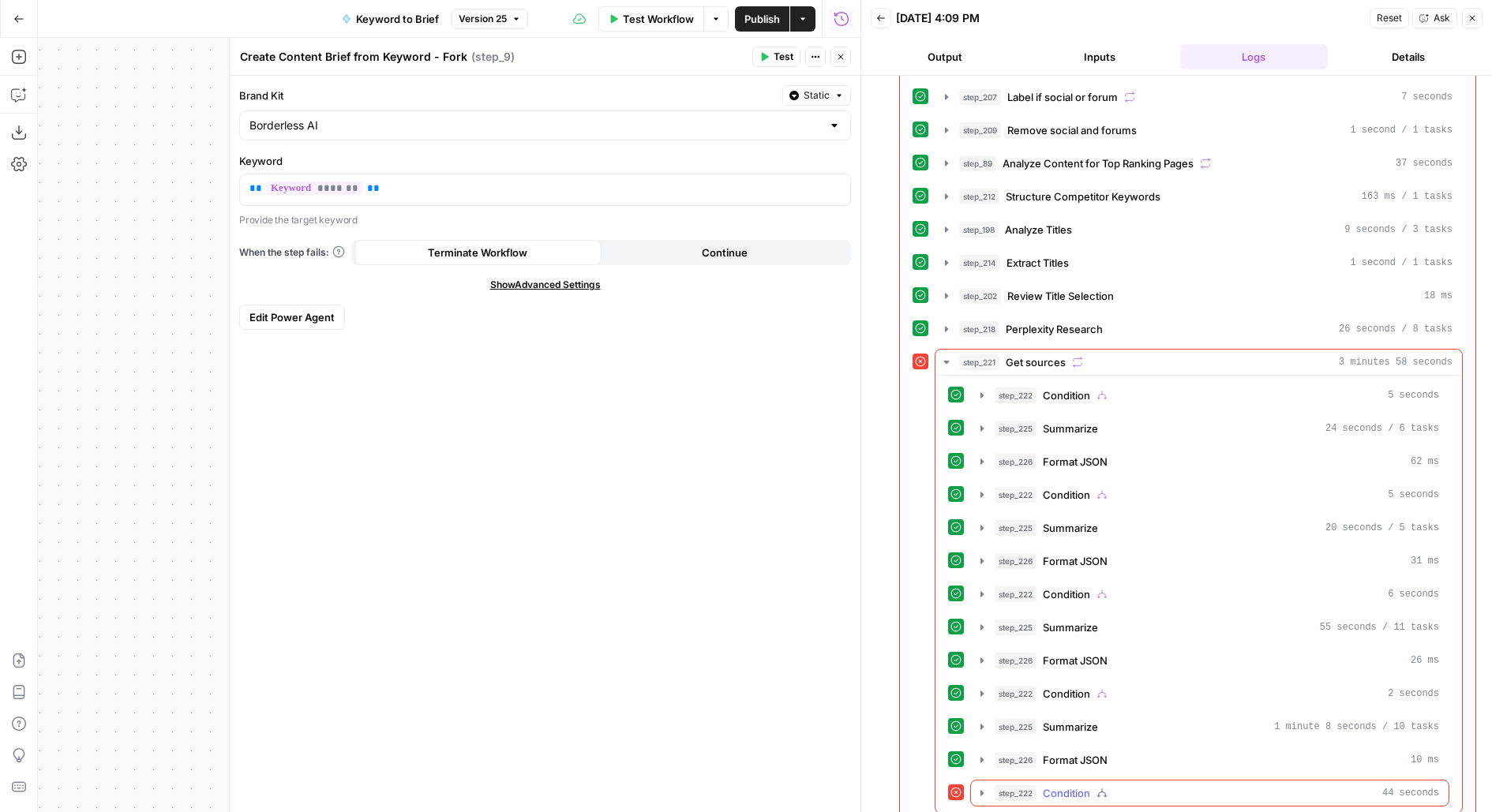
click at [1049, 786] on span "Condition" at bounding box center [1067, 793] width 47 height 16
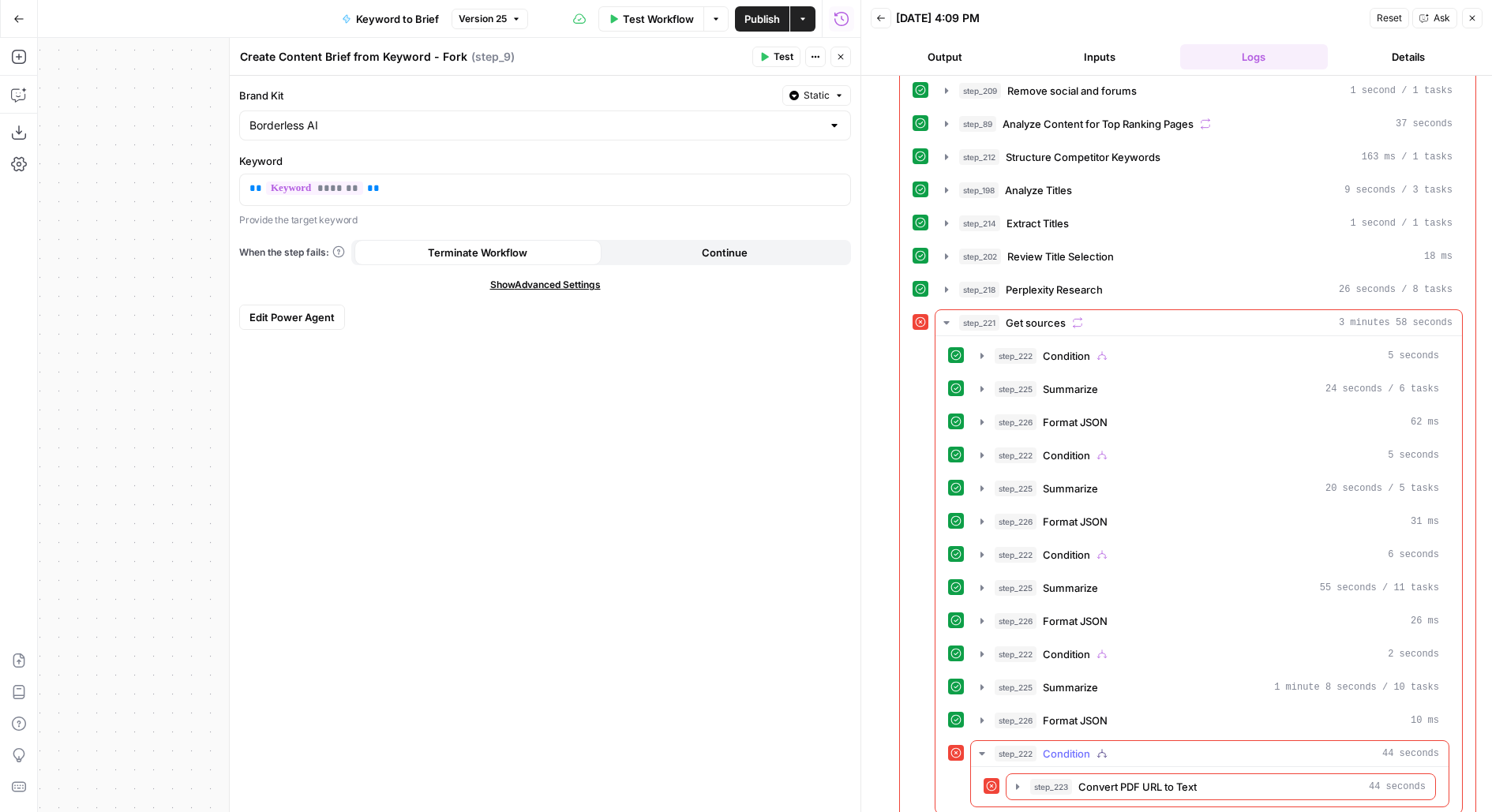
click at [1049, 779] on span "step_223" at bounding box center [1051, 786] width 42 height 16
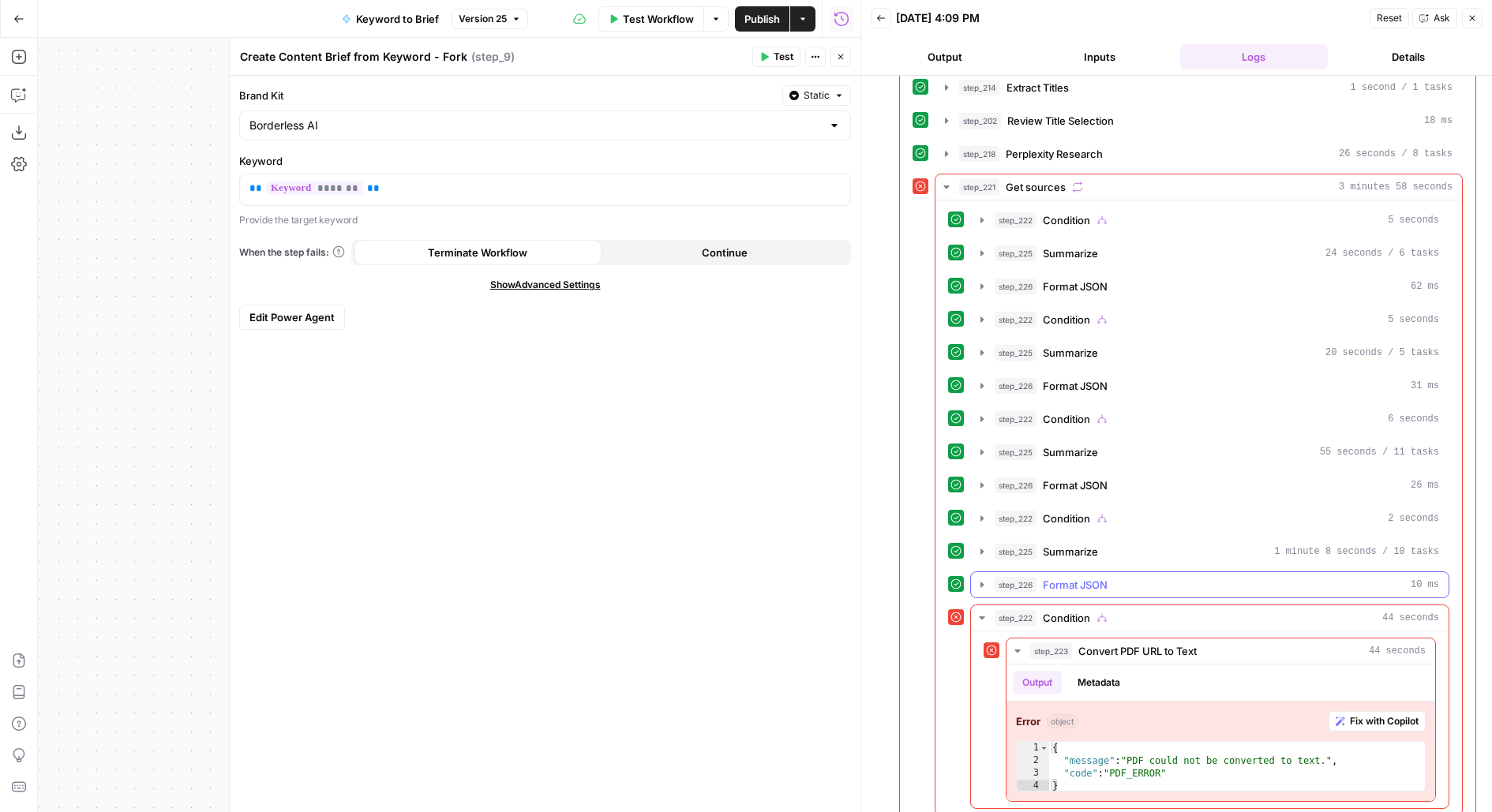
click at [1104, 577] on span "Format JSON" at bounding box center [1075, 585] width 64 height 16
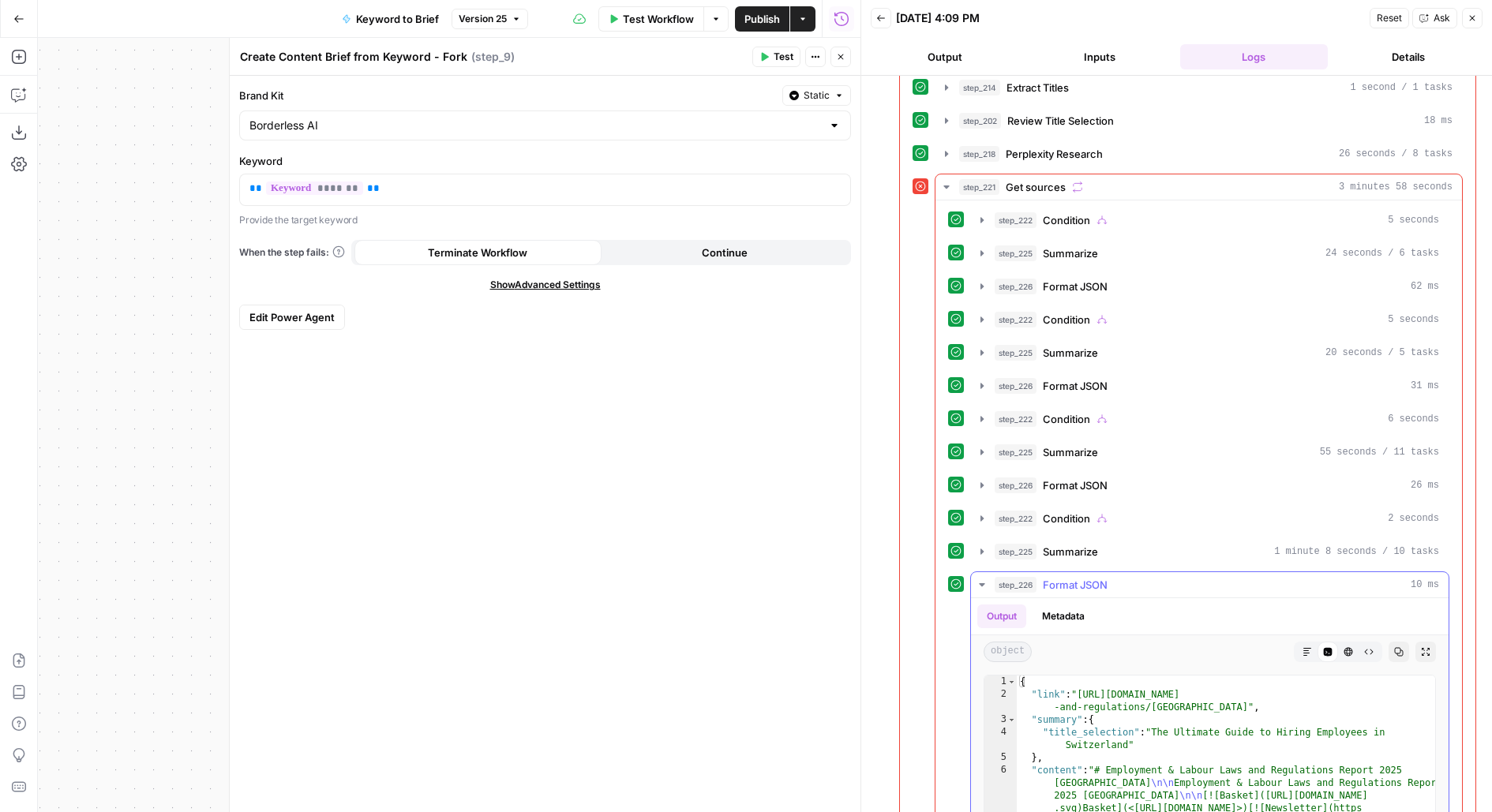
type textarea "**********"
drag, startPoint x: 1086, startPoint y: 677, endPoint x: 1387, endPoint y: 678, distance: 301.0
click at [835, 62] on button "Close" at bounding box center [841, 57] width 21 height 21
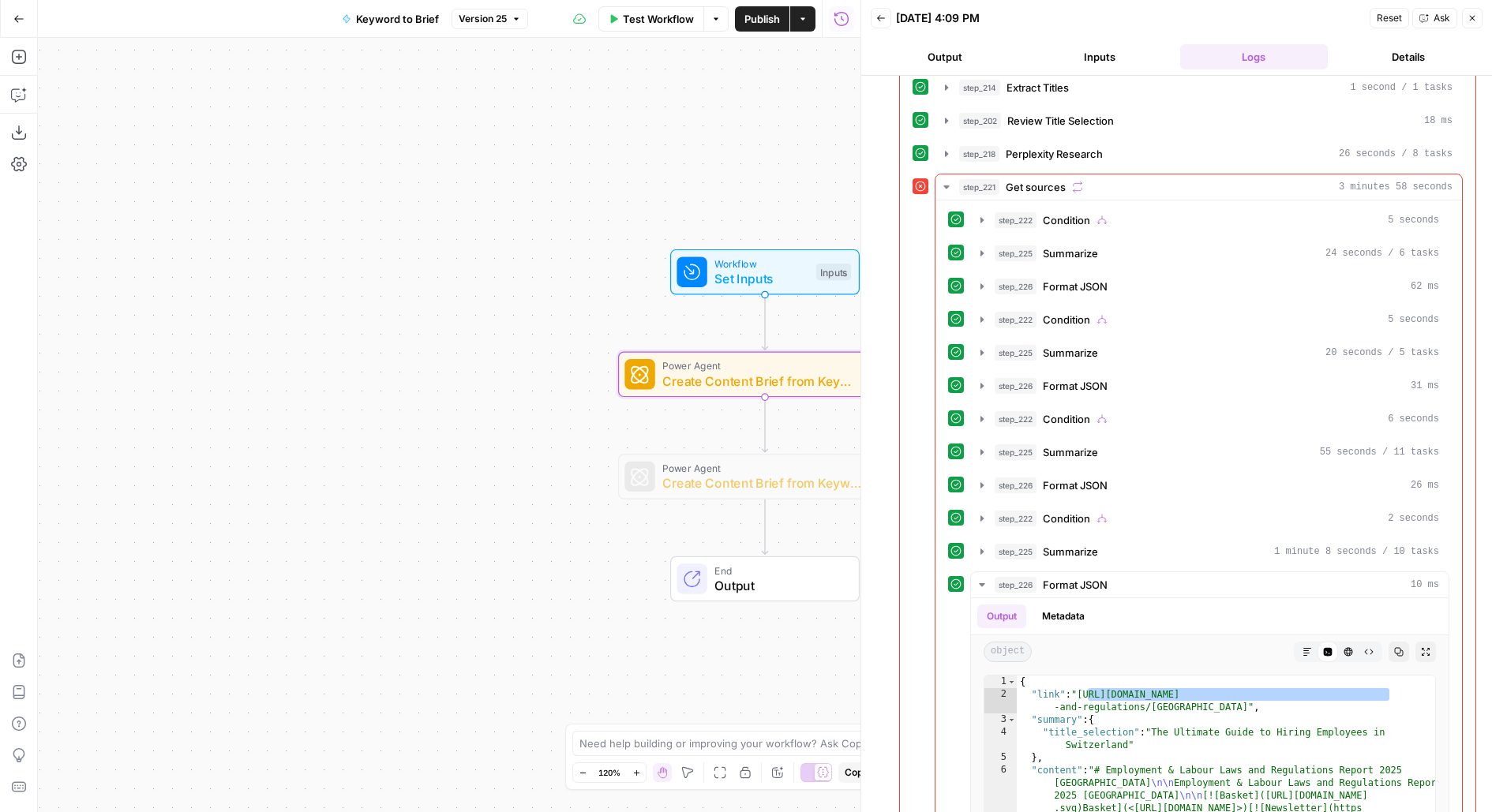
click at [720, 385] on span "Create Content Brief from Keyword - Fork" at bounding box center [761, 381] width 198 height 19
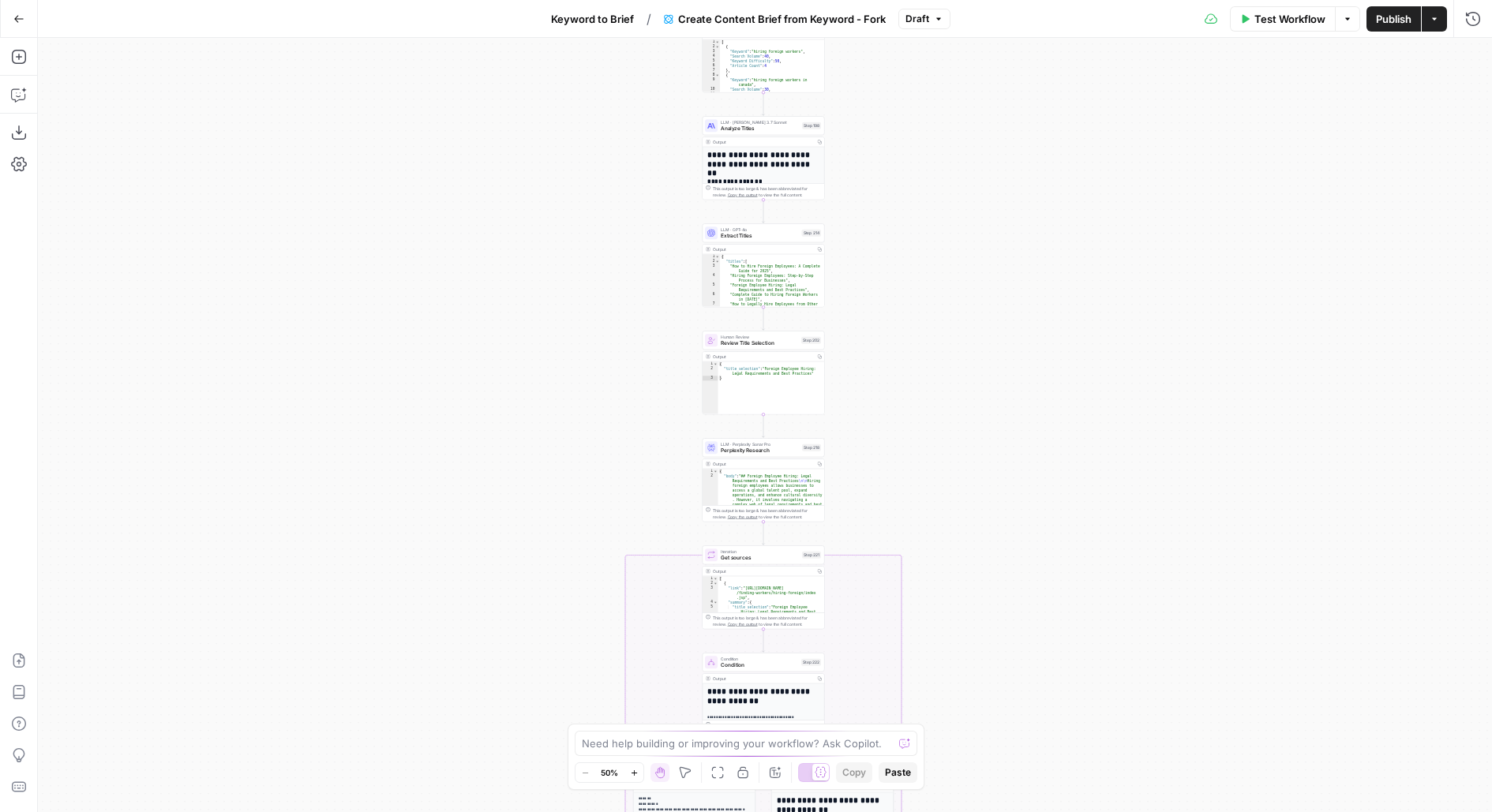
drag, startPoint x: 942, startPoint y: 484, endPoint x: 825, endPoint y: 140, distance: 363.4
click at [825, 154] on div "true false Workflow Set Inputs Inputs Google Search Perform Google Search Step …" at bounding box center [765, 425] width 1454 height 774
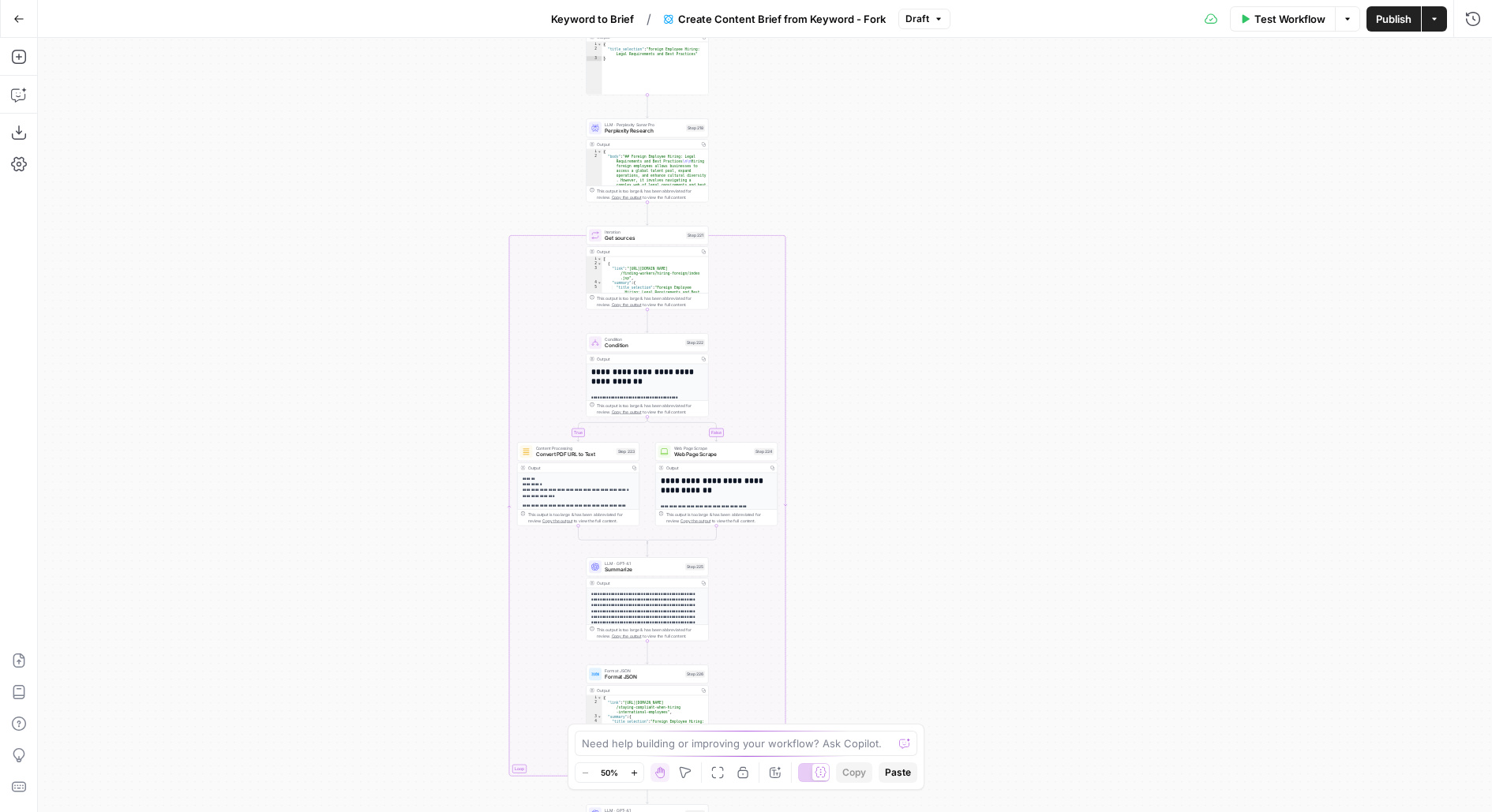
drag, startPoint x: 866, startPoint y: 391, endPoint x: 866, endPoint y: 305, distance: 86.0
click at [866, 305] on div "true false Workflow Set Inputs Inputs Google Search Perform Google Search Step …" at bounding box center [765, 425] width 1454 height 774
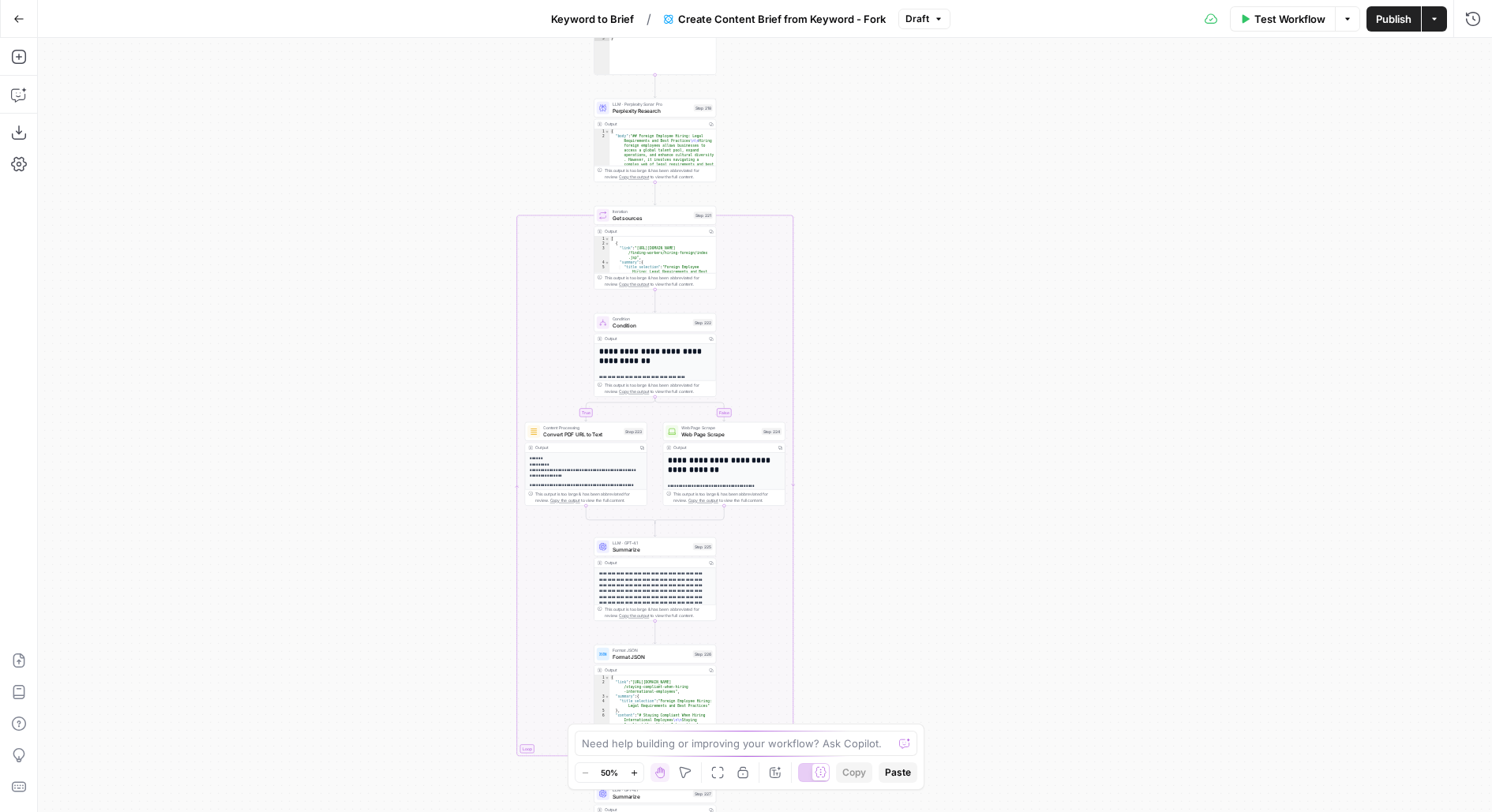
click at [633, 321] on span "Condition" at bounding box center [651, 319] width 78 height 7
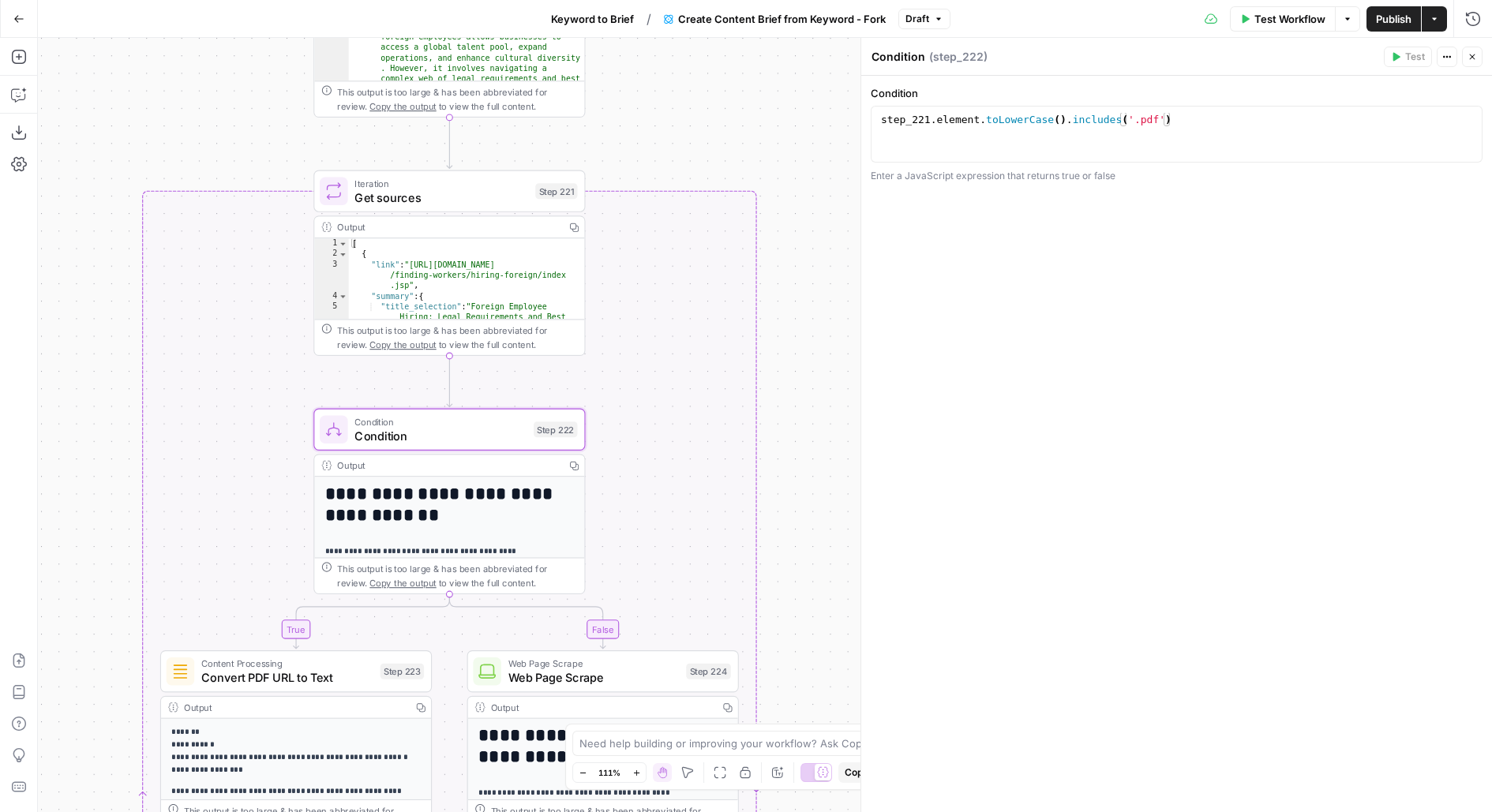
click at [1486, 23] on div "Test Workflow Options Publish Actions Run History" at bounding box center [1221, 18] width 542 height 37
click at [1478, 17] on icon "button" at bounding box center [1473, 19] width 16 height 16
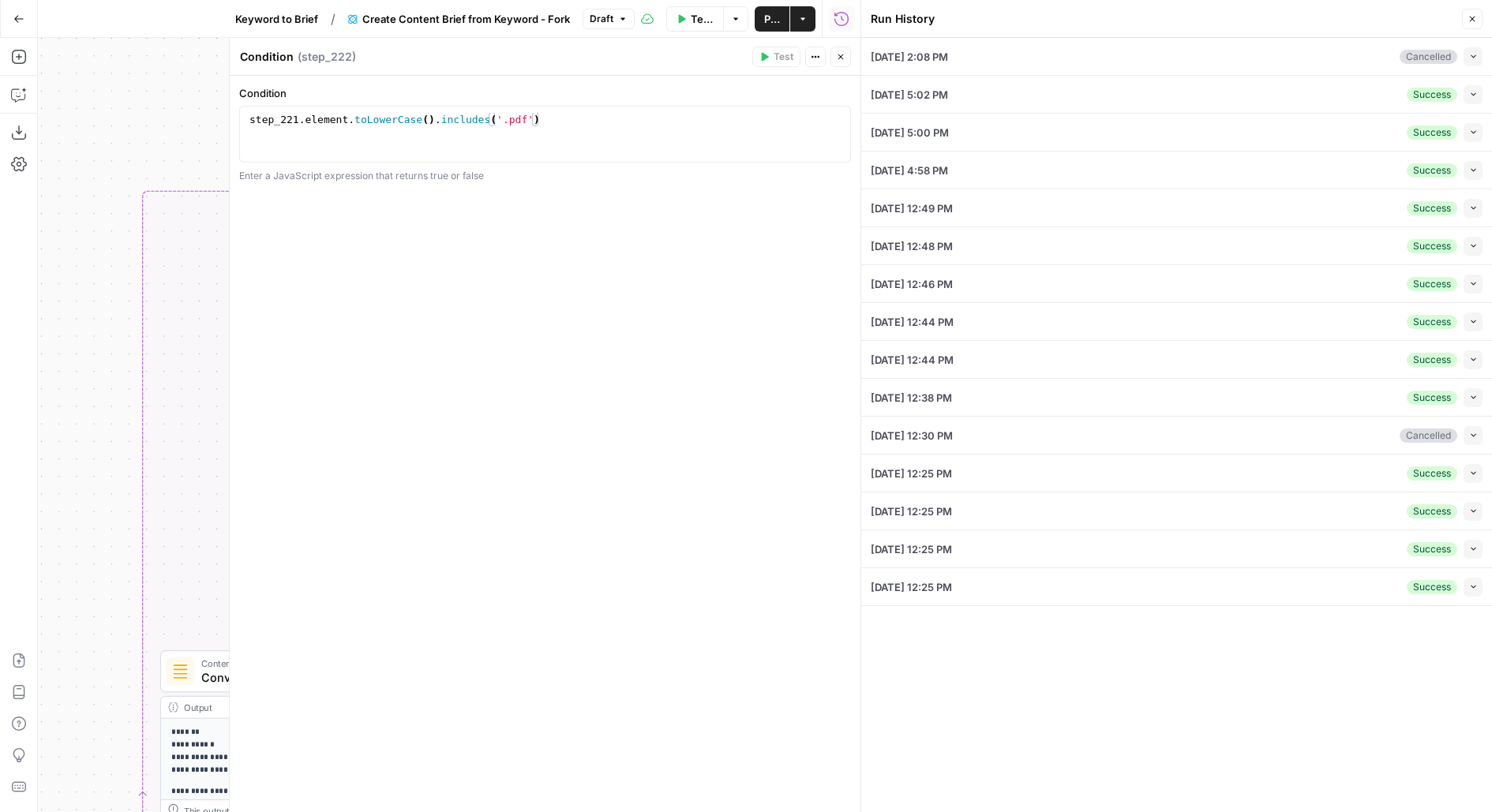
click at [1482, 62] on button "Collapse" at bounding box center [1473, 57] width 19 height 19
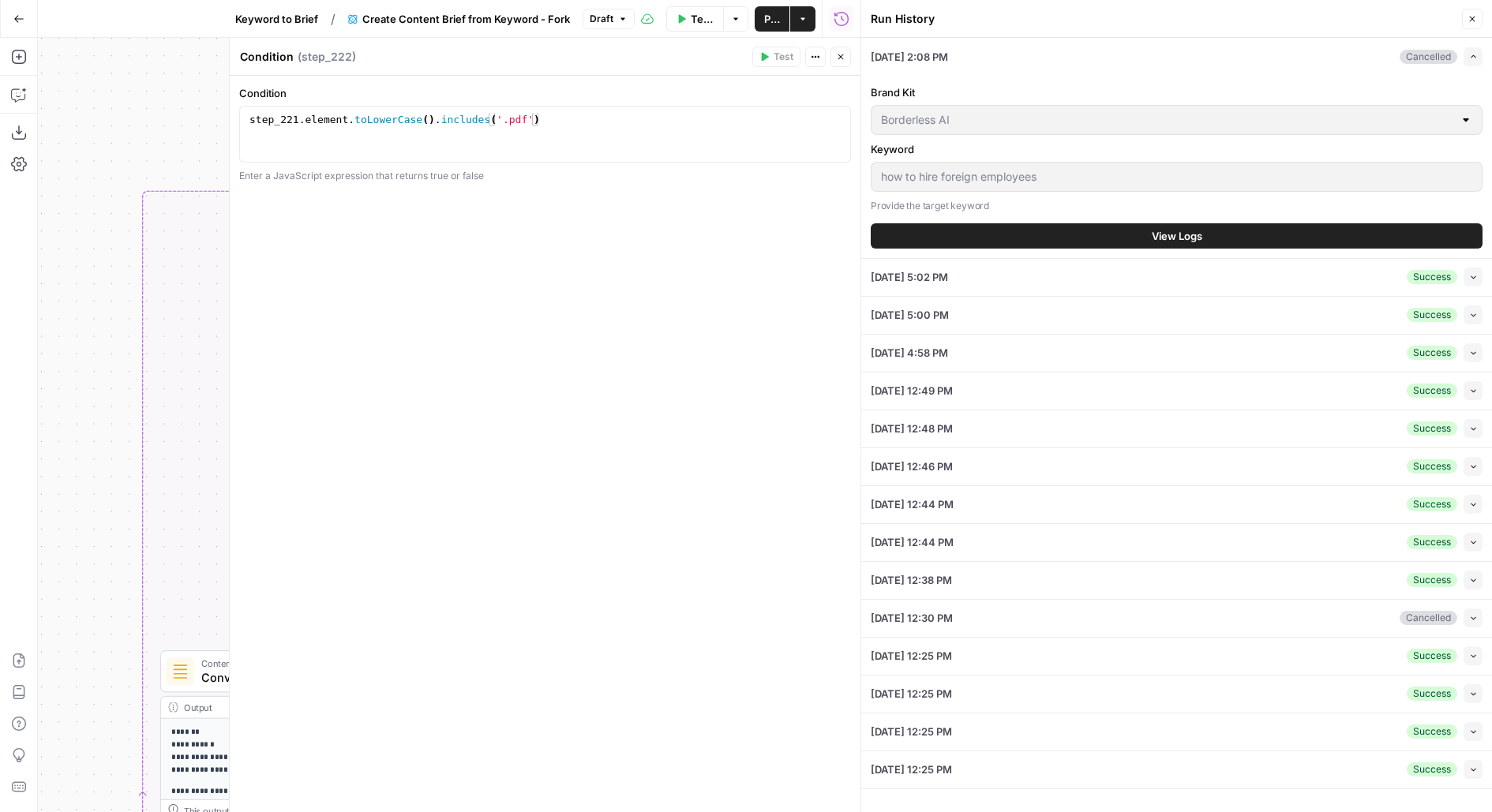
click at [299, 24] on span "Keyword to Brief" at bounding box center [277, 19] width 83 height 16
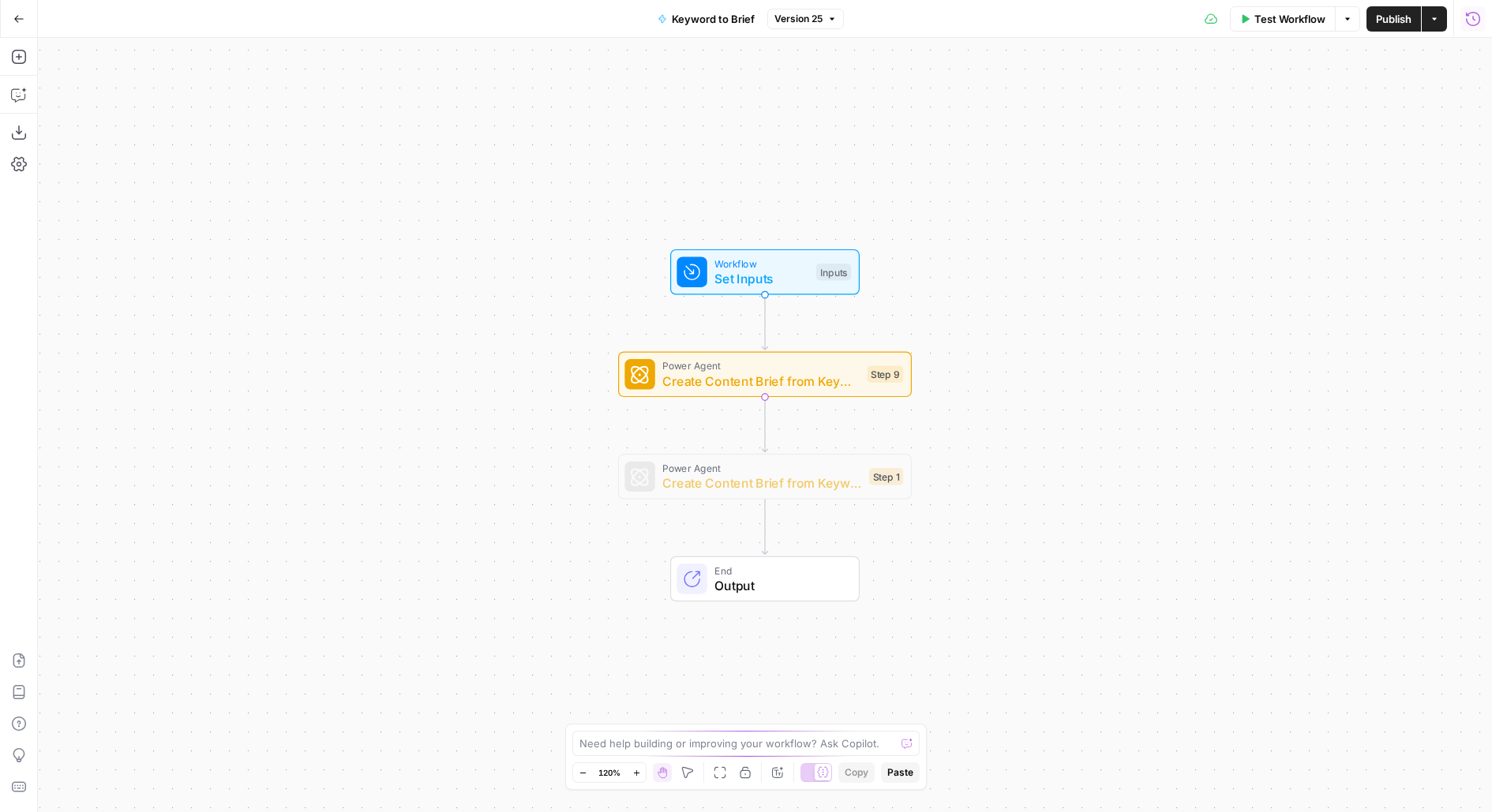
click at [1482, 13] on button "Run History" at bounding box center [1473, 19] width 26 height 26
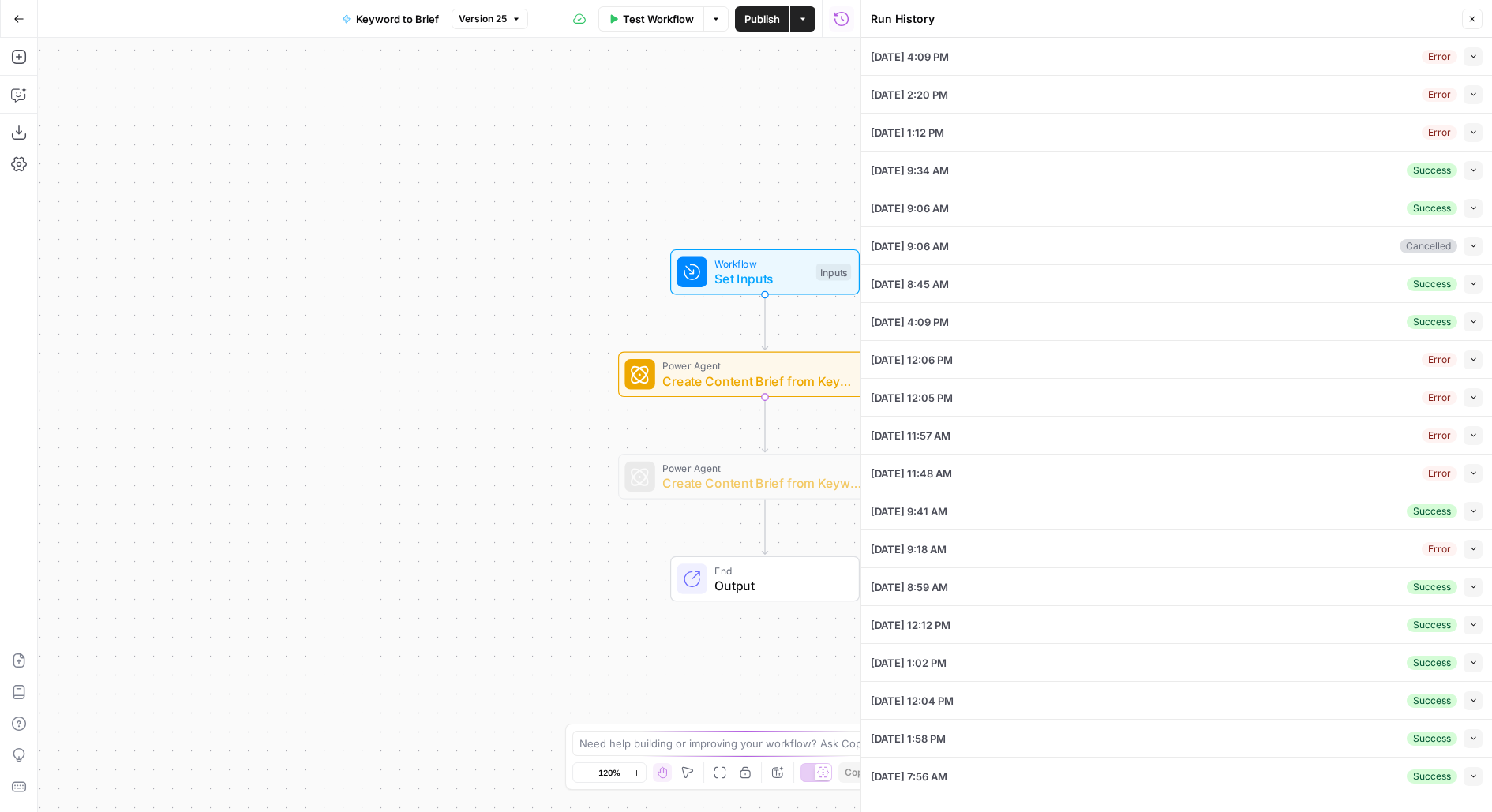
click at [1466, 64] on button "Collapse" at bounding box center [1473, 57] width 19 height 19
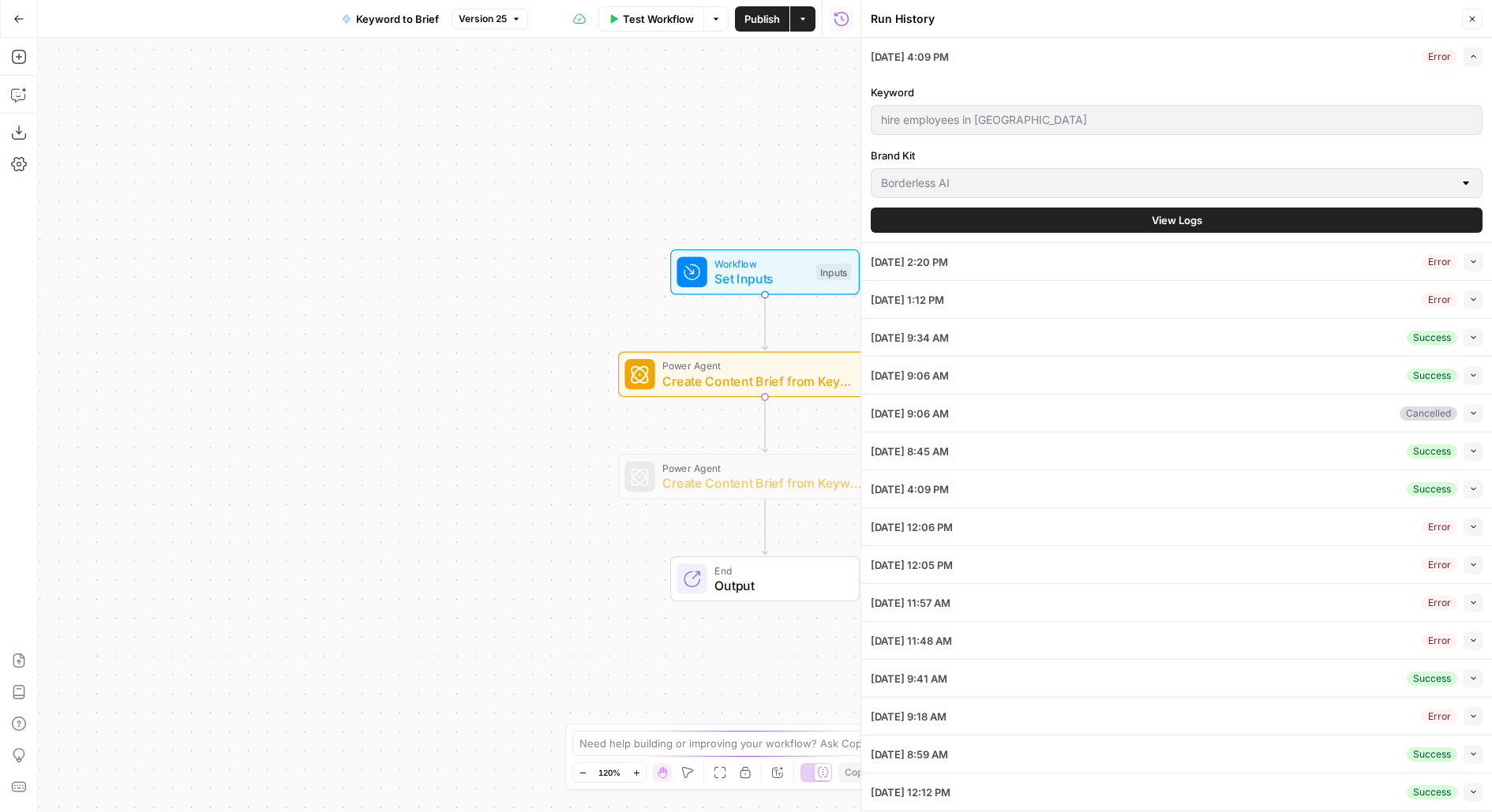
click at [1088, 215] on button "View Logs" at bounding box center [1177, 220] width 612 height 26
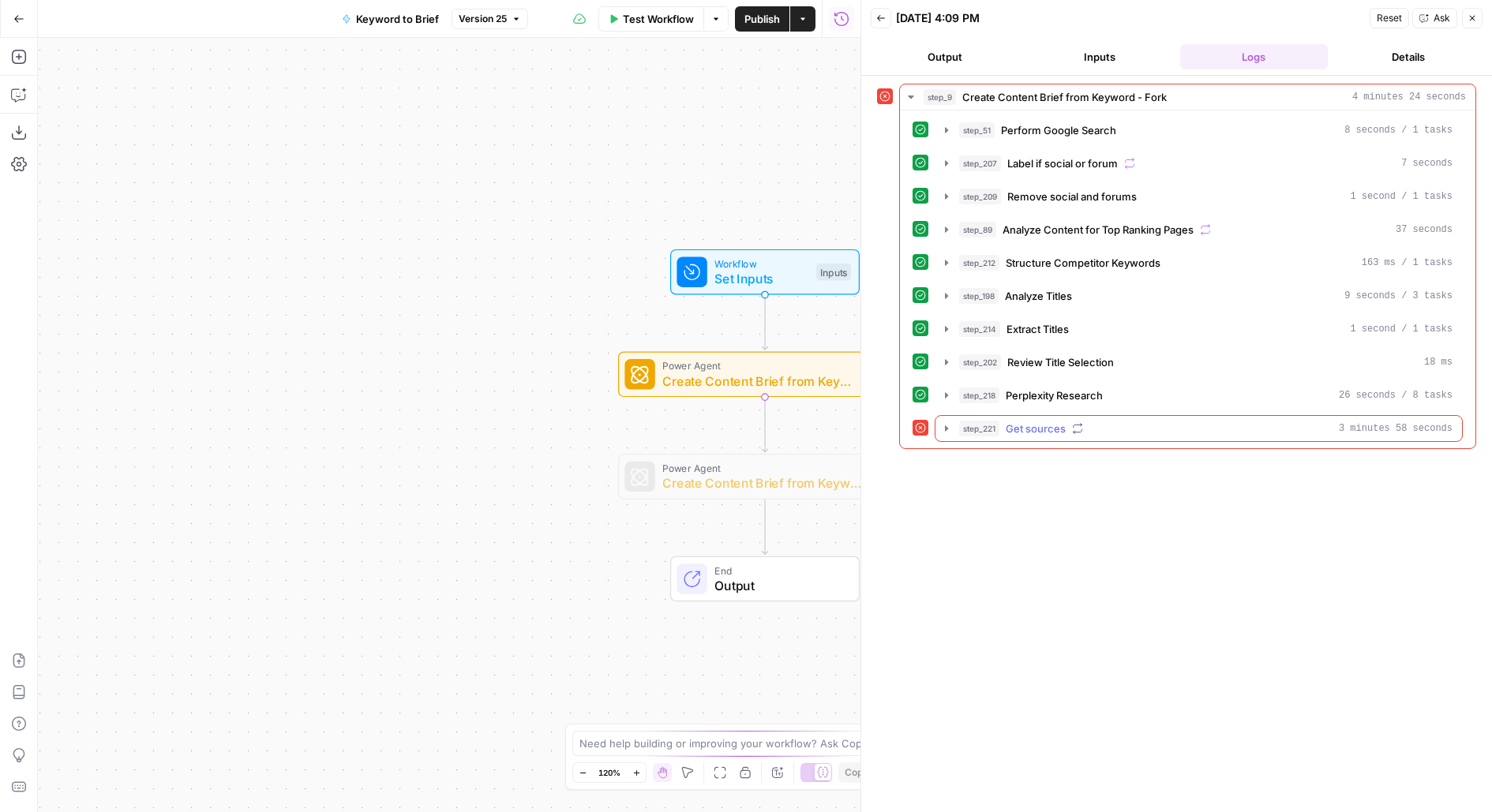
click at [1082, 421] on div "step_221 Get sources 3 minutes 58 seconds" at bounding box center [1205, 429] width 493 height 16
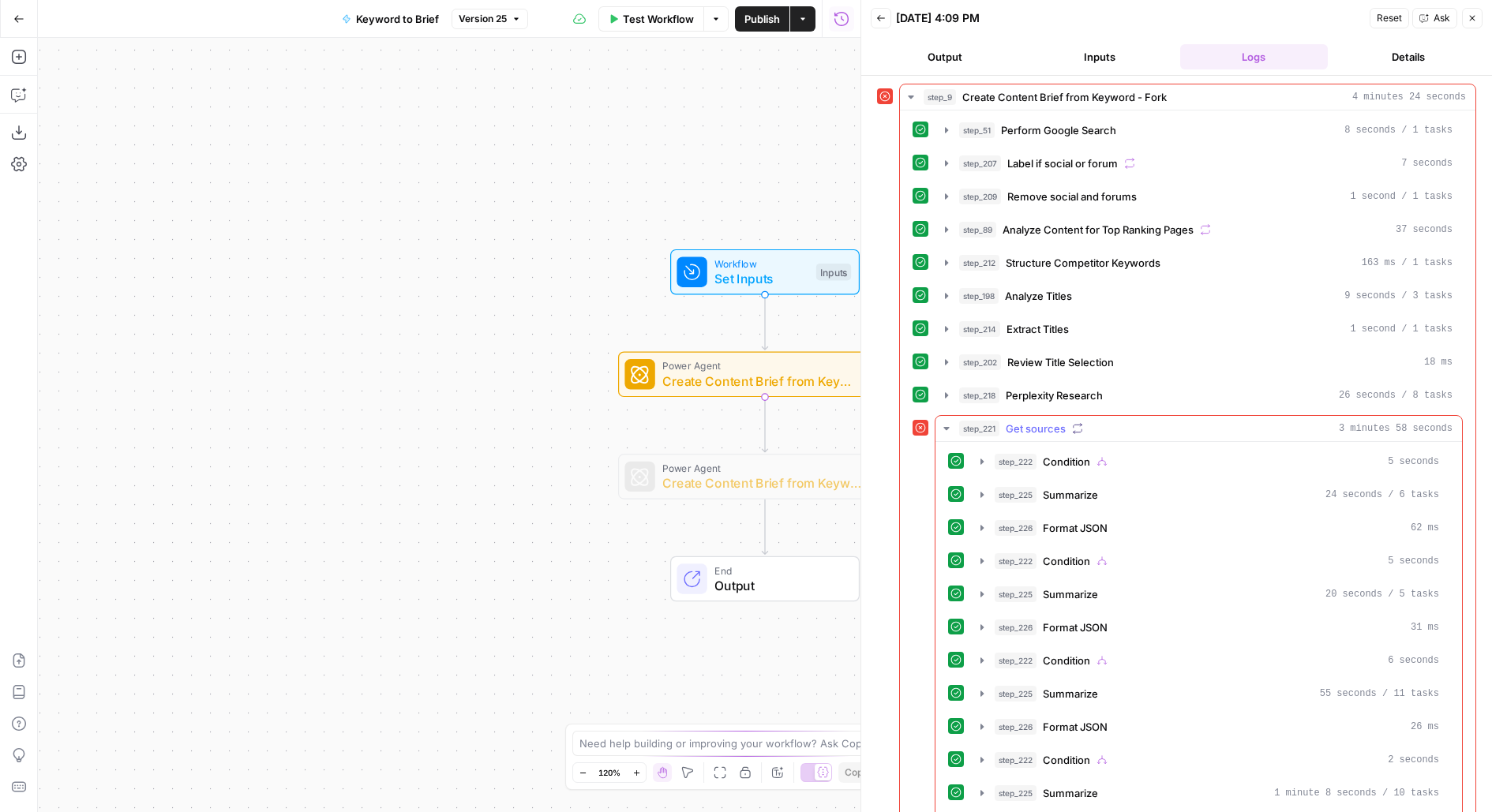
scroll to position [66, 0]
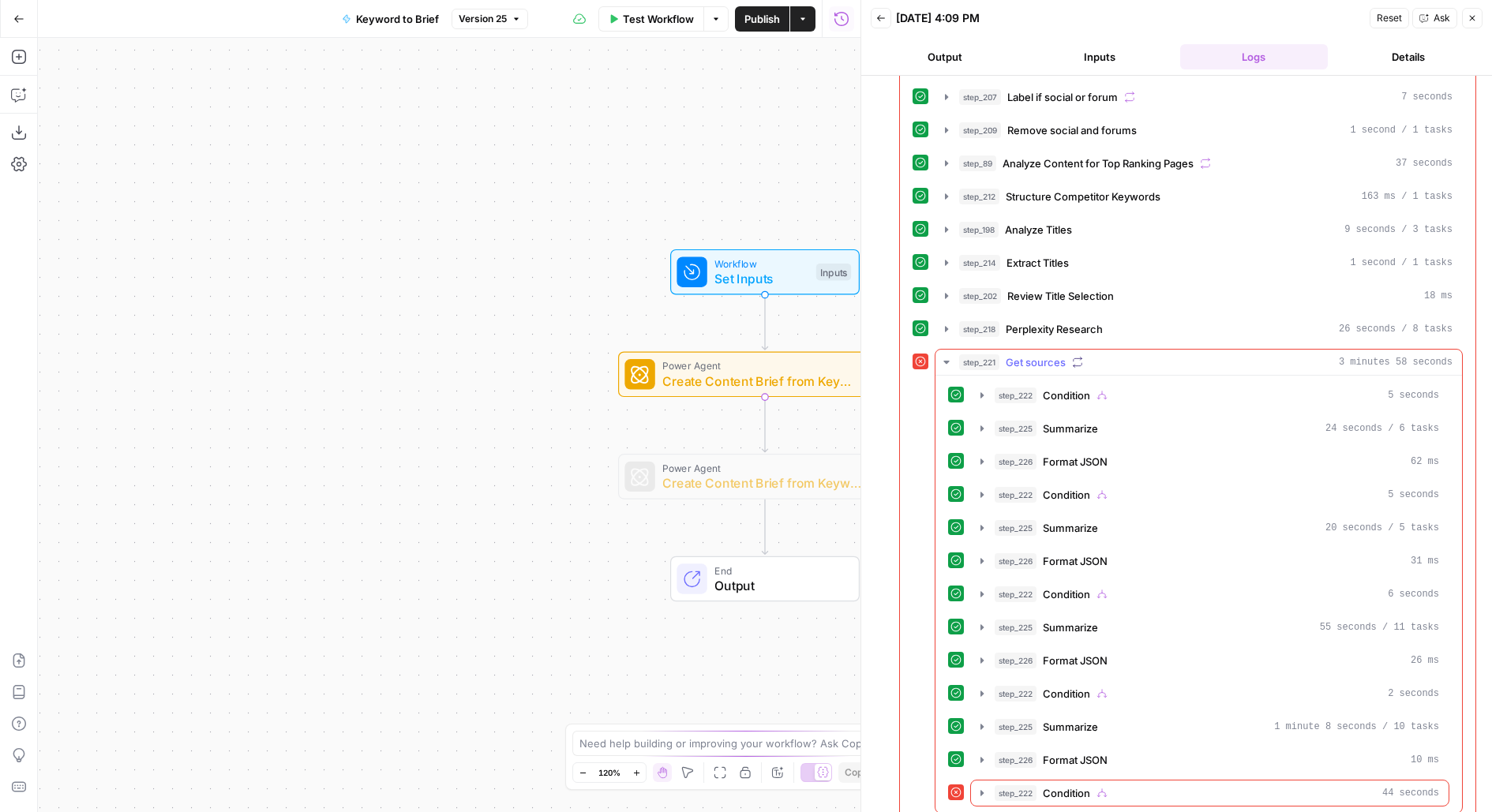
click at [1057, 787] on button "step_222 Condition 44 seconds" at bounding box center [1210, 793] width 478 height 26
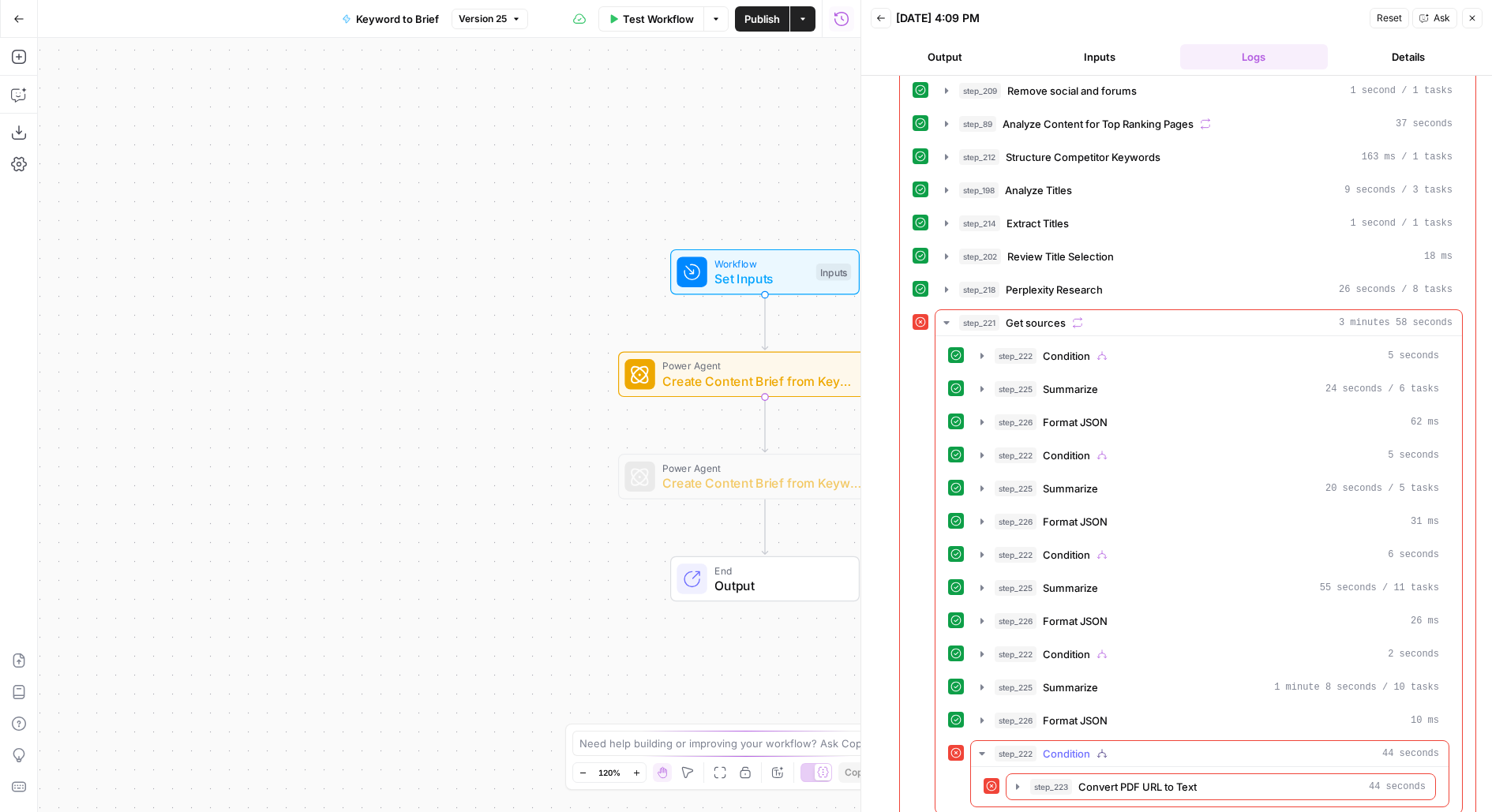
click at [1068, 782] on button "step_223 Convert PDF URL to Text 44 seconds" at bounding box center [1220, 786] width 429 height 26
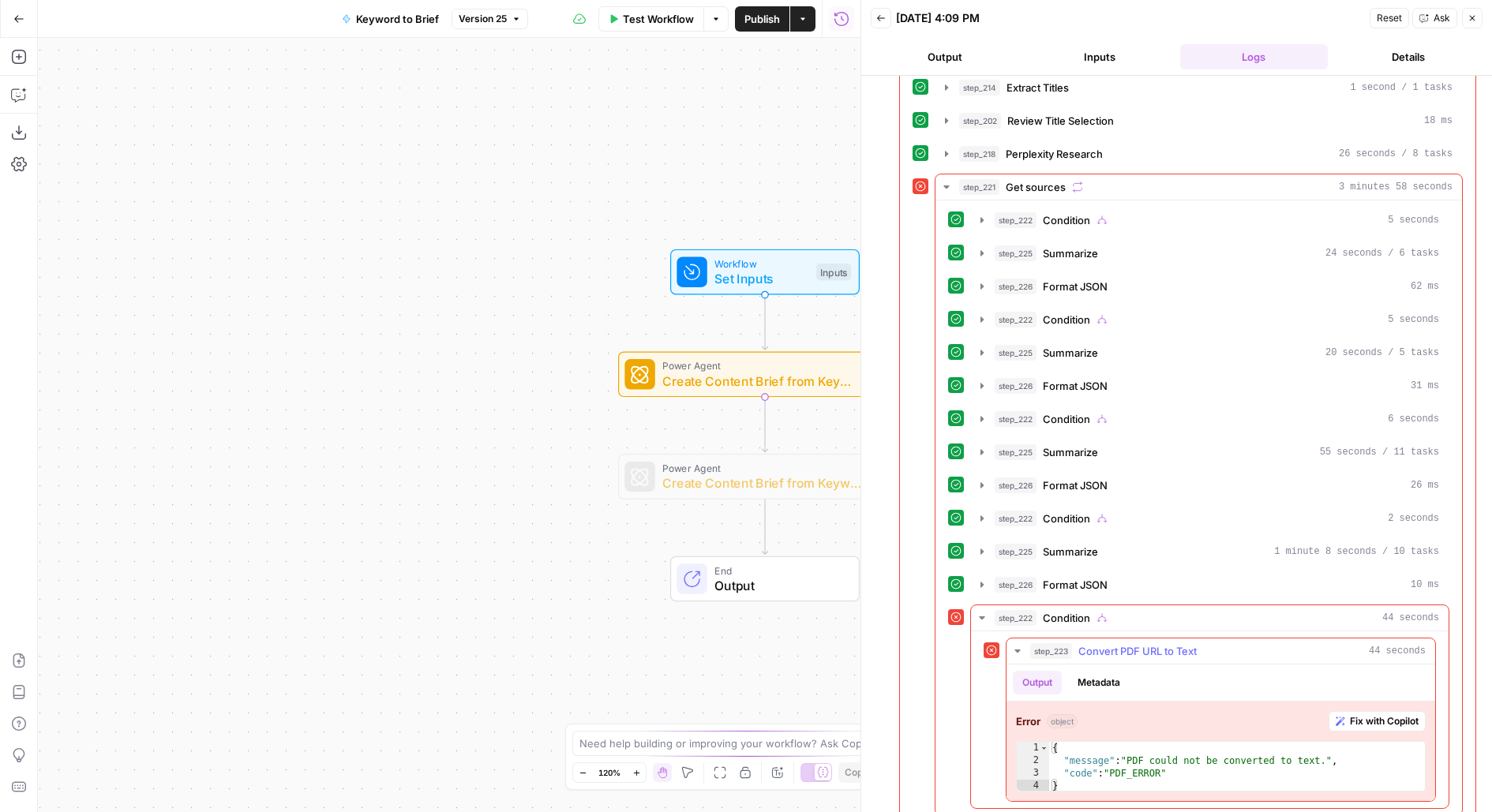
click at [1192, 754] on div "{ "message" : "PDF could not be converted to text." , "code" : "PDF_ERROR" }" at bounding box center [1238, 780] width 379 height 76
type textarea "**********"
click at [1031, 278] on span "step_226" at bounding box center [1016, 286] width 42 height 16
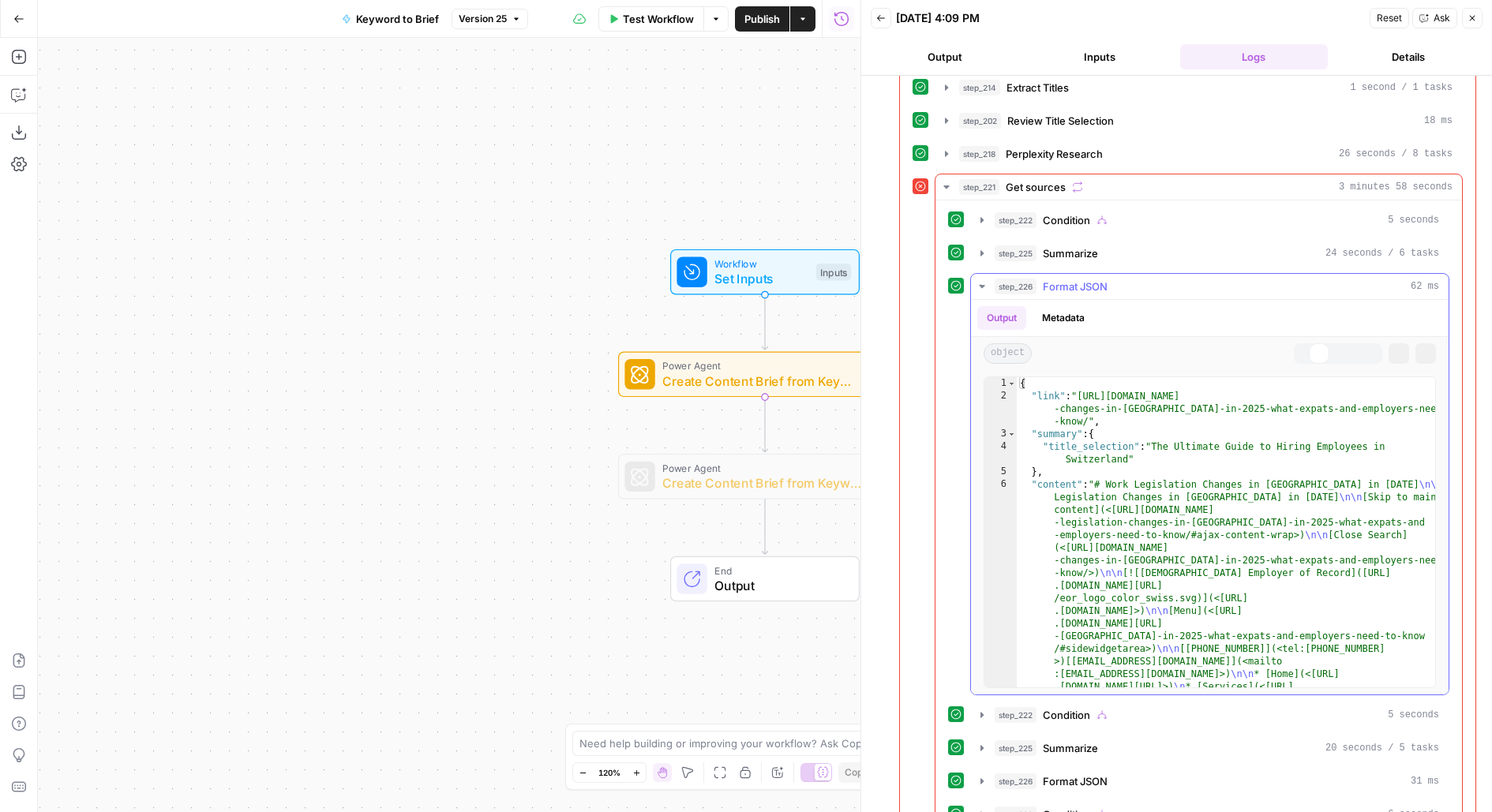
click at [1031, 278] on span "step_226" at bounding box center [1016, 286] width 42 height 16
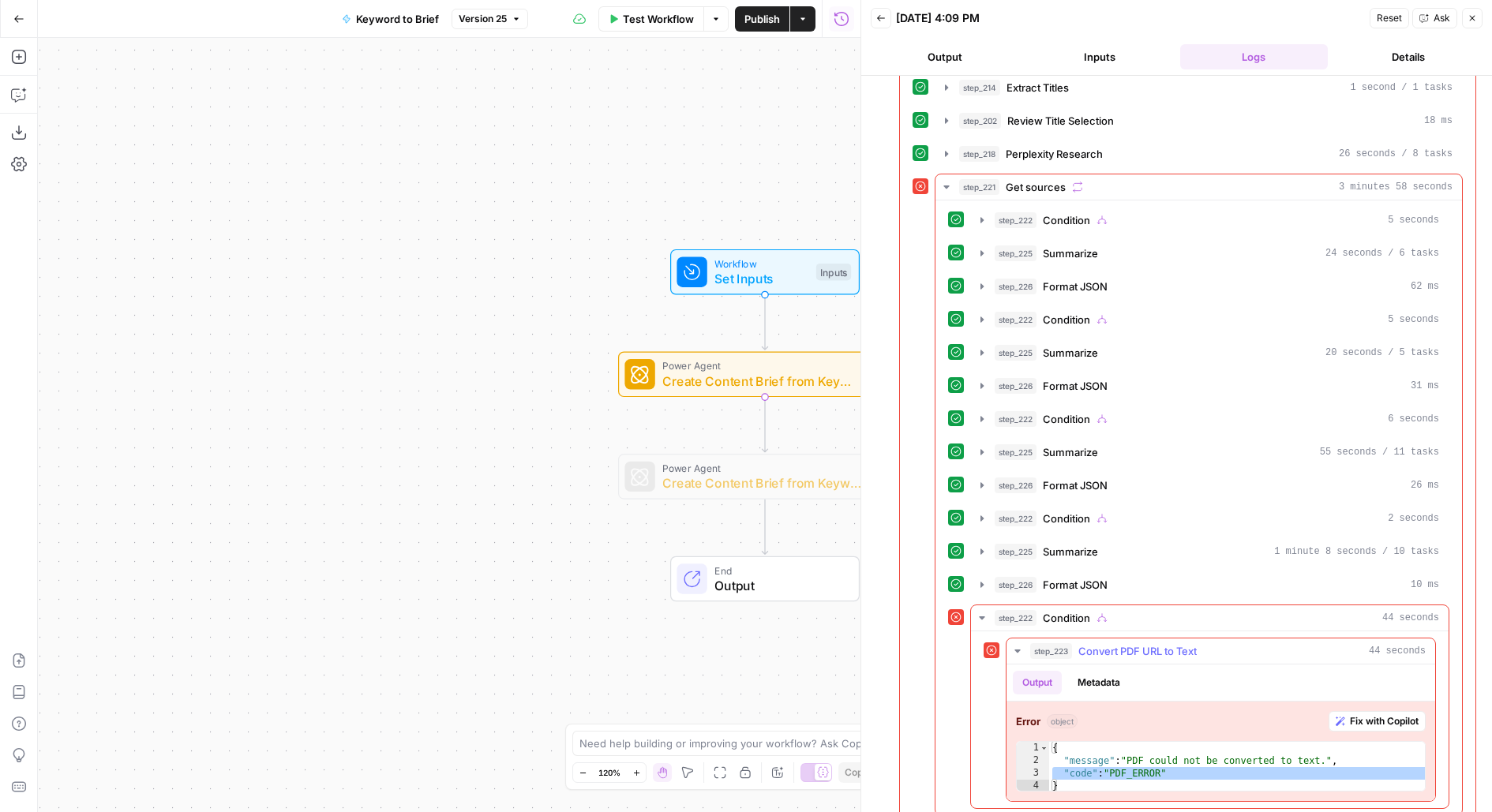
click at [1110, 671] on button "Metadata" at bounding box center [1098, 682] width 62 height 24
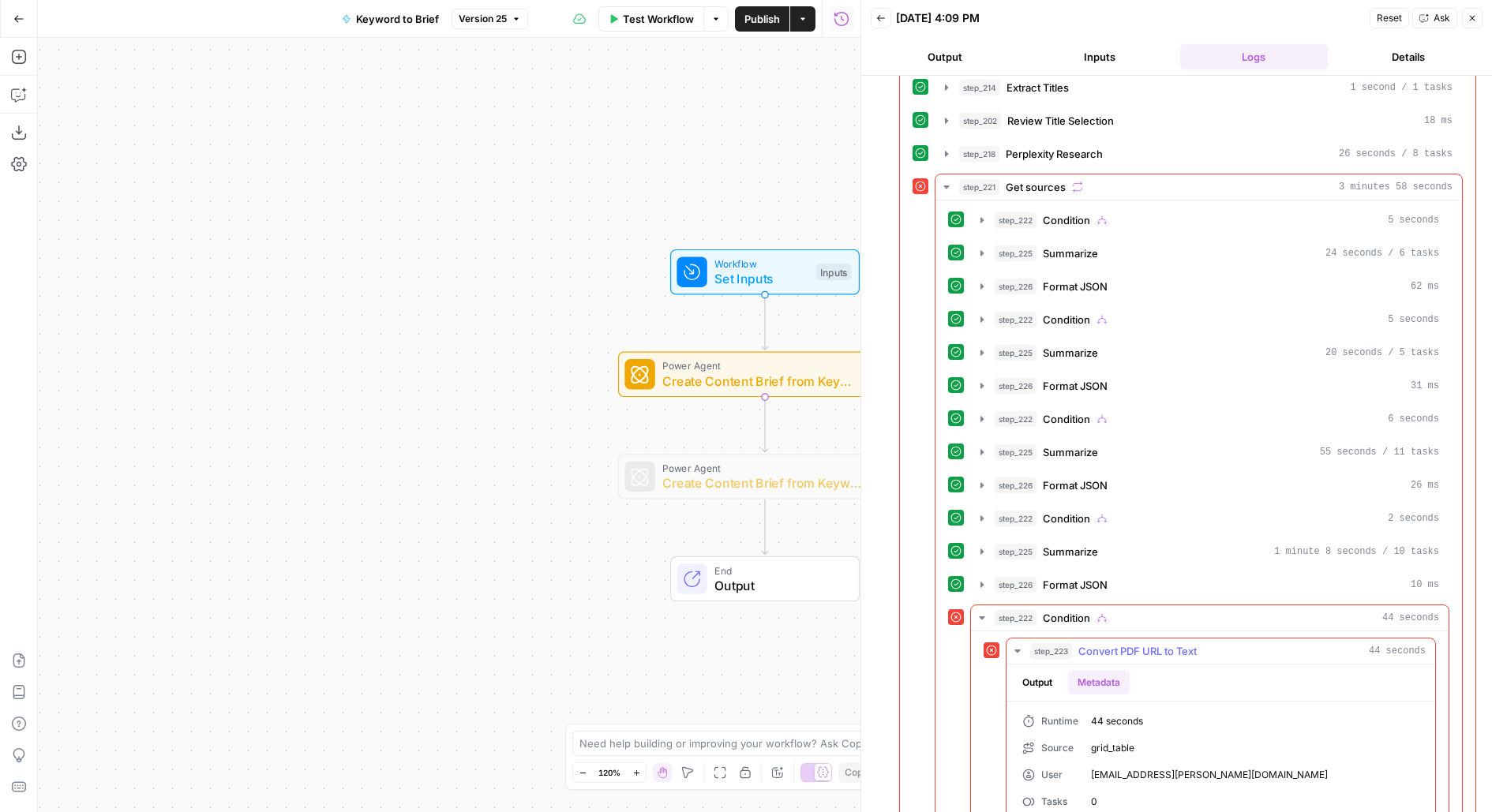
scroll to position [263, 0]
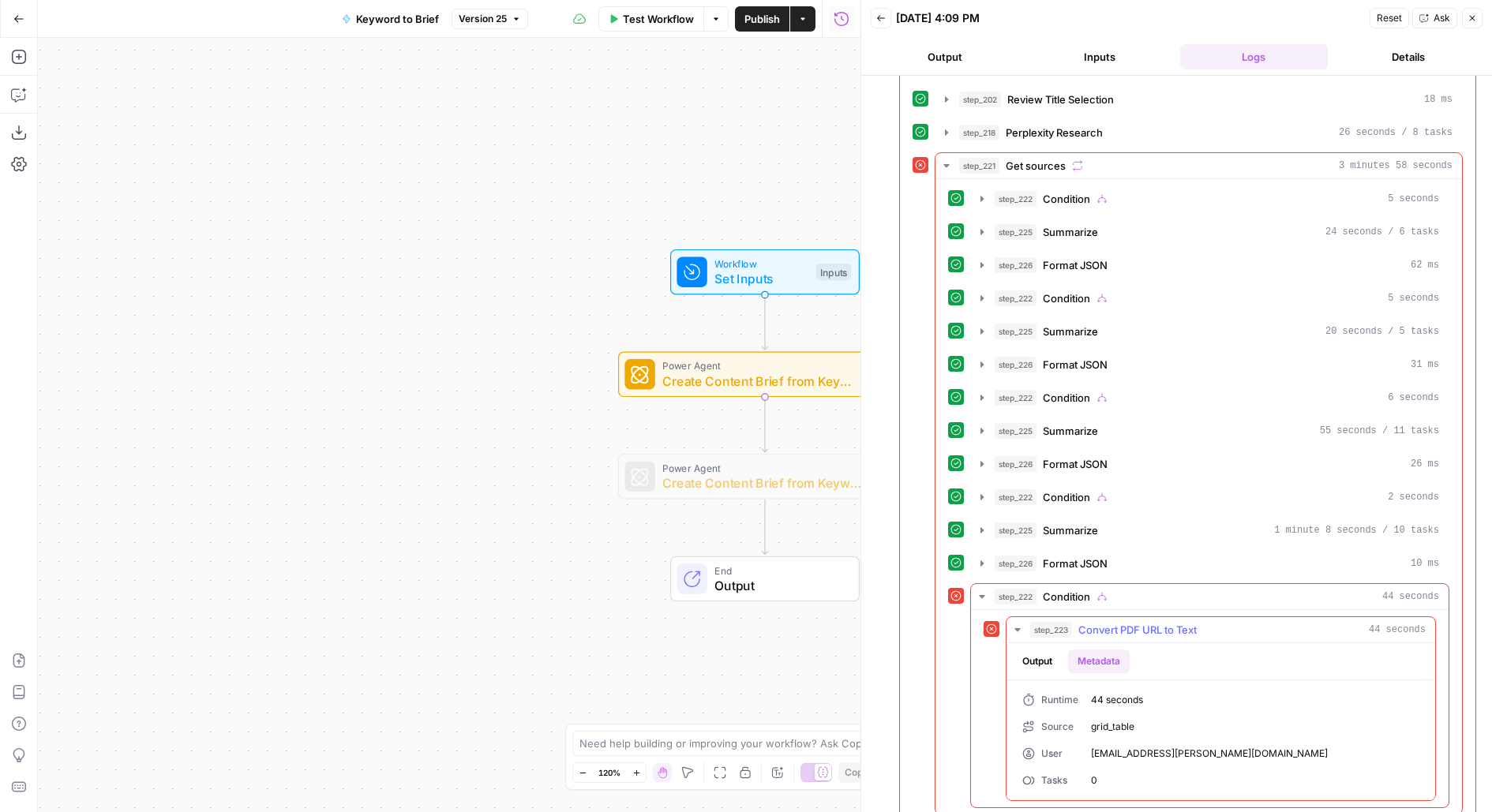
click at [1063, 649] on ul "Output Metadata" at bounding box center [1071, 661] width 116 height 24
click at [1039, 649] on button "Output" at bounding box center [1038, 661] width 49 height 24
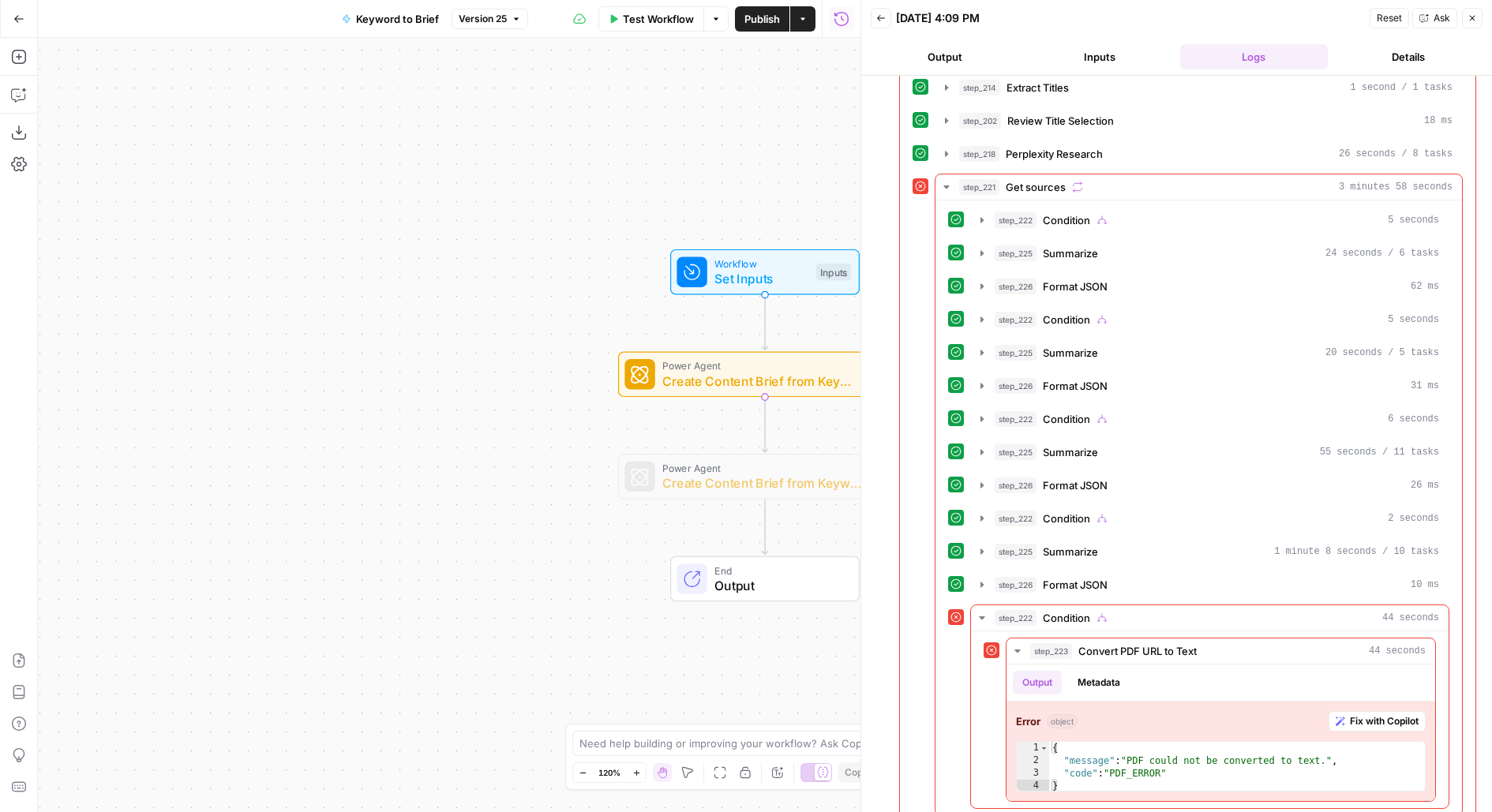
click at [810, 380] on span "Create Content Brief from Keyword - Fork" at bounding box center [761, 381] width 198 height 19
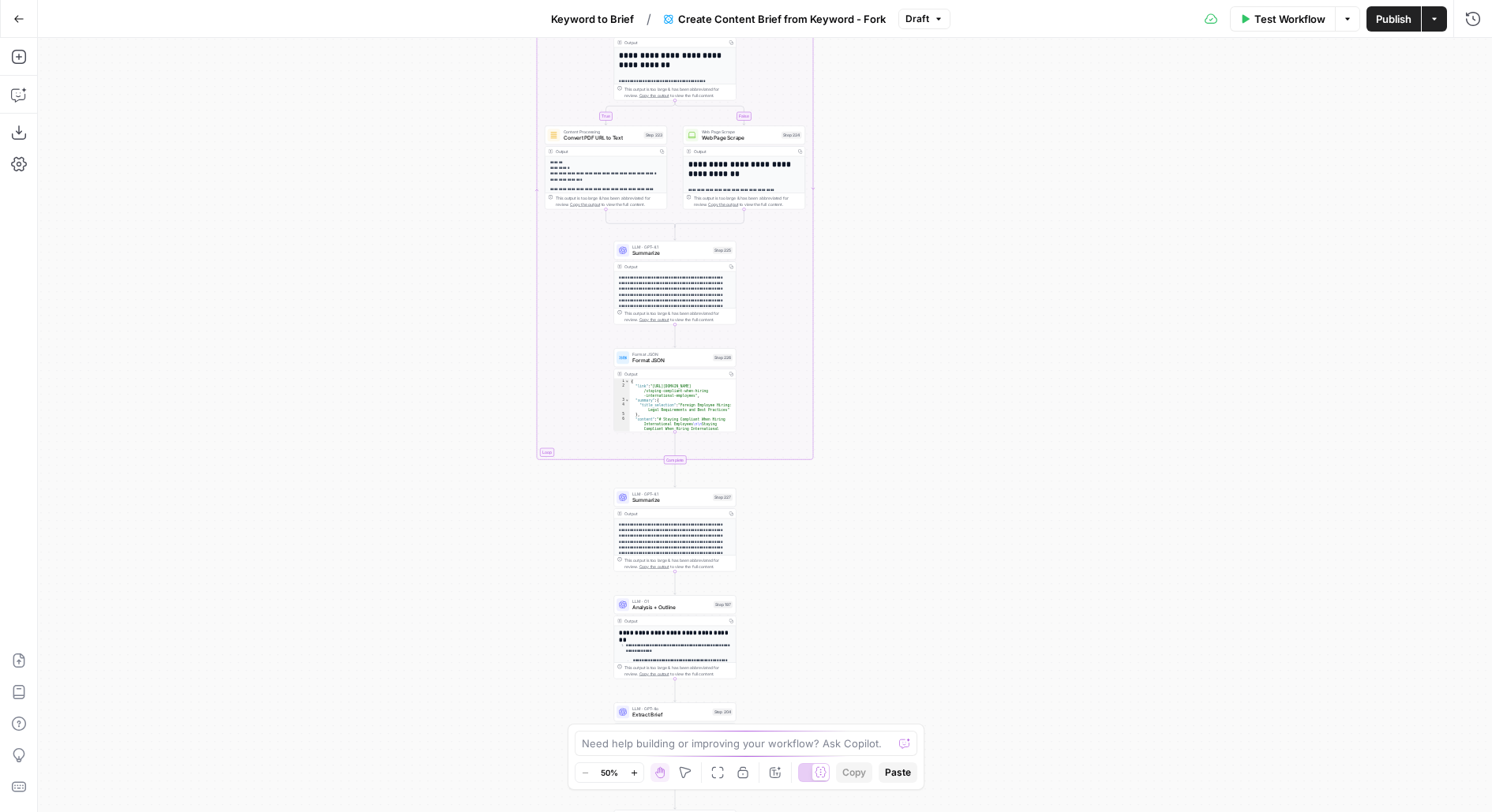
drag, startPoint x: 1021, startPoint y: 489, endPoint x: 934, endPoint y: -159, distance: 653.8
click at [934, 0] on html "Borderless New Home Browse Insights Opportunities Your Data Usage Flightpath Se…" at bounding box center [746, 406] width 1492 height 812
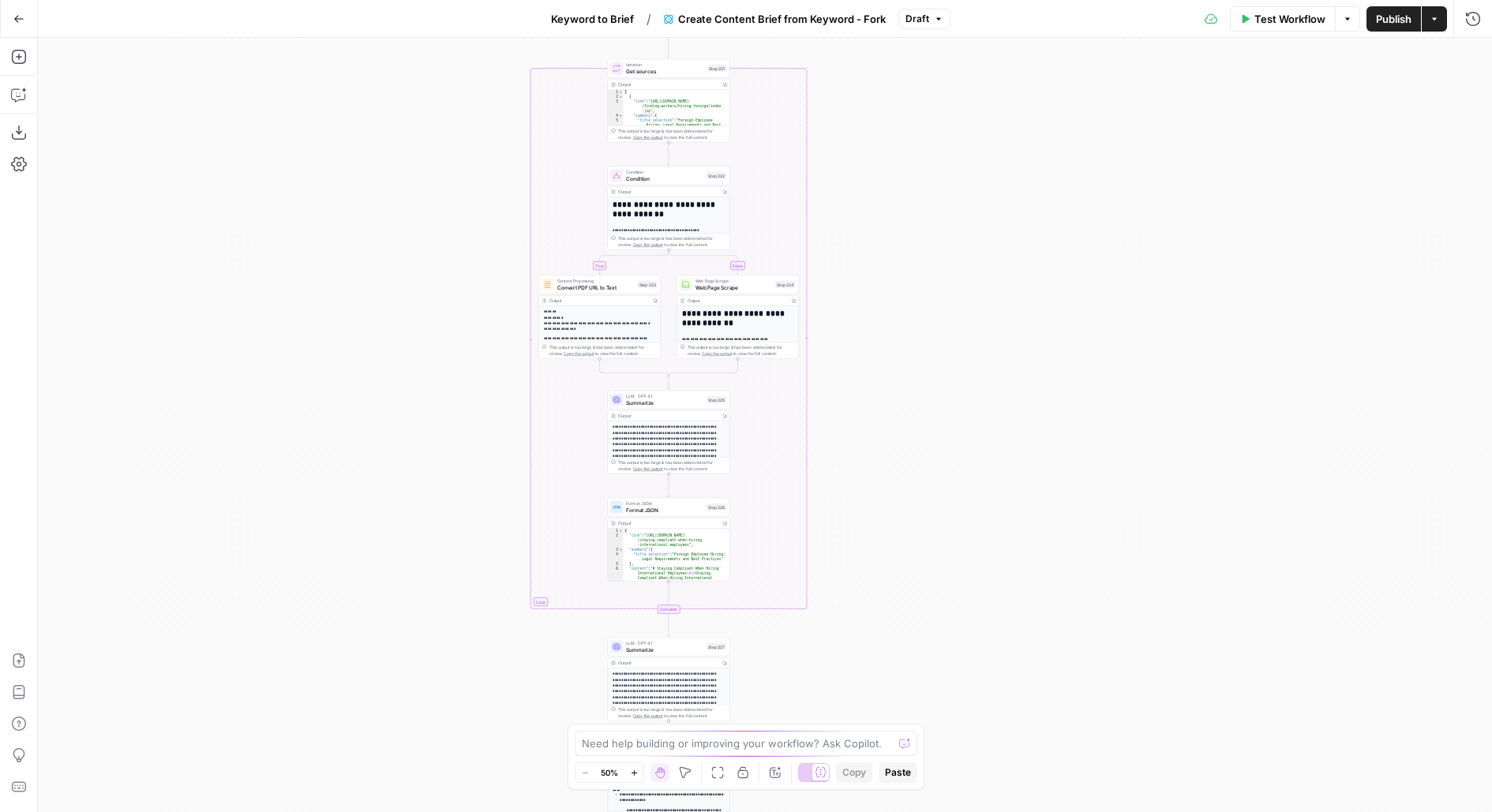
click at [635, 289] on div "Content Processing Convert PDF URL to Text Step 223 Copy step Delete step Add N…" at bounding box center [599, 285] width 116 height 13
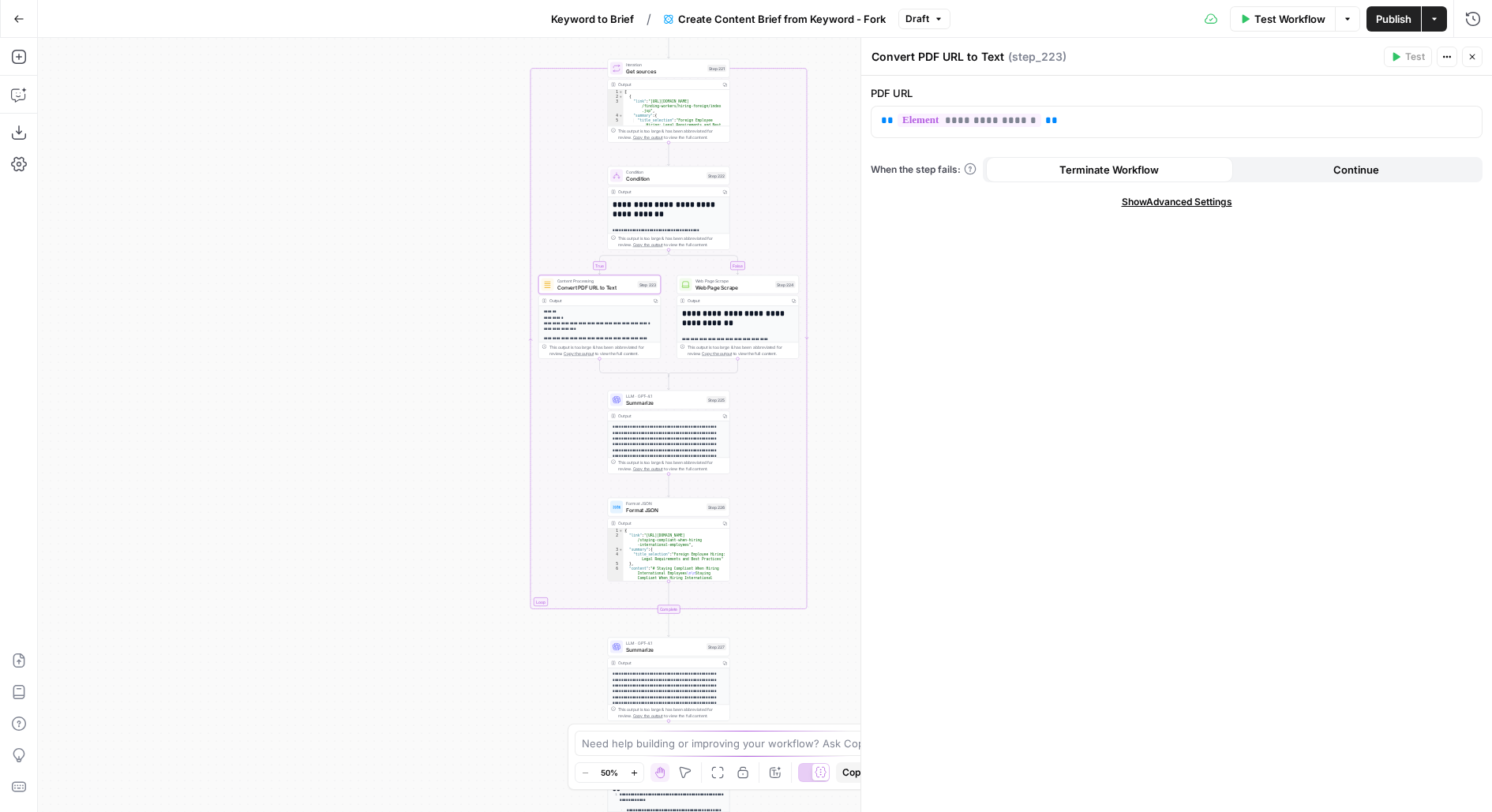
click at [1339, 175] on span "Continue" at bounding box center [1357, 169] width 45 height 16
click at [1388, 17] on span "Publish" at bounding box center [1394, 19] width 36 height 16
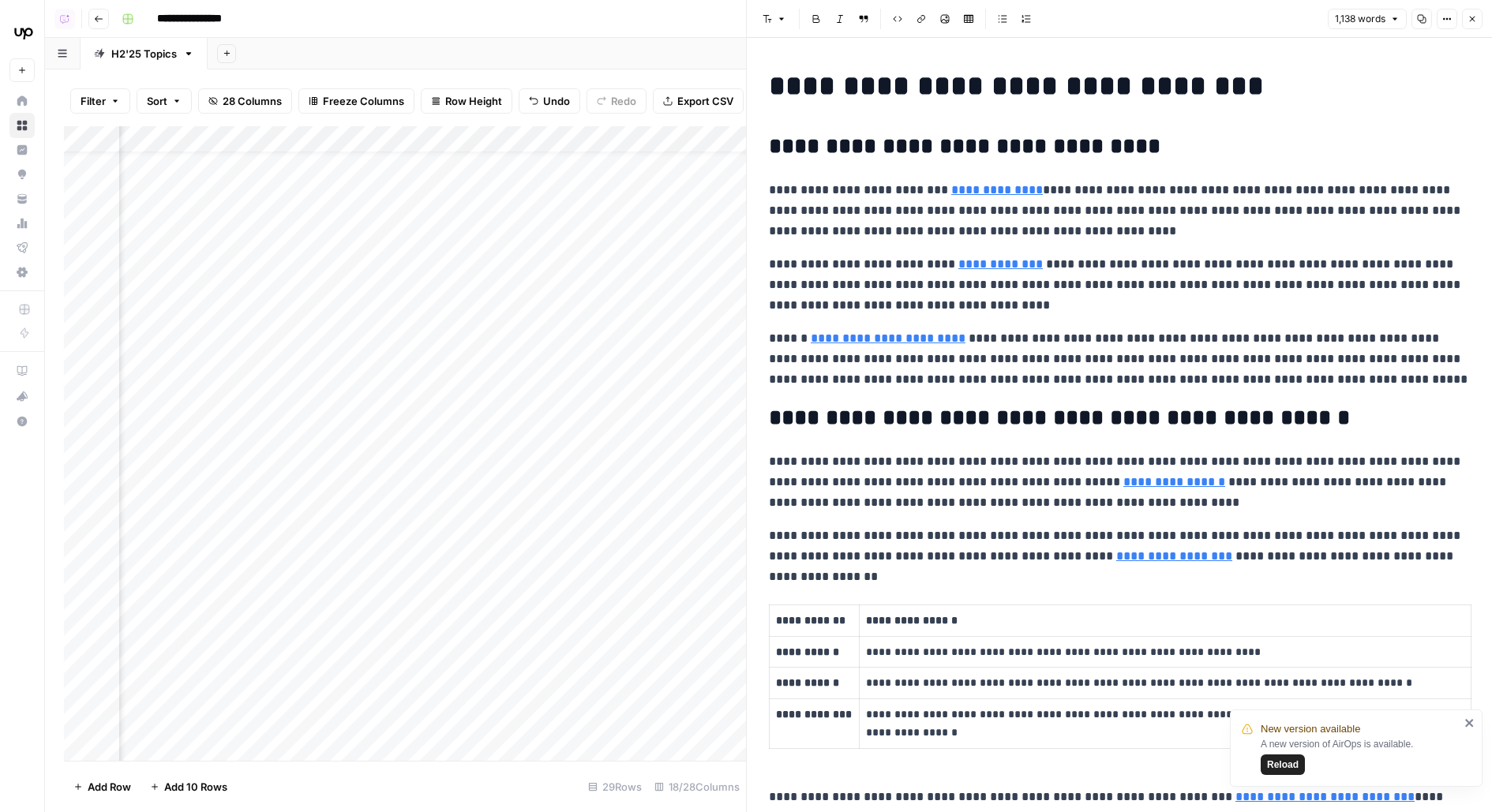
scroll to position [45, 2005]
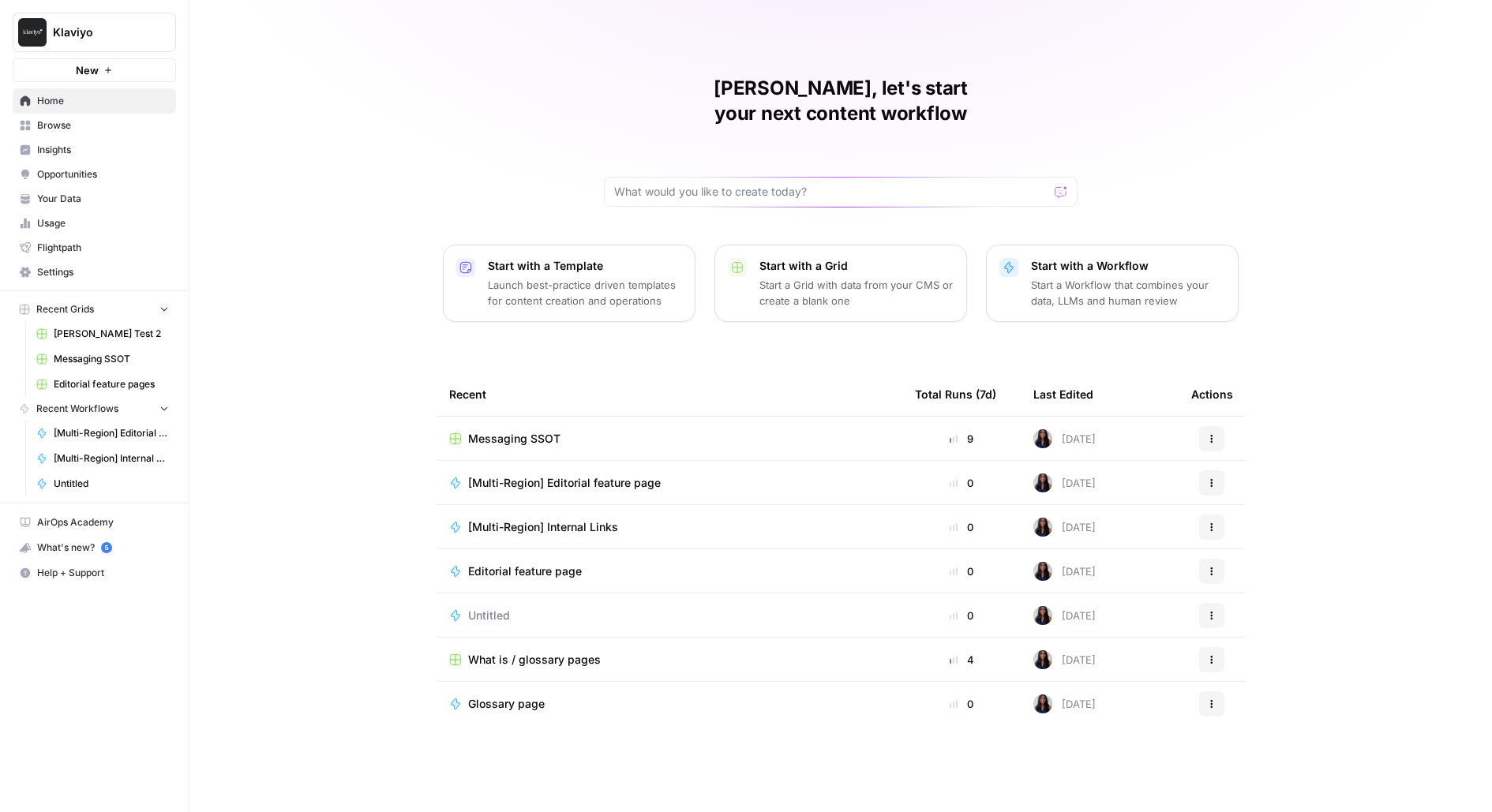
click at [132, 39] on span "Klaviyo" at bounding box center [100, 32] width 96 height 16
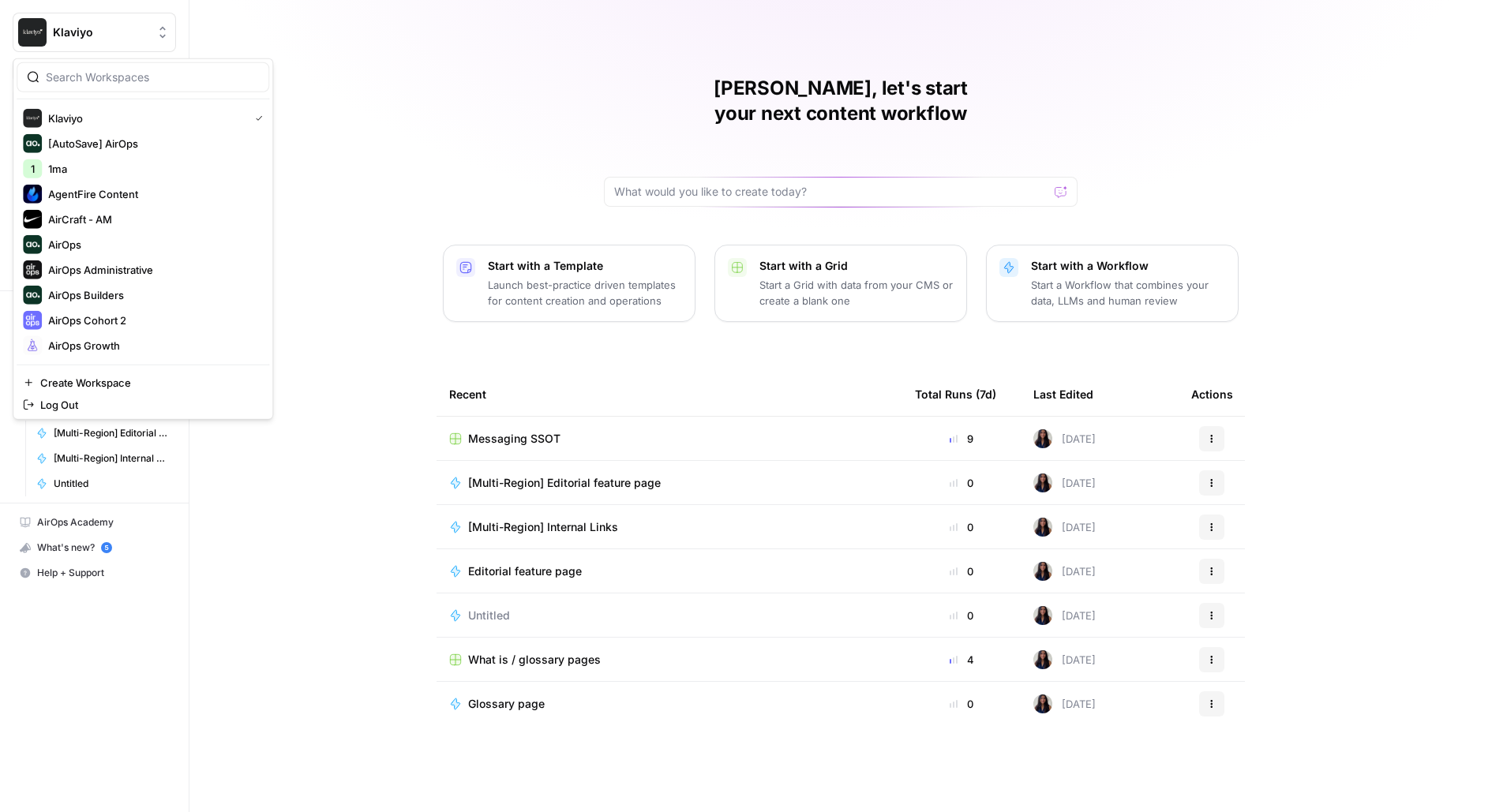
click at [366, 157] on div "[PERSON_NAME], let's start your next content workflow Start with a Template Lau…" at bounding box center [841, 406] width 1303 height 812
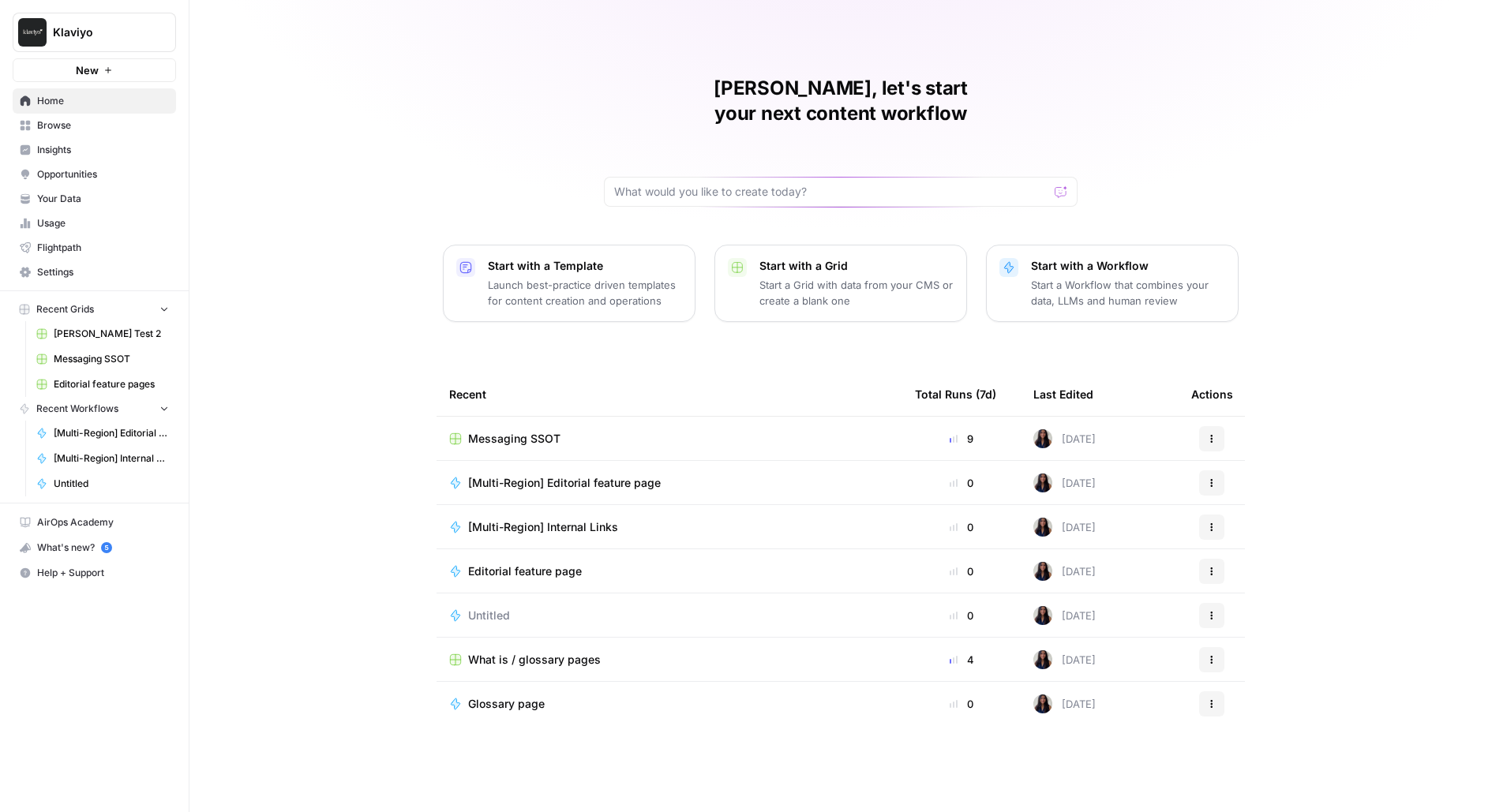
click at [140, 41] on button "Klaviyo" at bounding box center [94, 32] width 164 height 40
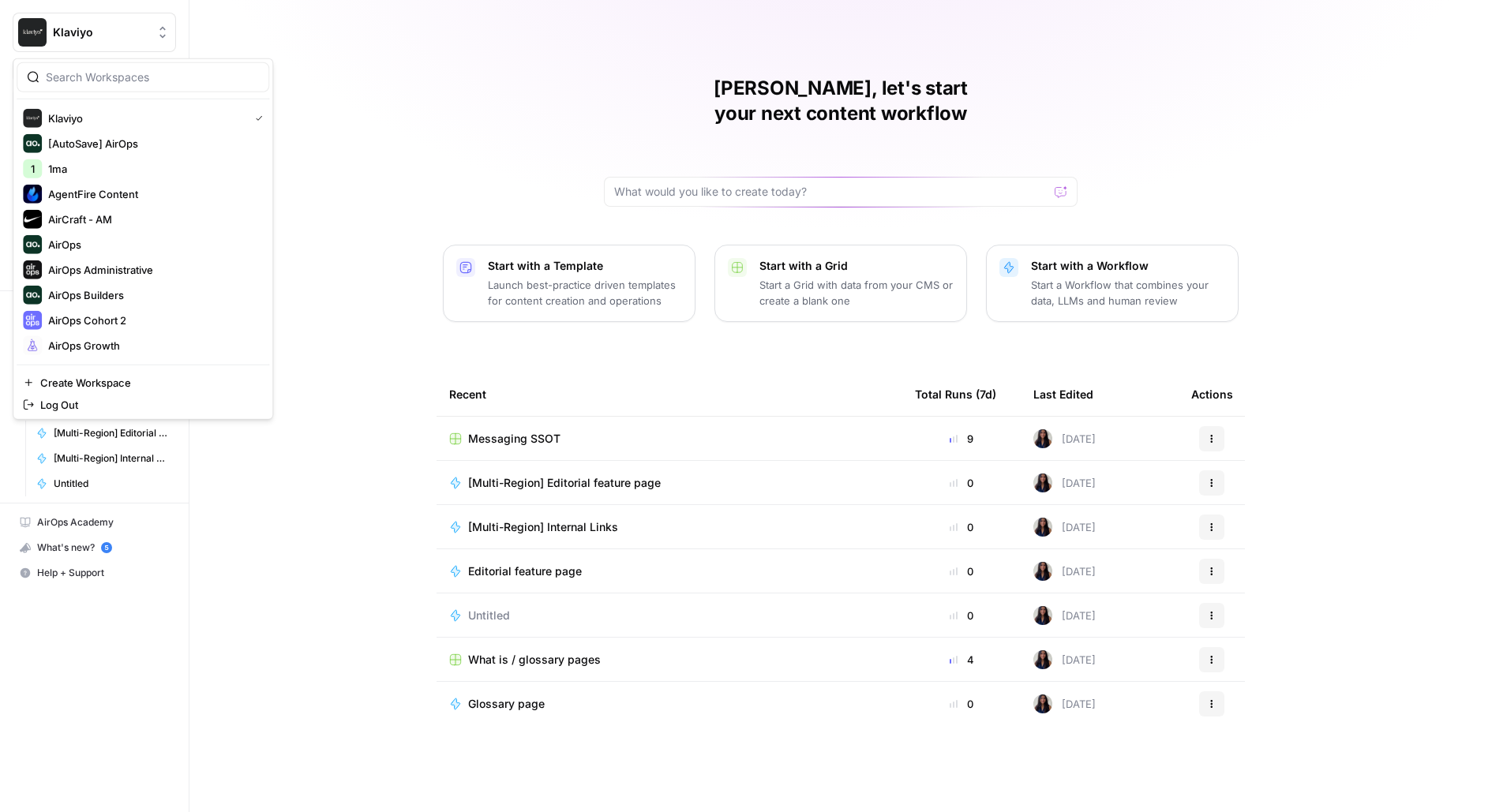
click at [488, 39] on div "[PERSON_NAME], let's start your next content workflow Start with a Template Lau…" at bounding box center [841, 406] width 1303 height 812
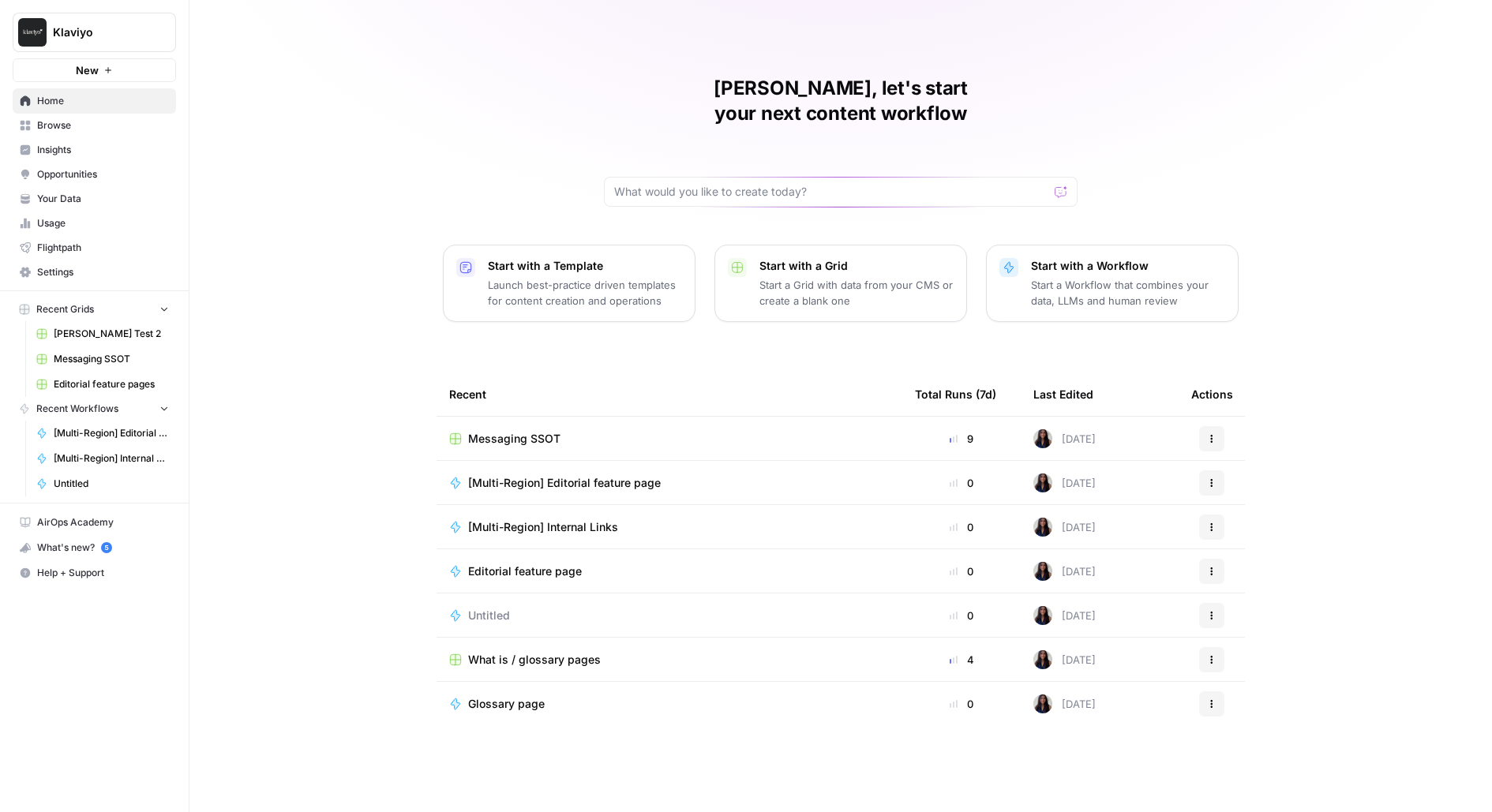
click at [142, 64] on button "New" at bounding box center [94, 70] width 164 height 24
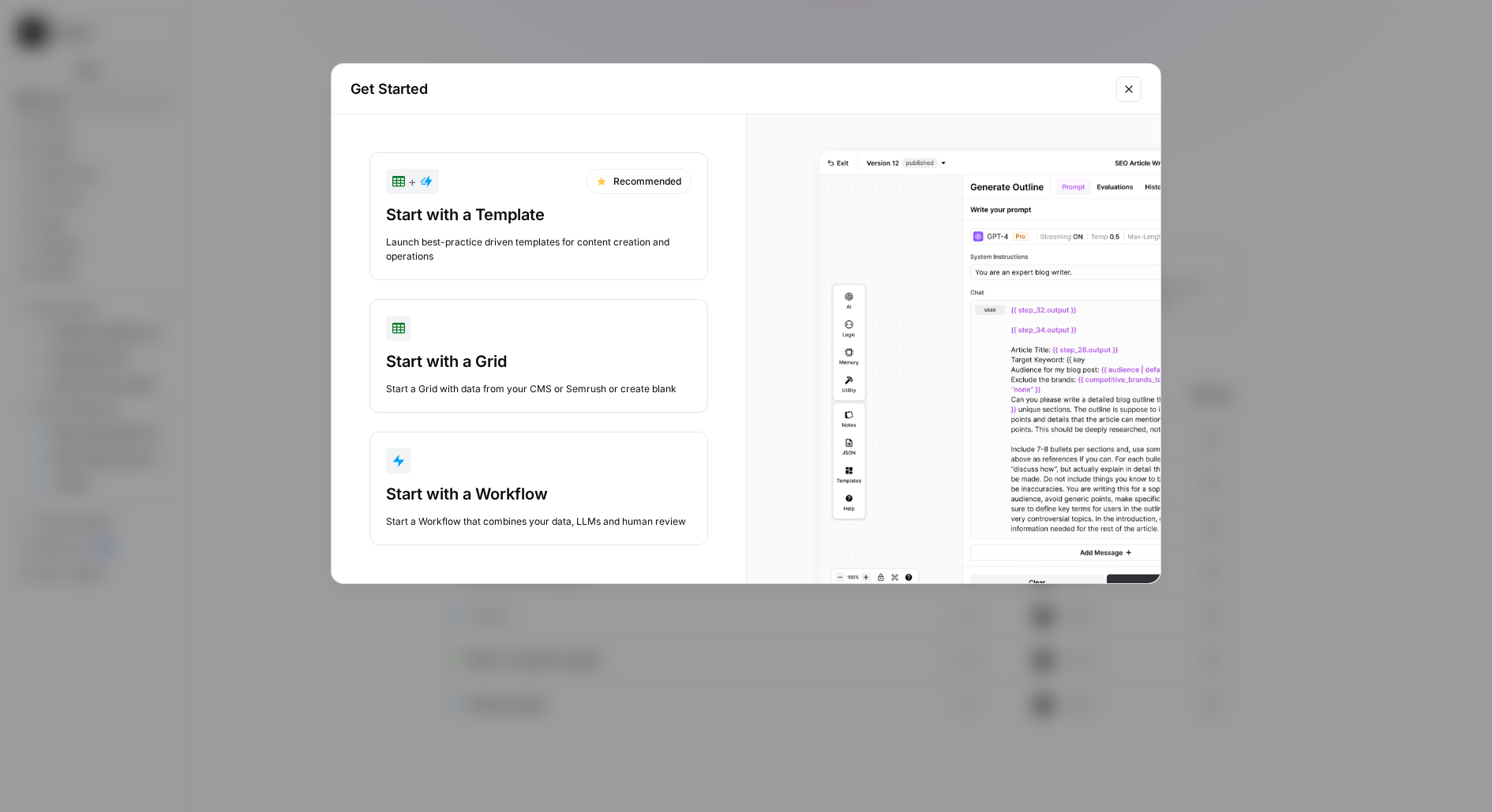
click at [403, 477] on button "Start with a Workflow Start a Workflow that combines your data, LLMs and human …" at bounding box center [539, 488] width 339 height 114
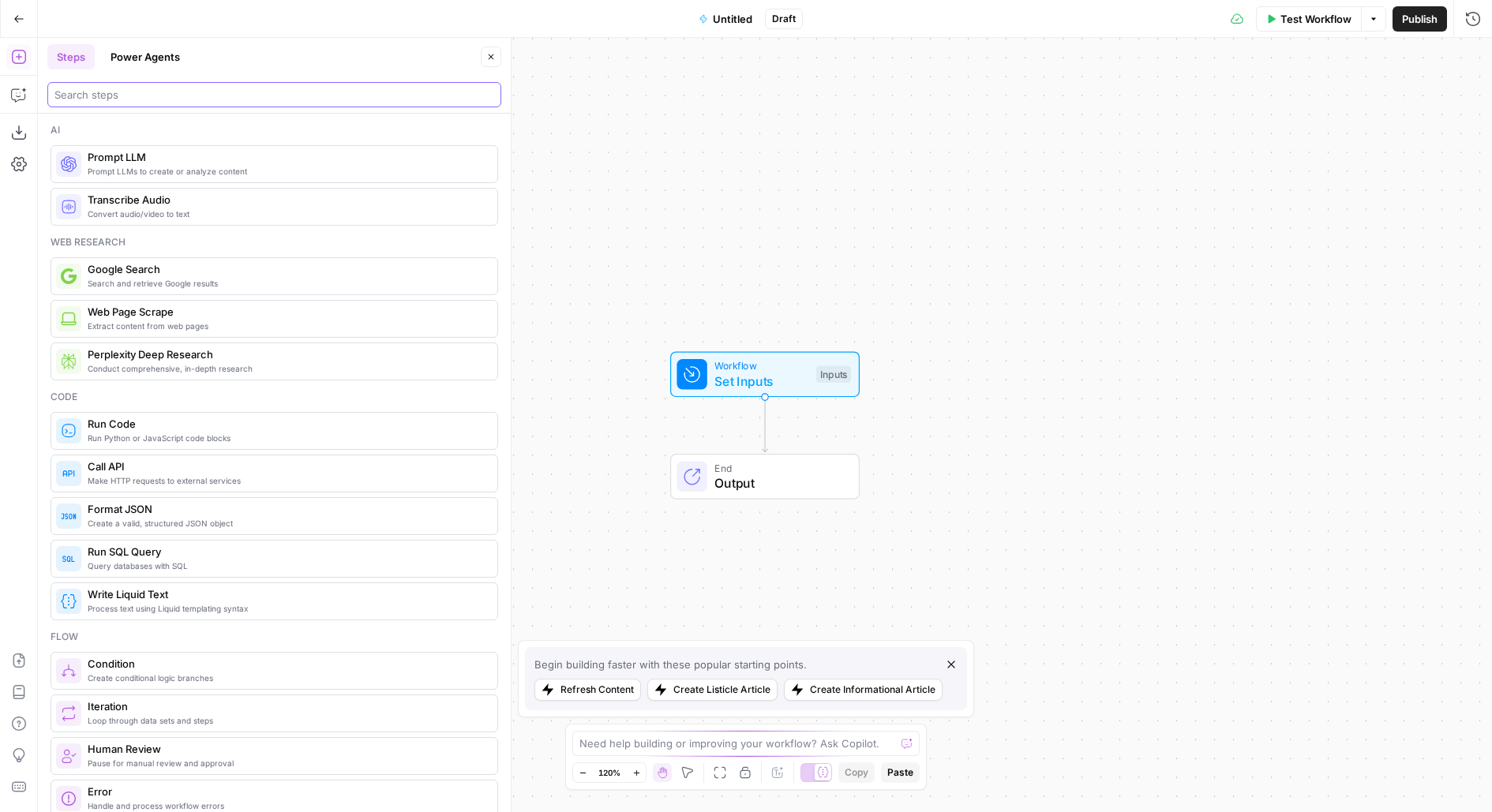
click at [186, 92] on input "search" at bounding box center [275, 95] width 440 height 16
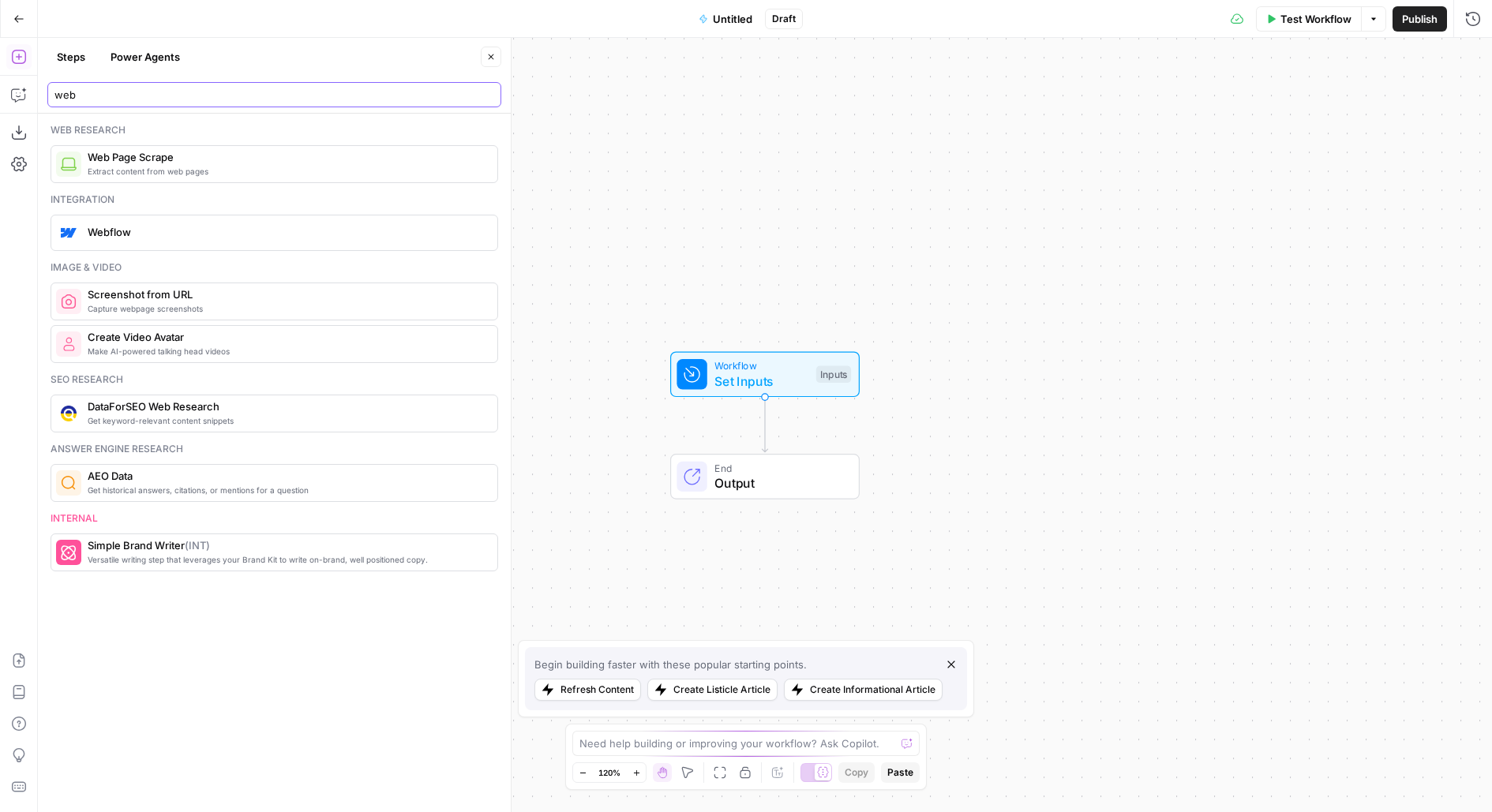
type input "web"
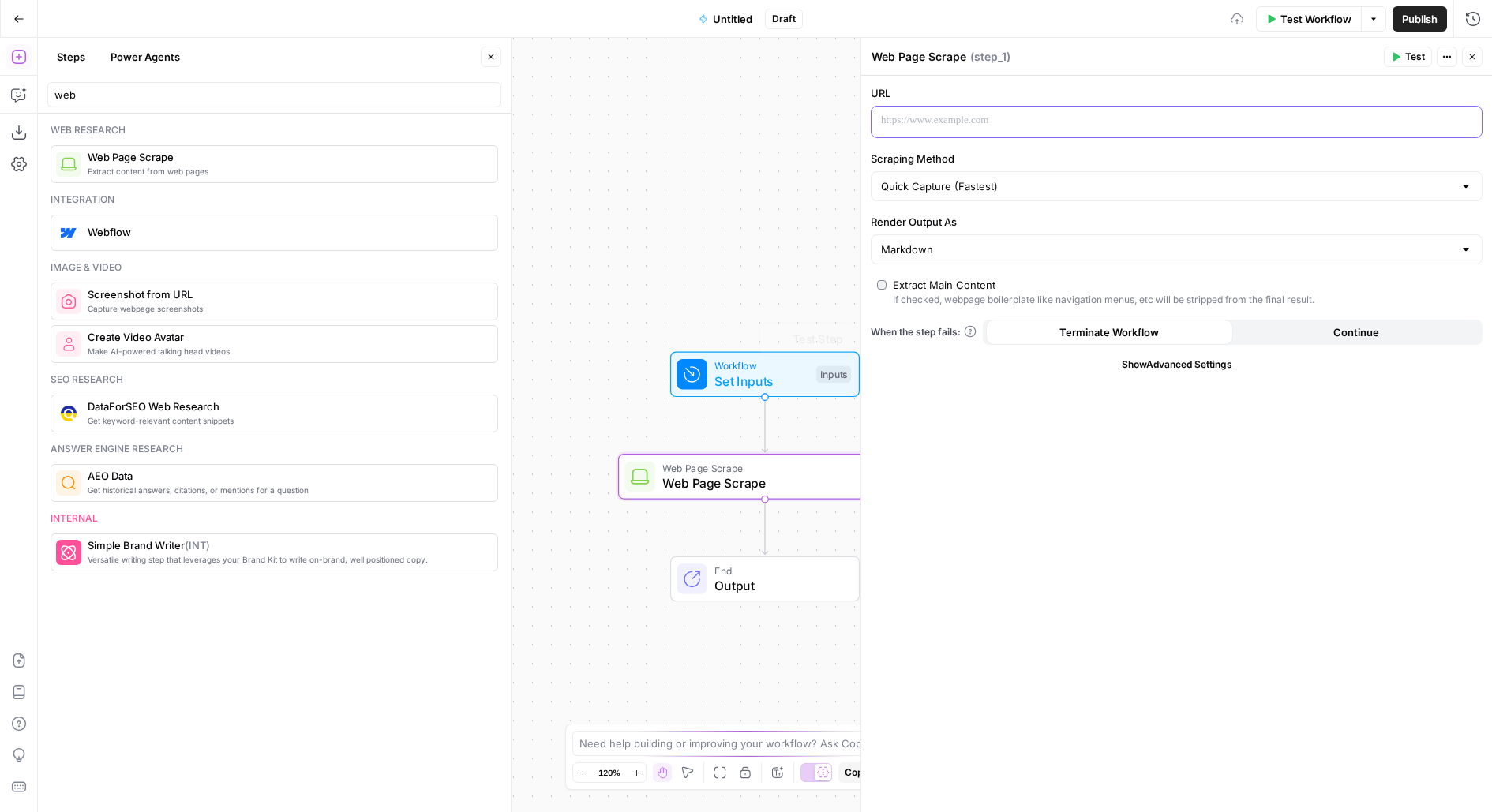
click at [949, 119] on p at bounding box center [1164, 120] width 566 height 16
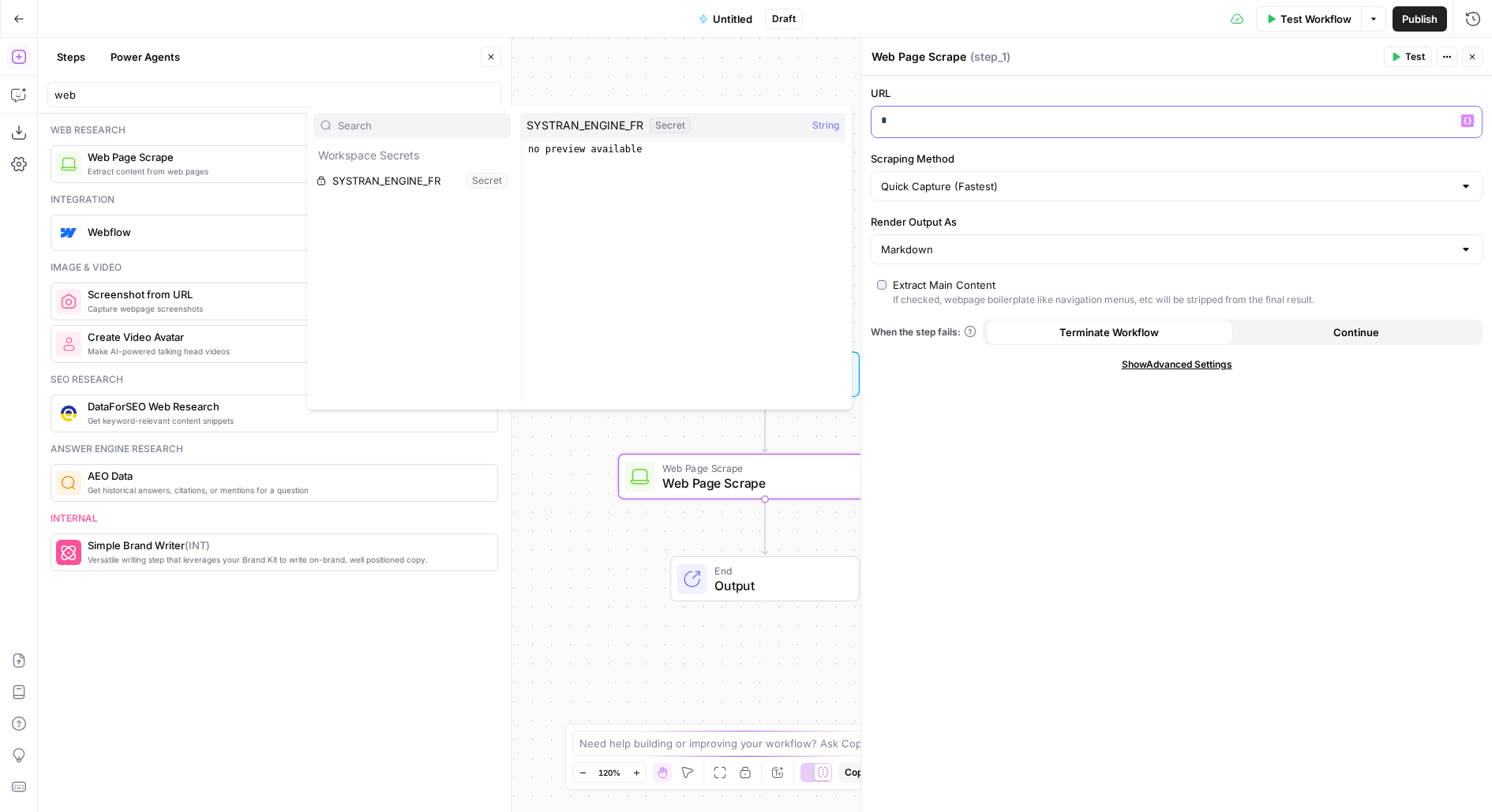
click at [950, 121] on p "*" at bounding box center [1178, 120] width 593 height 16
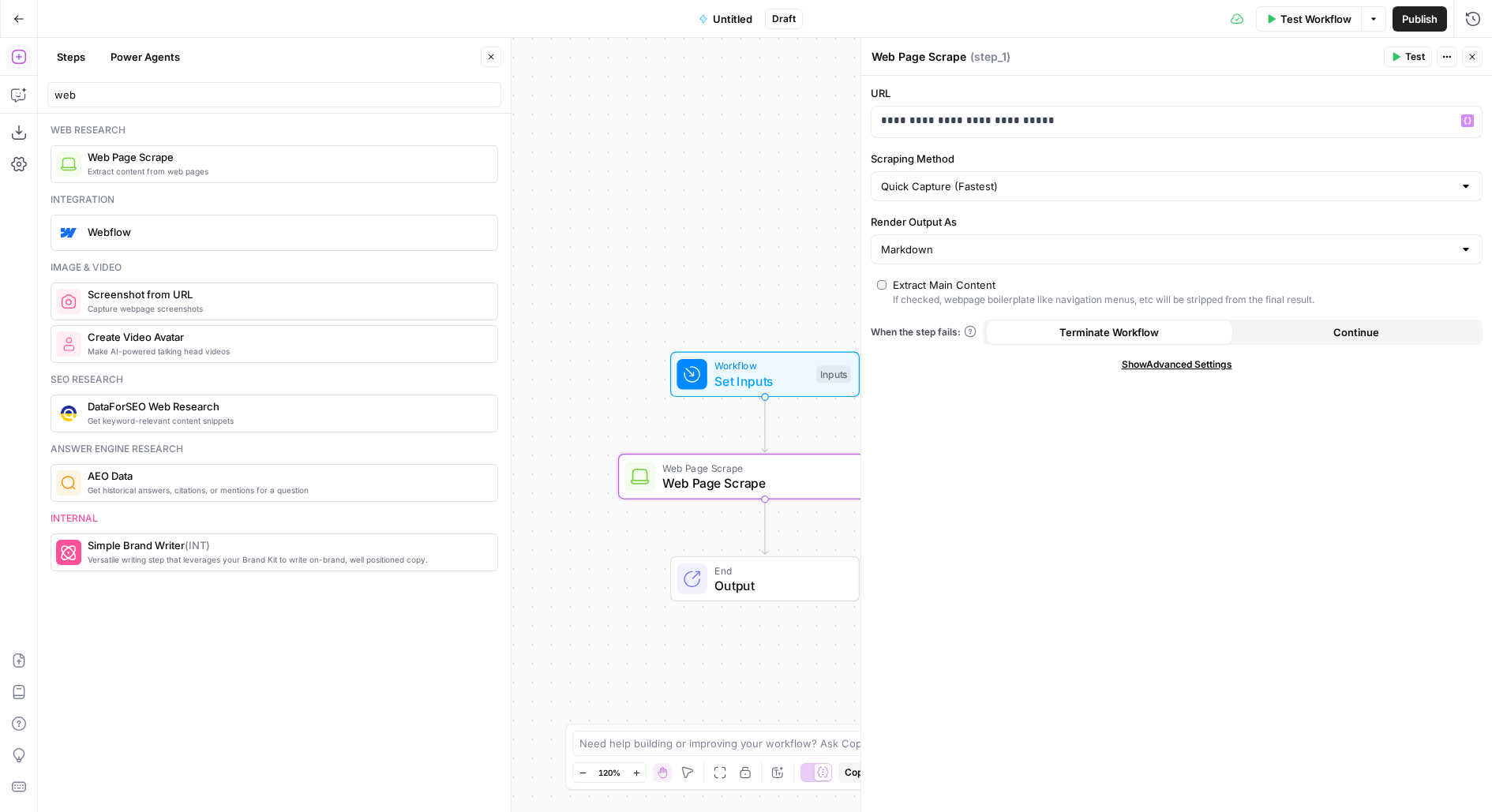
click at [1411, 55] on span "Test" at bounding box center [1415, 57] width 20 height 14
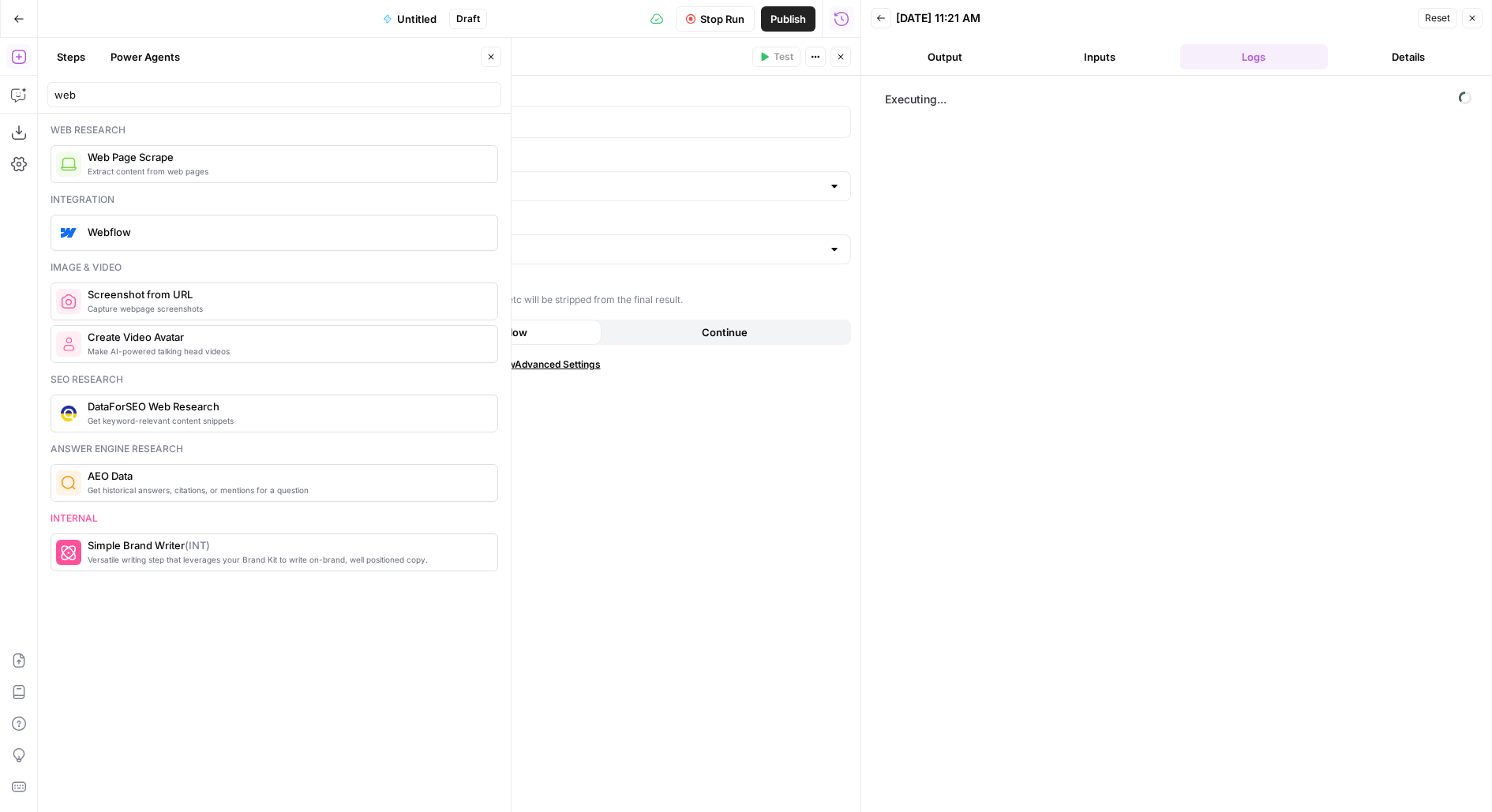
click at [489, 60] on icon "button" at bounding box center [491, 58] width 6 height 6
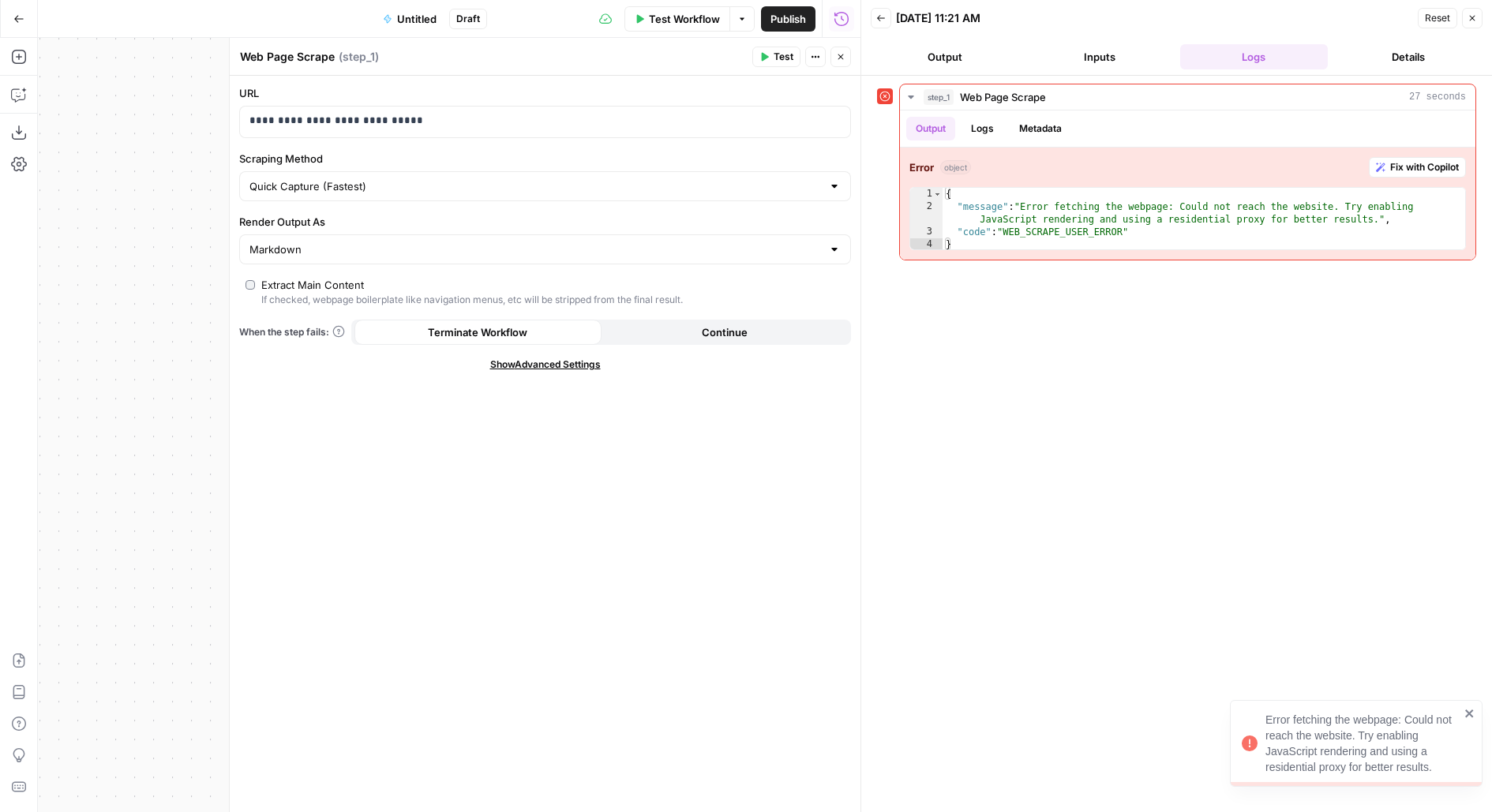
click at [509, 369] on div "**********" at bounding box center [545, 444] width 631 height 736
click at [508, 364] on span "Show Advanced Settings" at bounding box center [545, 364] width 111 height 14
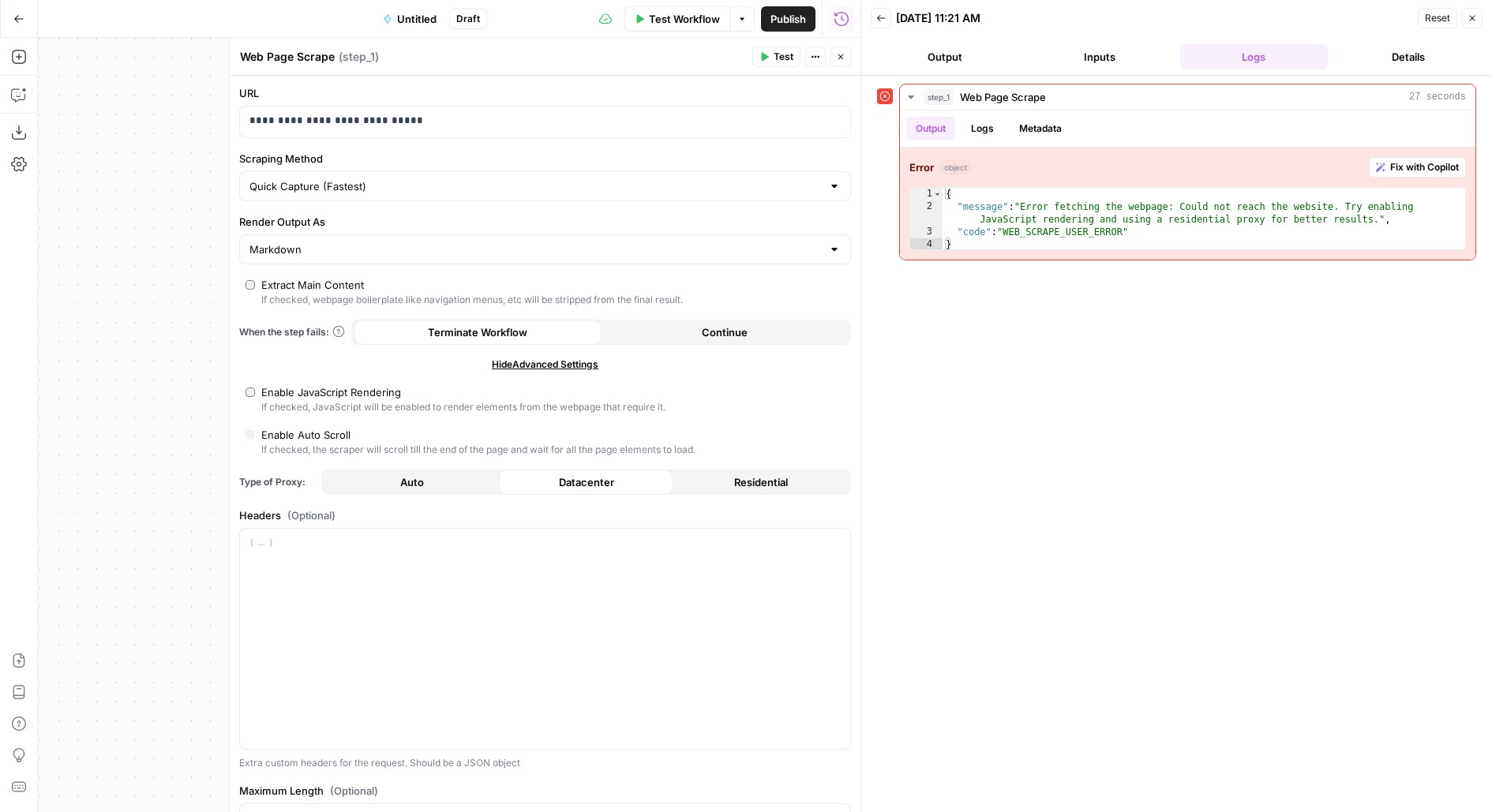
click at [282, 394] on div "Enable JavaScript Rendering" at bounding box center [331, 392] width 140 height 16
type input "Custom"
click at [790, 48] on button "Test" at bounding box center [776, 57] width 48 height 21
